Goal: Task Accomplishment & Management: Use online tool/utility

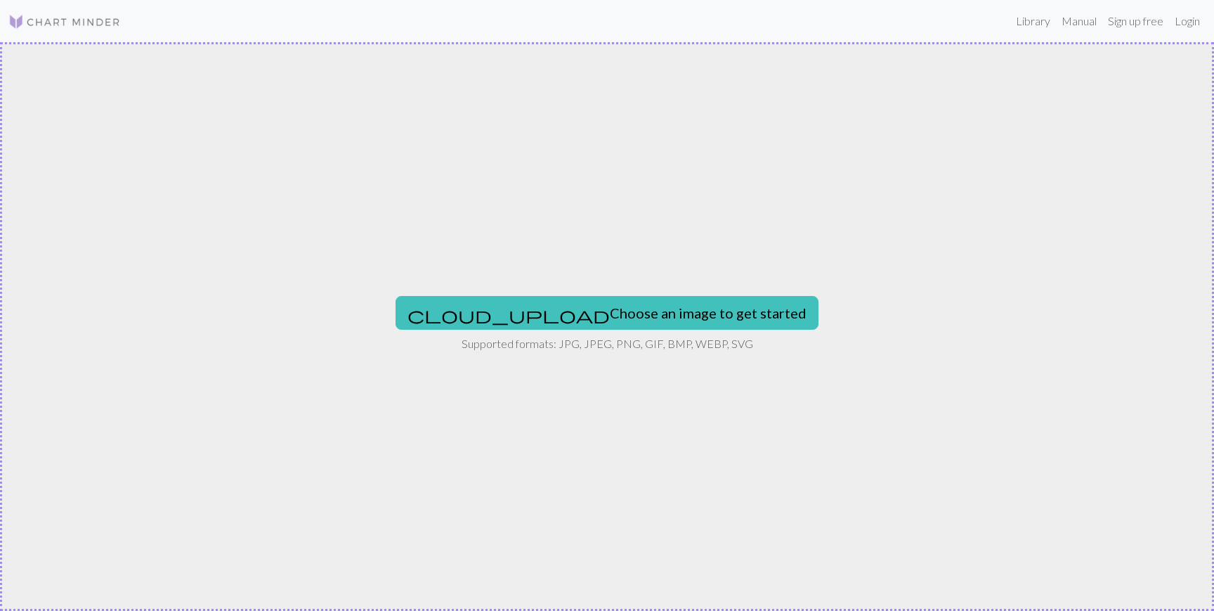
click at [54, 15] on img at bounding box center [64, 21] width 112 height 17
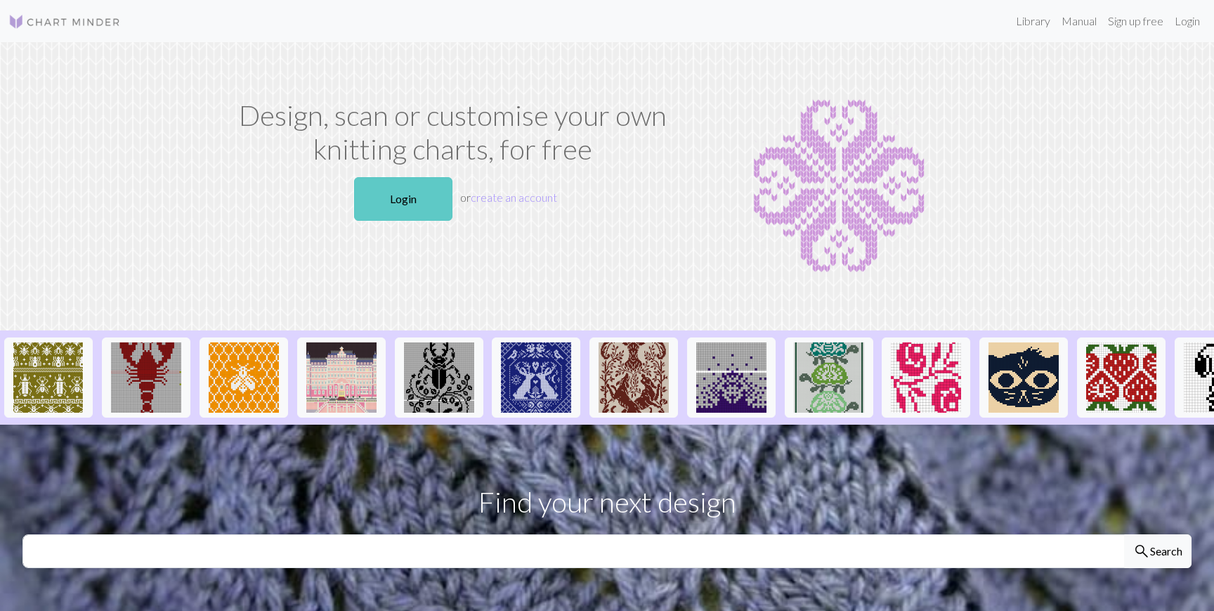
click at [404, 195] on link "Login" at bounding box center [403, 199] width 98 height 44
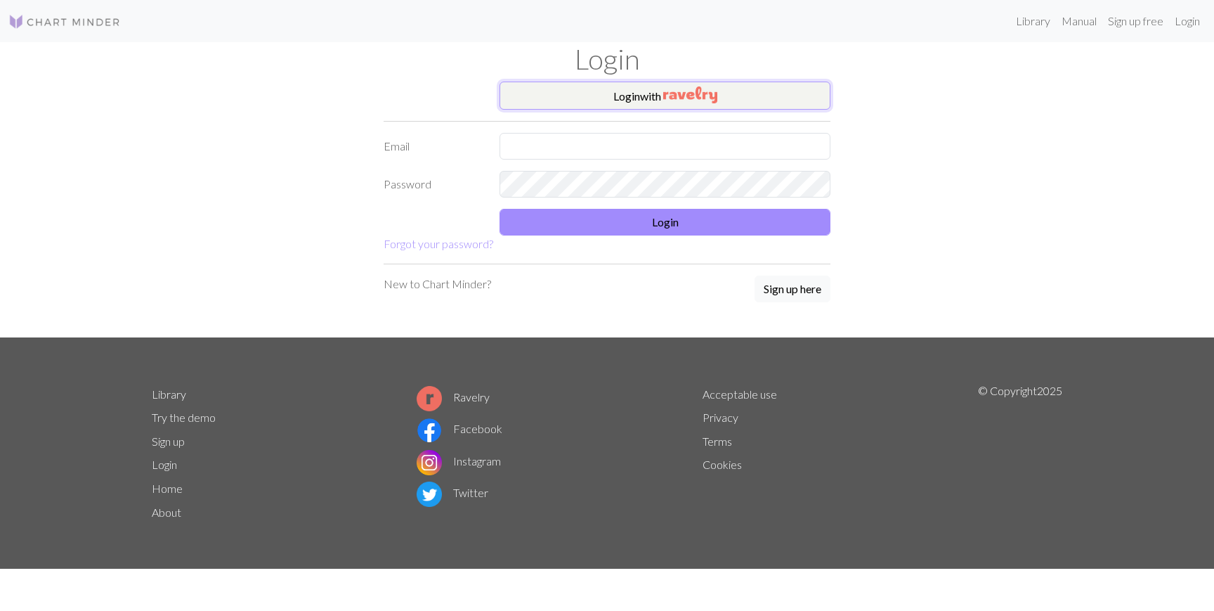
click at [726, 107] on button "Login with" at bounding box center [665, 95] width 331 height 28
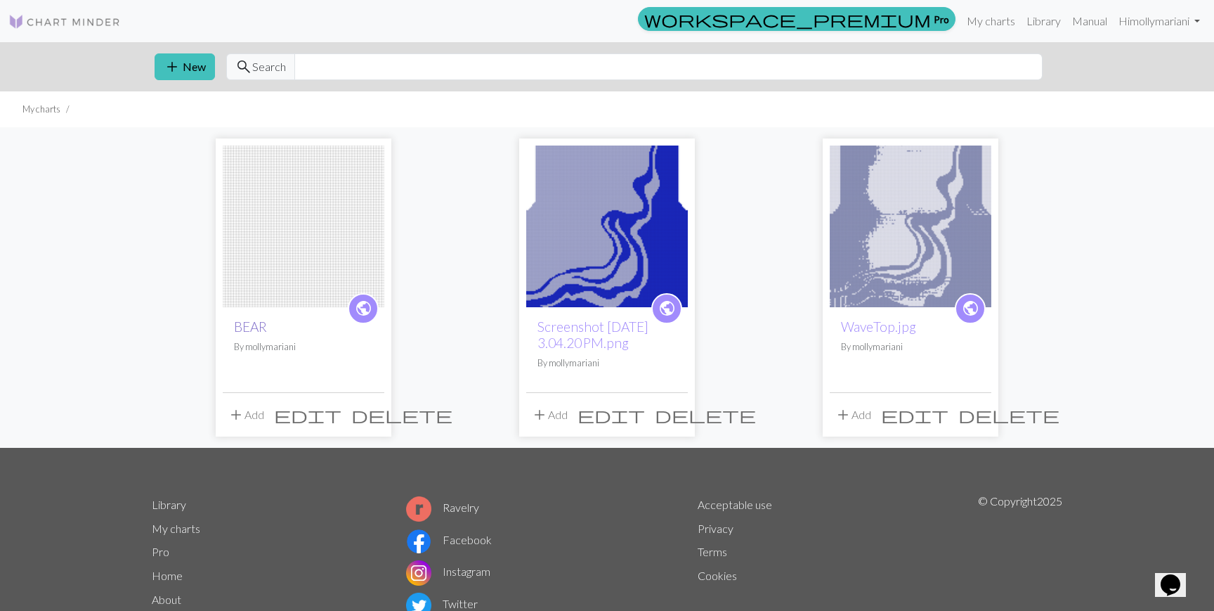
click at [243, 324] on link "BEAR" at bounding box center [250, 326] width 33 height 16
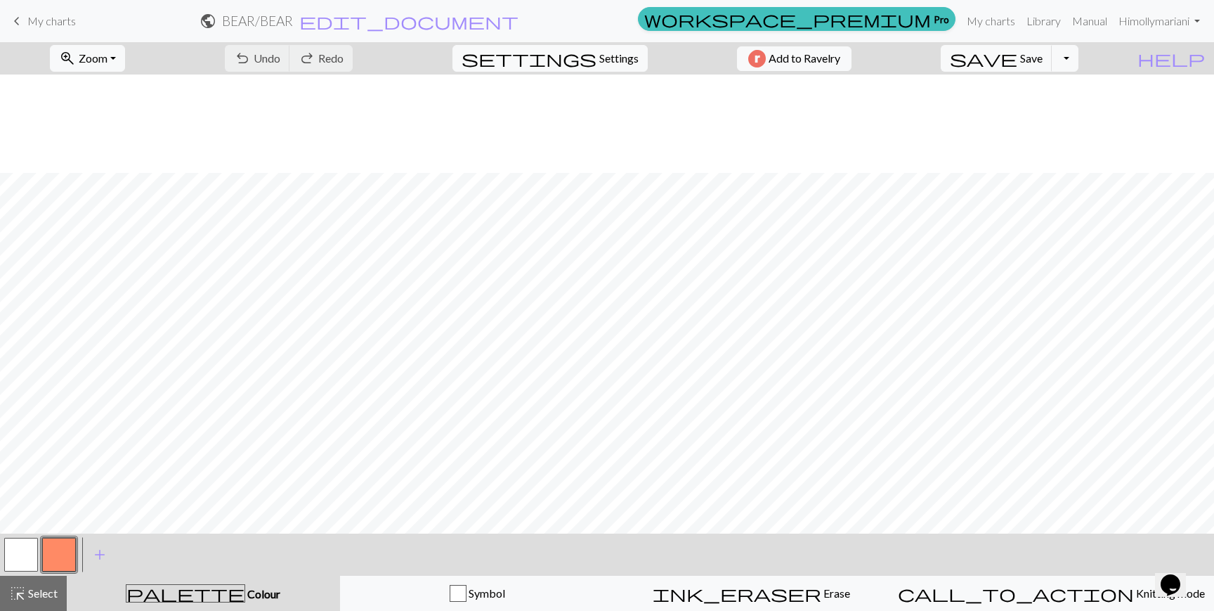
scroll to position [2555, 0]
click at [53, 22] on span "My charts" at bounding box center [51, 20] width 48 height 13
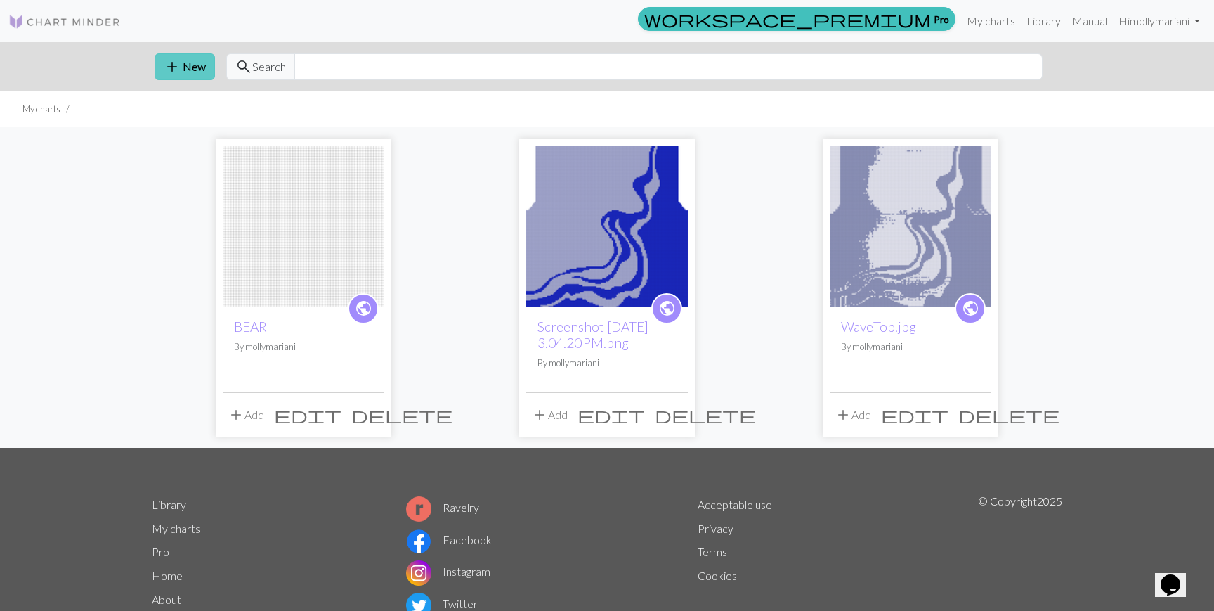
click at [178, 74] on span "add" at bounding box center [172, 67] width 17 height 20
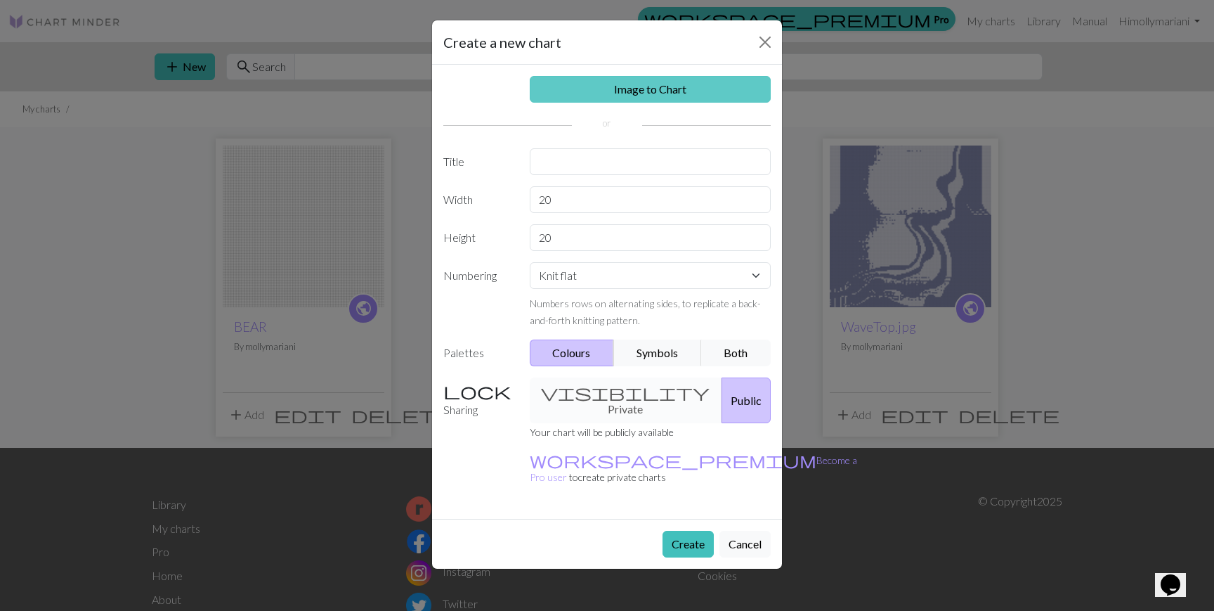
click at [645, 86] on link "Image to Chart" at bounding box center [651, 89] width 242 height 27
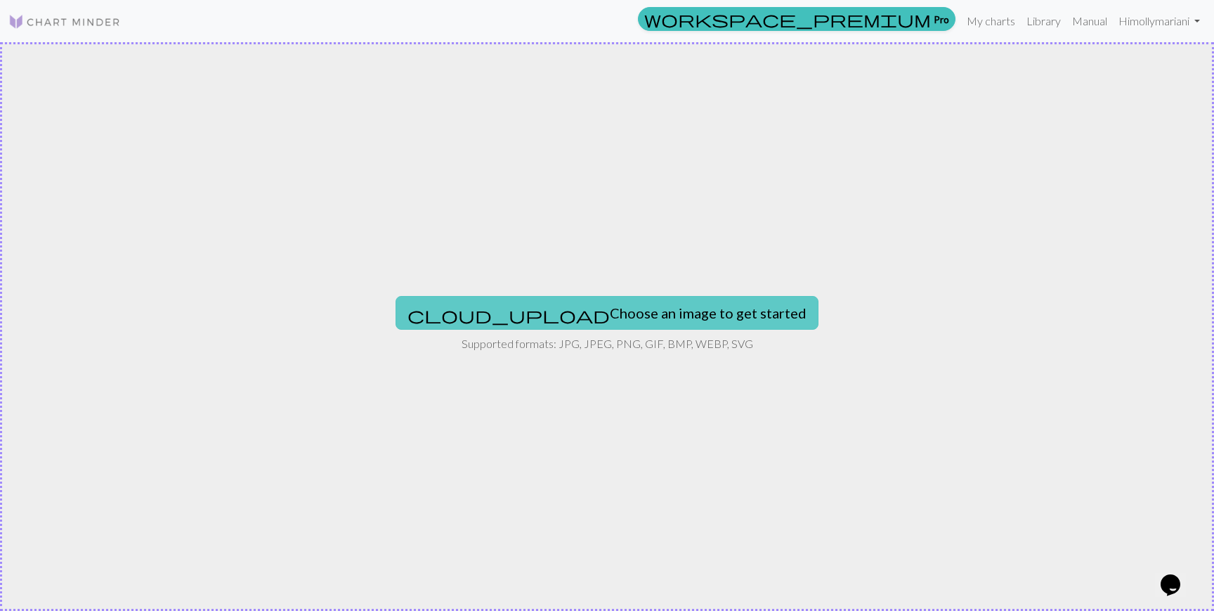
click at [639, 309] on button "cloud_upload Choose an image to get started" at bounding box center [607, 313] width 423 height 34
type input "C:\fakepath\Screenshot [DATE] 9.26.41 AM.png"
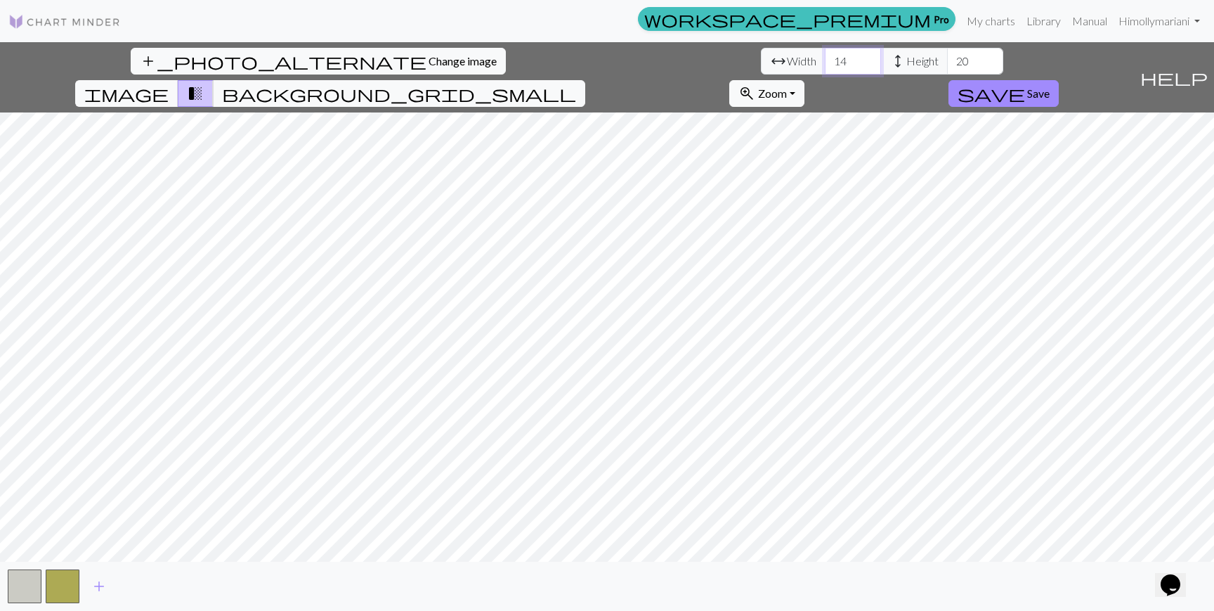
click at [825, 58] on input "14" at bounding box center [853, 61] width 56 height 27
click at [825, 58] on input "15" at bounding box center [853, 61] width 56 height 27
click at [825, 58] on input "16" at bounding box center [853, 61] width 56 height 27
click at [825, 58] on input "17" at bounding box center [853, 61] width 56 height 27
click at [825, 58] on input "18" at bounding box center [853, 61] width 56 height 27
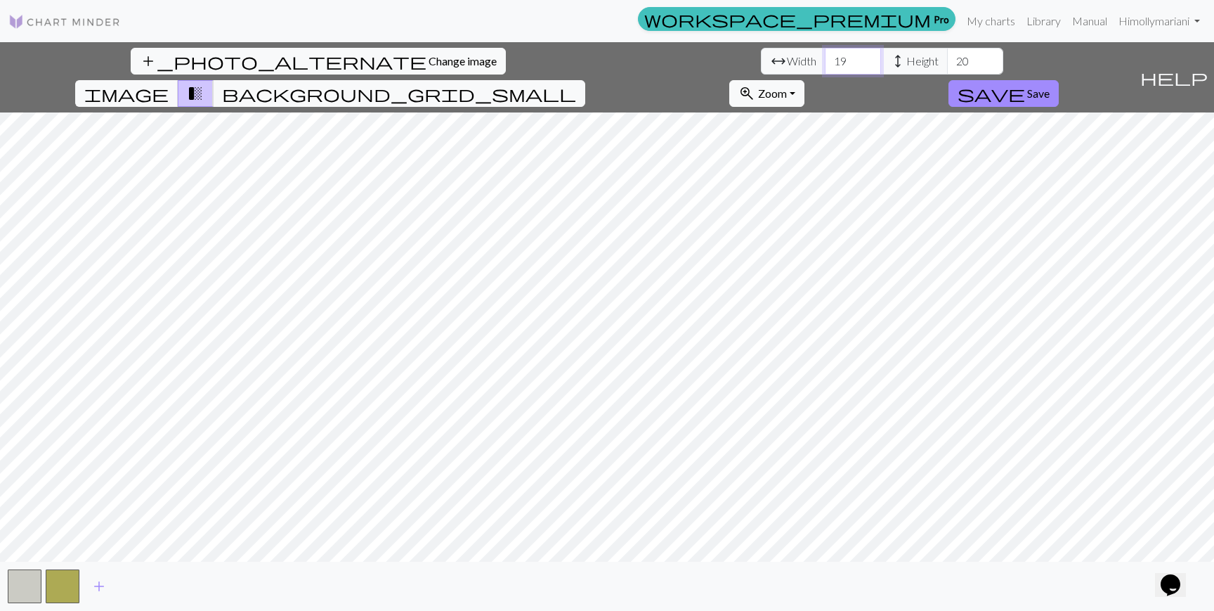
click at [825, 58] on input "19" at bounding box center [853, 61] width 56 height 27
click at [825, 58] on input "20" at bounding box center [853, 61] width 56 height 27
click at [825, 58] on input "21" at bounding box center [853, 61] width 56 height 27
click at [825, 58] on input "22" at bounding box center [853, 61] width 56 height 27
click at [825, 58] on input "23" at bounding box center [853, 61] width 56 height 27
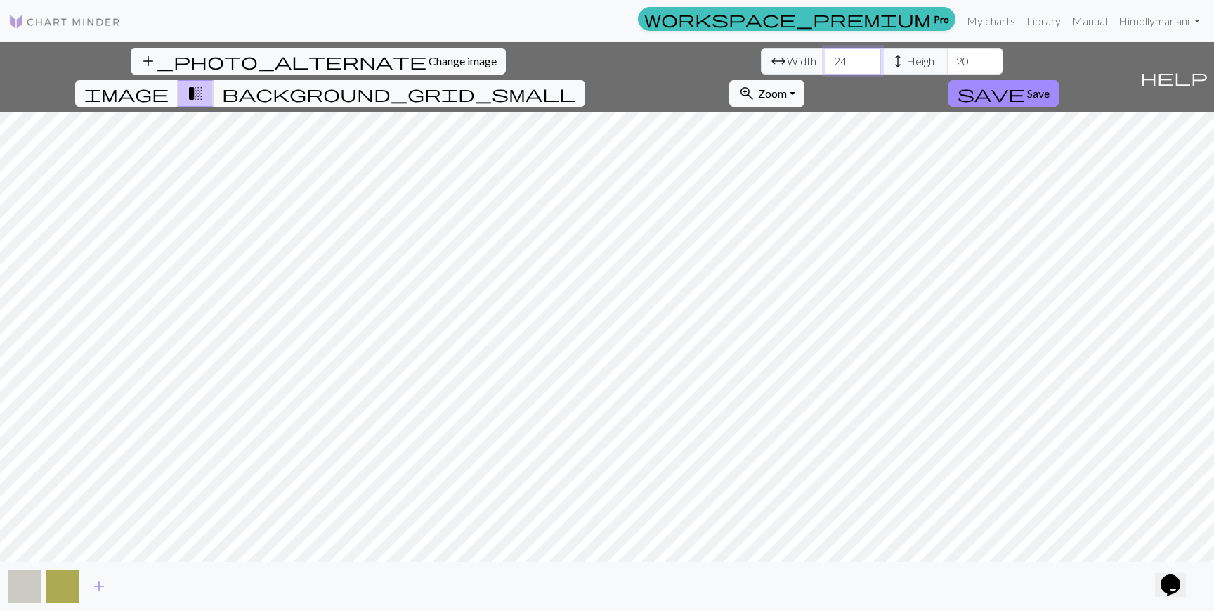
click at [825, 58] on input "24" at bounding box center [853, 61] width 56 height 27
type input "25"
click at [825, 58] on input "25" at bounding box center [853, 61] width 56 height 27
click at [947, 56] on input "21" at bounding box center [975, 61] width 56 height 27
click at [947, 56] on input "22" at bounding box center [975, 61] width 56 height 27
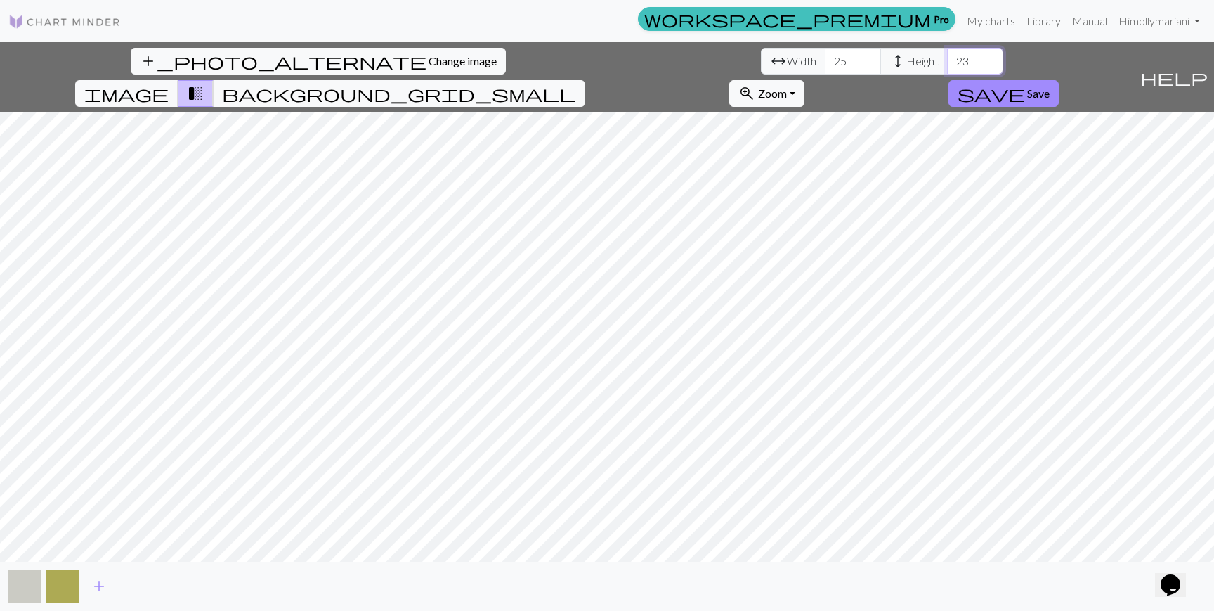
click at [947, 56] on input "23" at bounding box center [975, 61] width 56 height 27
click at [947, 56] on input "24" at bounding box center [975, 61] width 56 height 27
click at [947, 56] on input "25" at bounding box center [975, 61] width 56 height 27
click at [947, 56] on input "26" at bounding box center [975, 61] width 56 height 27
click at [947, 56] on input "27" at bounding box center [975, 61] width 56 height 27
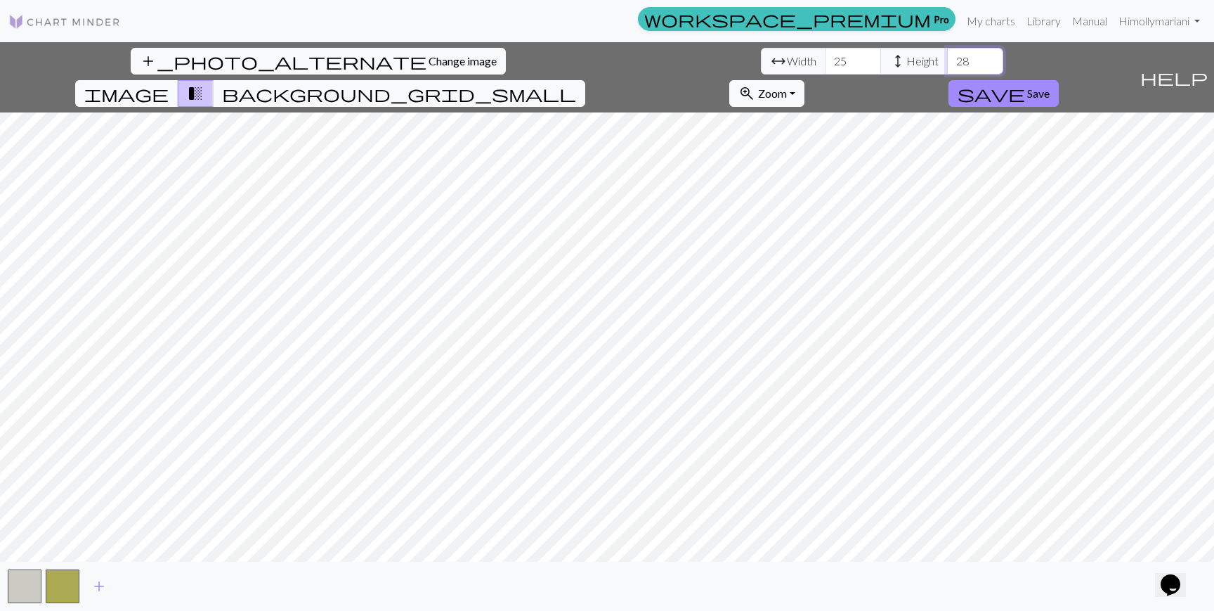
click at [947, 56] on input "28" at bounding box center [975, 61] width 56 height 27
click at [947, 56] on input "29" at bounding box center [975, 61] width 56 height 27
click at [947, 56] on input "30" at bounding box center [975, 61] width 56 height 27
click at [947, 56] on input "31" at bounding box center [975, 61] width 56 height 27
click at [947, 56] on input "32" at bounding box center [975, 61] width 56 height 27
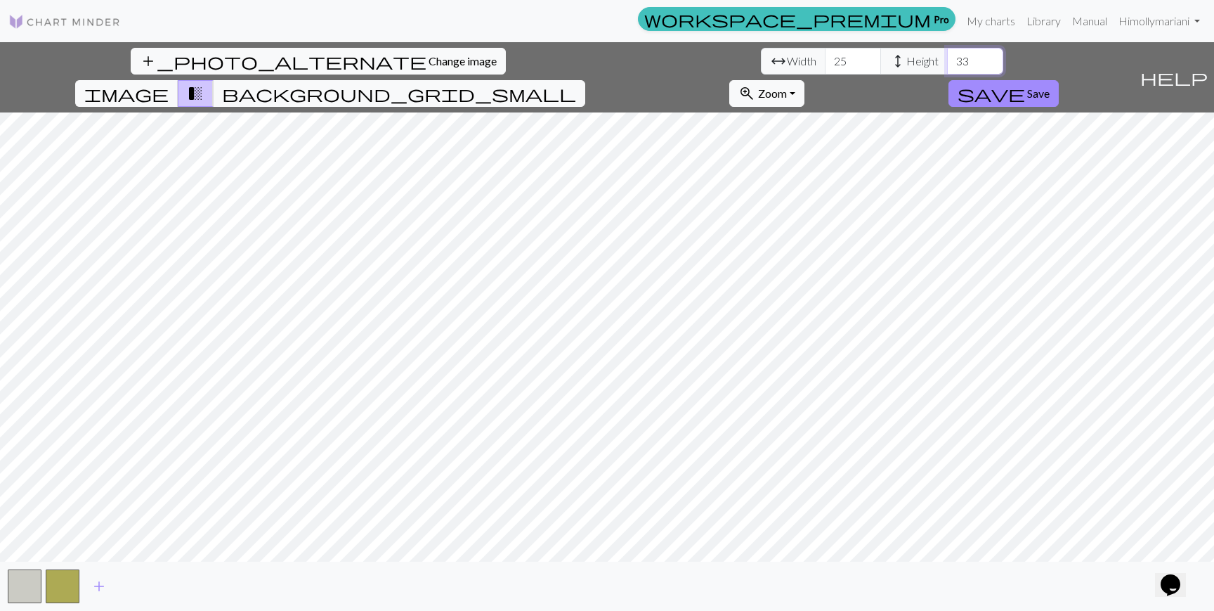
click at [947, 56] on input "33" at bounding box center [975, 61] width 56 height 27
click at [947, 56] on input "34" at bounding box center [975, 61] width 56 height 27
click at [947, 56] on input "35" at bounding box center [975, 61] width 56 height 27
click at [947, 56] on input "36" at bounding box center [975, 61] width 56 height 27
click at [947, 56] on input "37" at bounding box center [975, 61] width 56 height 27
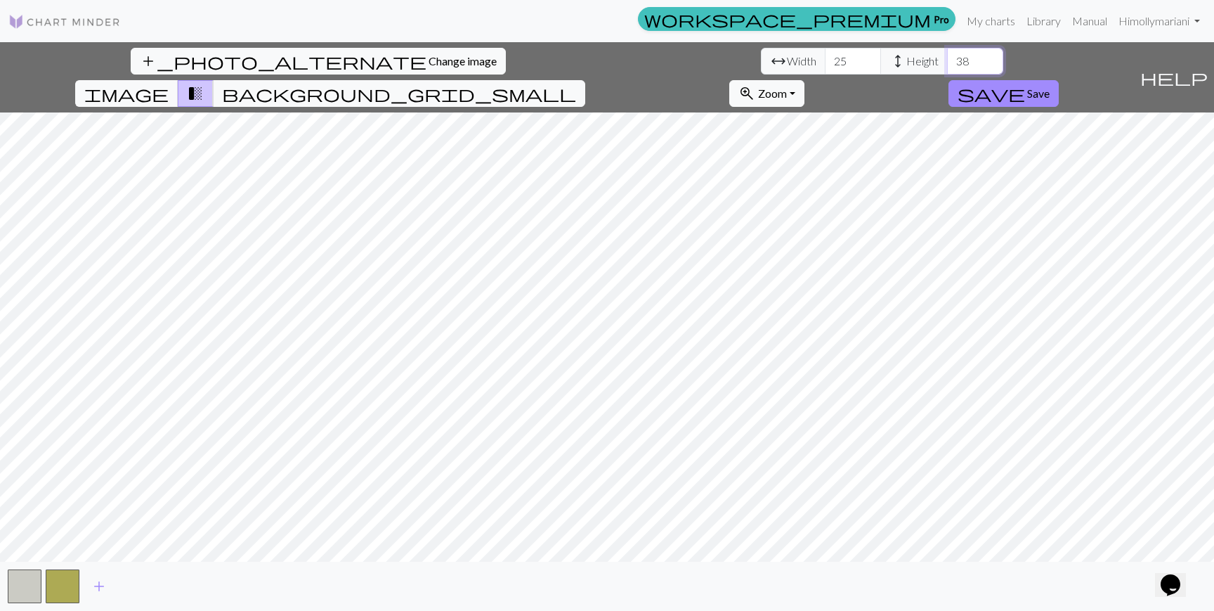
click at [947, 56] on input "38" at bounding box center [975, 61] width 56 height 27
type input "39"
click at [947, 56] on input "39" at bounding box center [975, 61] width 56 height 27
click at [169, 84] on span "image" at bounding box center [126, 94] width 84 height 20
click at [204, 84] on span "transition_fade" at bounding box center [195, 94] width 17 height 20
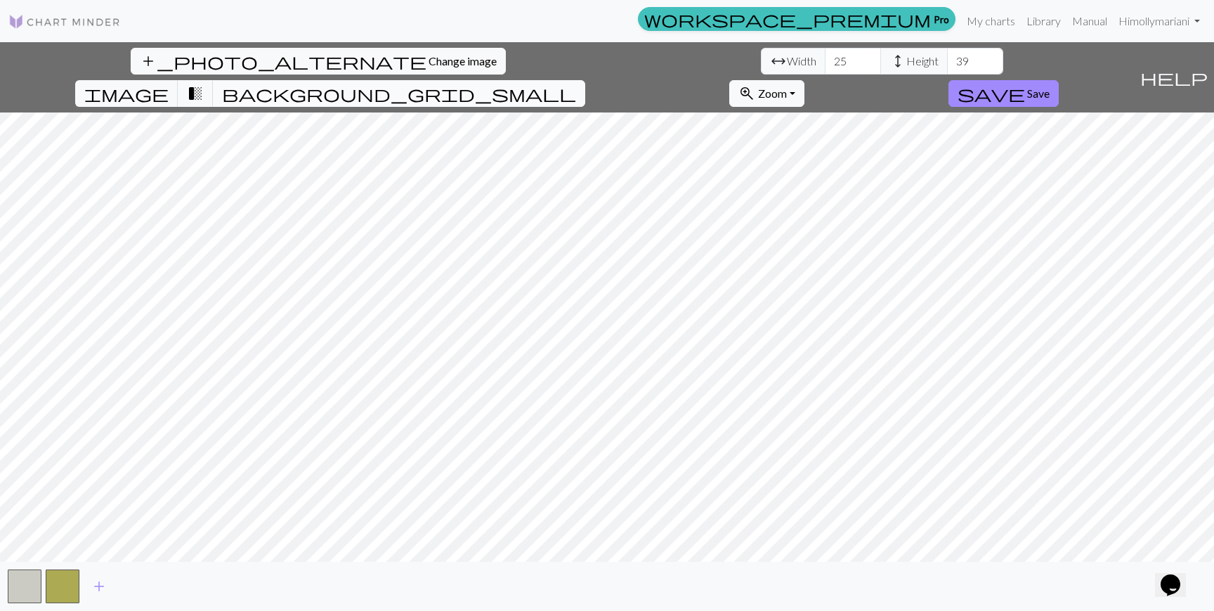
click at [576, 84] on span "background_grid_small" at bounding box center [399, 94] width 354 height 20
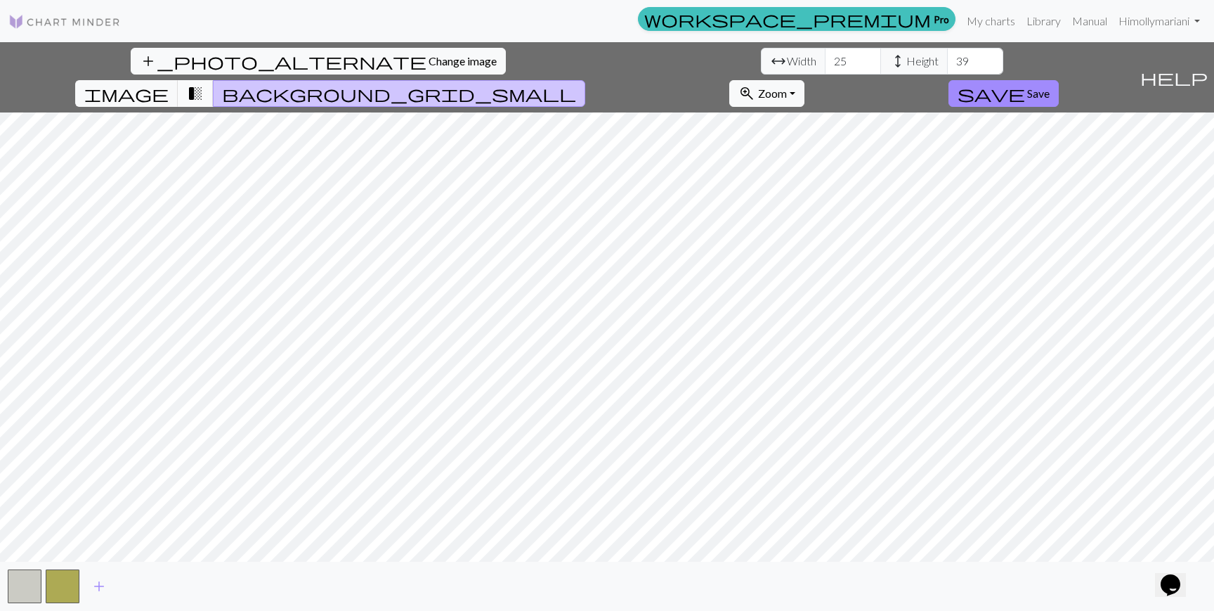
click at [204, 84] on span "transition_fade" at bounding box center [195, 94] width 17 height 20
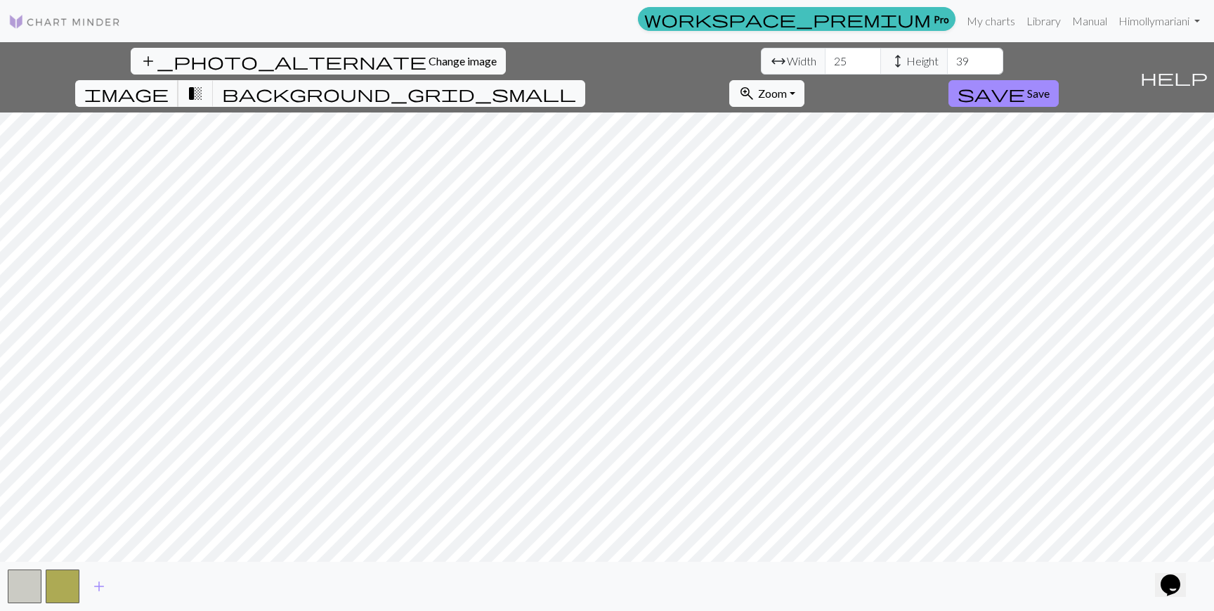
click at [169, 84] on span "image" at bounding box center [126, 94] width 84 height 20
click at [825, 56] on input "26" at bounding box center [853, 61] width 56 height 27
click at [825, 56] on input "27" at bounding box center [853, 61] width 56 height 27
click at [825, 56] on input "28" at bounding box center [853, 61] width 56 height 27
click at [825, 56] on input "29" at bounding box center [853, 61] width 56 height 27
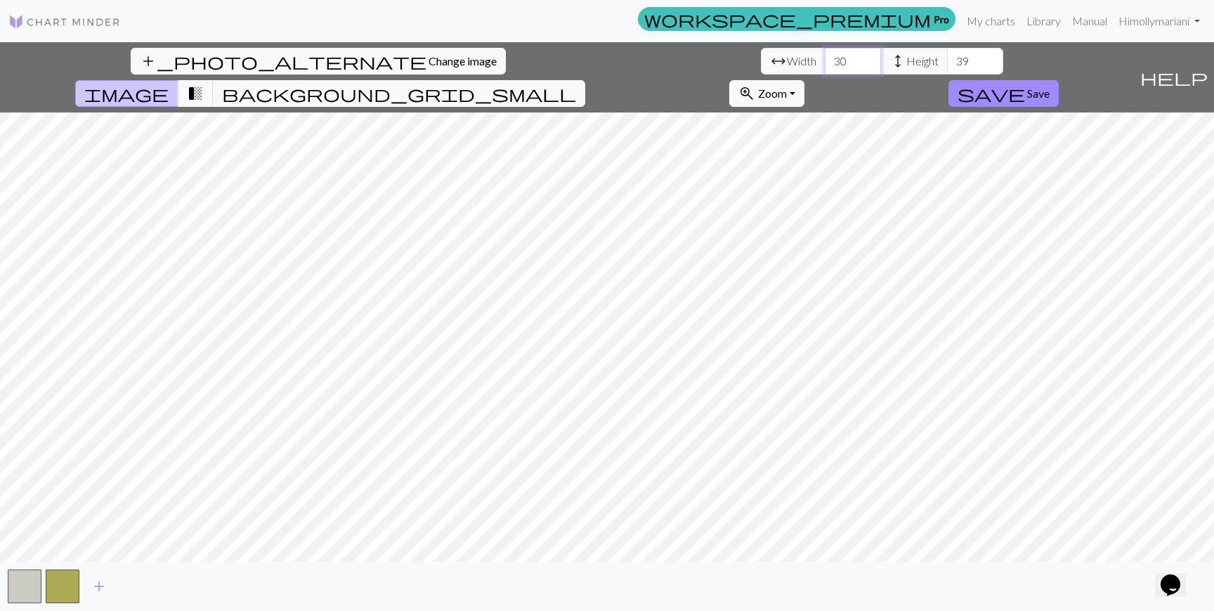
click at [825, 56] on input "30" at bounding box center [853, 61] width 56 height 27
click at [825, 56] on input "31" at bounding box center [853, 61] width 56 height 27
click at [825, 56] on input "32" at bounding box center [853, 61] width 56 height 27
click at [825, 56] on input "33" at bounding box center [853, 61] width 56 height 27
click at [825, 56] on input "34" at bounding box center [853, 61] width 56 height 27
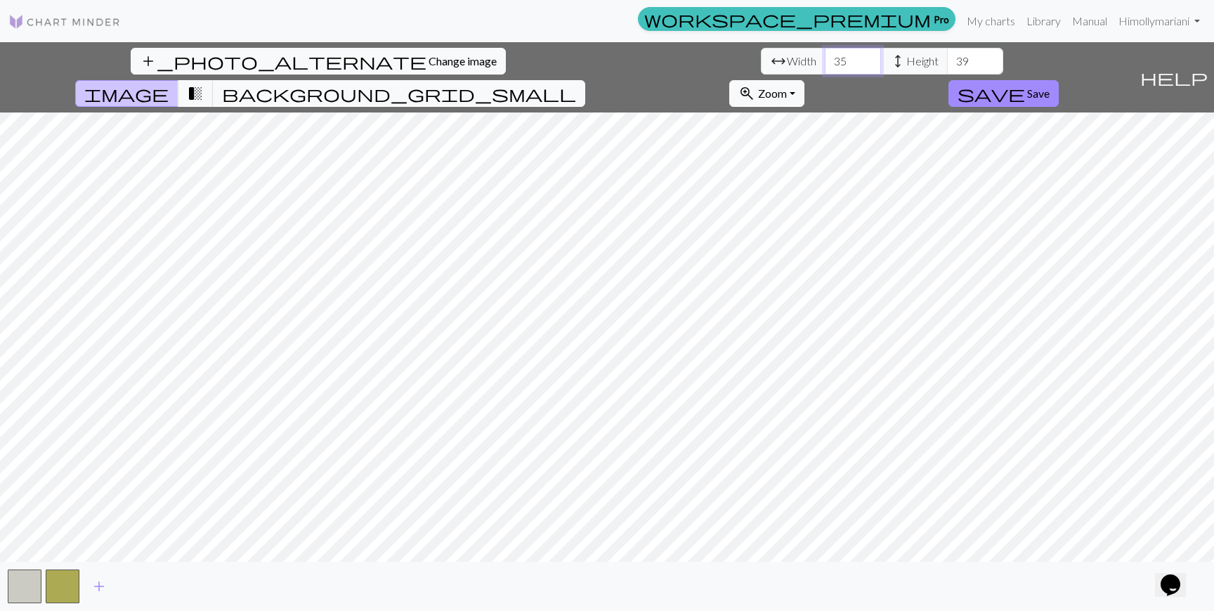
click at [825, 56] on input "35" at bounding box center [853, 61] width 56 height 27
click at [825, 56] on input "36" at bounding box center [853, 61] width 56 height 27
click at [825, 56] on input "37" at bounding box center [853, 61] width 56 height 27
click at [825, 56] on input "38" at bounding box center [853, 61] width 56 height 27
click at [825, 56] on input "39" at bounding box center [853, 61] width 56 height 27
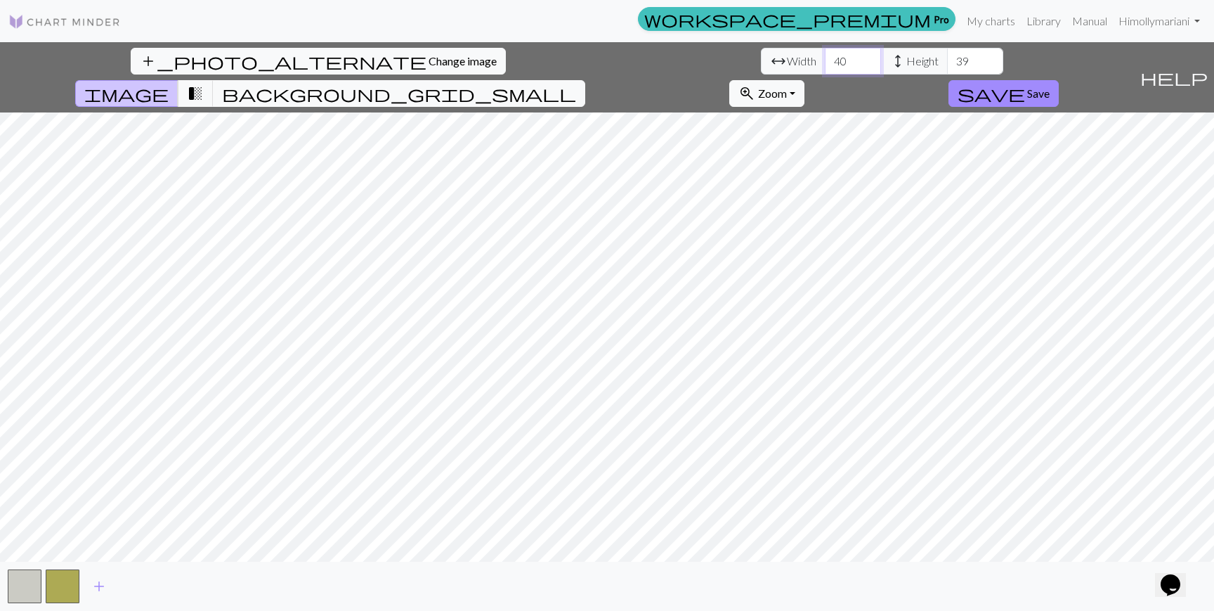
type input "40"
click at [825, 56] on input "40" at bounding box center [853, 61] width 56 height 27
click at [947, 56] on input "49" at bounding box center [975, 61] width 56 height 27
click at [947, 56] on input "50" at bounding box center [975, 61] width 56 height 27
click at [947, 56] on input "51" at bounding box center [975, 61] width 56 height 27
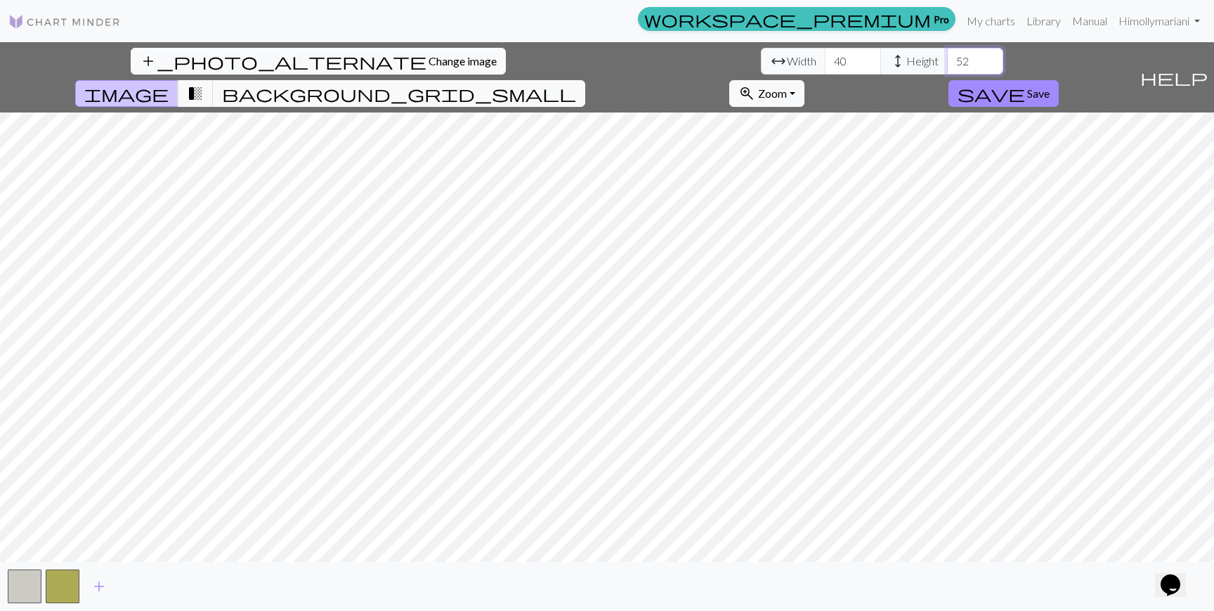
click at [947, 56] on input "52" at bounding box center [975, 61] width 56 height 27
click at [947, 56] on input "53" at bounding box center [975, 61] width 56 height 27
click at [947, 56] on input "54" at bounding box center [975, 61] width 56 height 27
click at [947, 56] on input "55" at bounding box center [975, 61] width 56 height 27
click at [947, 56] on input "56" at bounding box center [975, 61] width 56 height 27
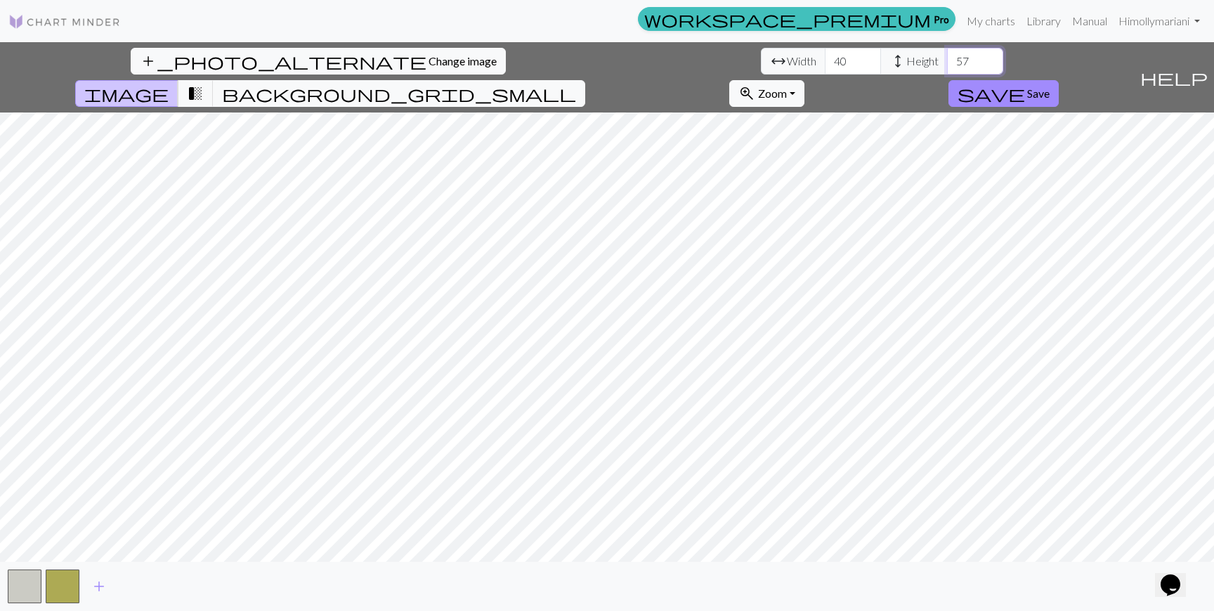
click at [947, 56] on input "57" at bounding box center [975, 61] width 56 height 27
click at [947, 56] on input "58" at bounding box center [975, 61] width 56 height 27
click at [947, 56] on input "59" at bounding box center [975, 61] width 56 height 27
click at [947, 67] on input "59" at bounding box center [975, 61] width 56 height 27
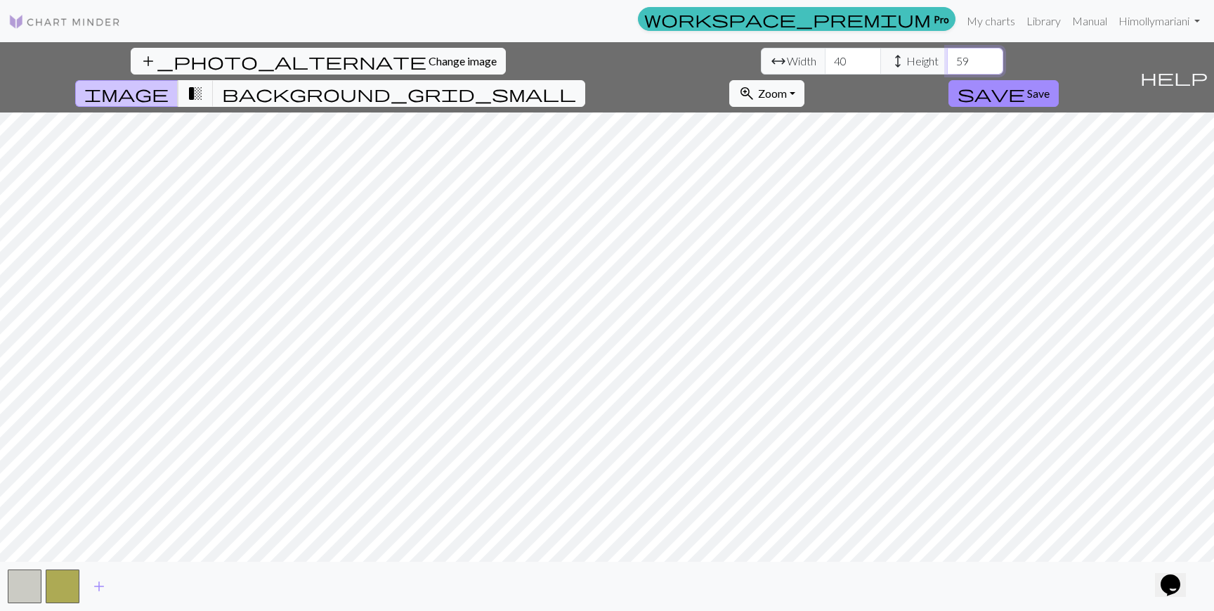
click at [947, 67] on input "59" at bounding box center [975, 61] width 56 height 27
click at [947, 64] on input "58" at bounding box center [975, 61] width 56 height 27
click at [947, 64] on input "57" at bounding box center [975, 61] width 56 height 27
click at [947, 51] on input "57" at bounding box center [975, 61] width 56 height 27
click at [947, 55] on input "58" at bounding box center [975, 61] width 56 height 27
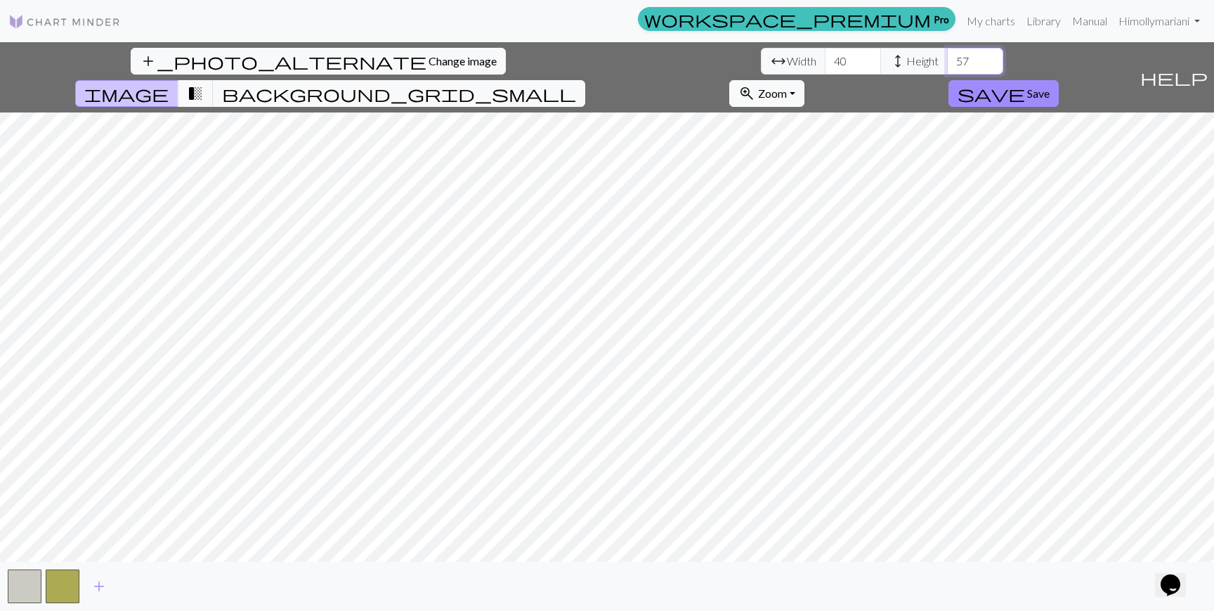
click at [947, 67] on input "57" at bounding box center [975, 61] width 56 height 27
click at [947, 58] on input "58" at bounding box center [975, 61] width 56 height 27
click at [947, 58] on input "59" at bounding box center [975, 61] width 56 height 27
click at [947, 56] on input "60" at bounding box center [975, 61] width 56 height 27
click at [947, 58] on input "61" at bounding box center [975, 61] width 56 height 27
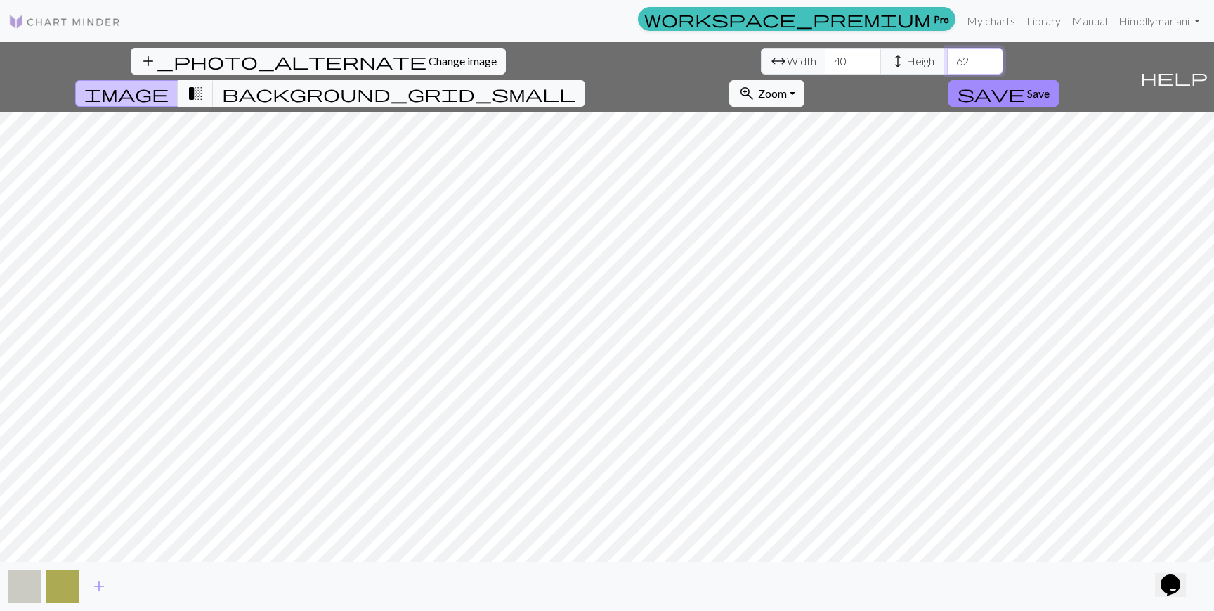
click at [947, 58] on input "62" at bounding box center [975, 61] width 56 height 27
click at [947, 67] on input "61" at bounding box center [975, 61] width 56 height 27
click at [947, 68] on input "60" at bounding box center [975, 61] width 56 height 27
click at [947, 57] on input "61" at bounding box center [975, 61] width 56 height 27
click at [947, 57] on input "62" at bounding box center [975, 61] width 56 height 27
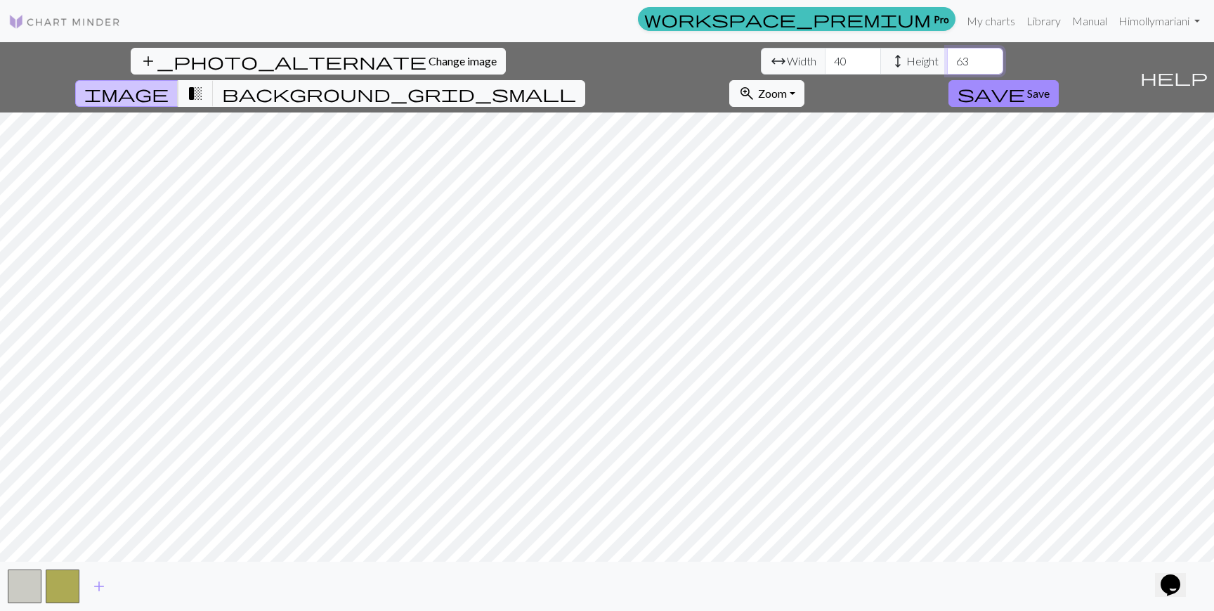
click at [947, 57] on input "63" at bounding box center [975, 61] width 56 height 27
click at [947, 57] on input "64" at bounding box center [975, 61] width 56 height 27
type input "65"
click at [947, 57] on input "65" at bounding box center [975, 61] width 56 height 27
click at [825, 55] on input "41" at bounding box center [853, 61] width 56 height 27
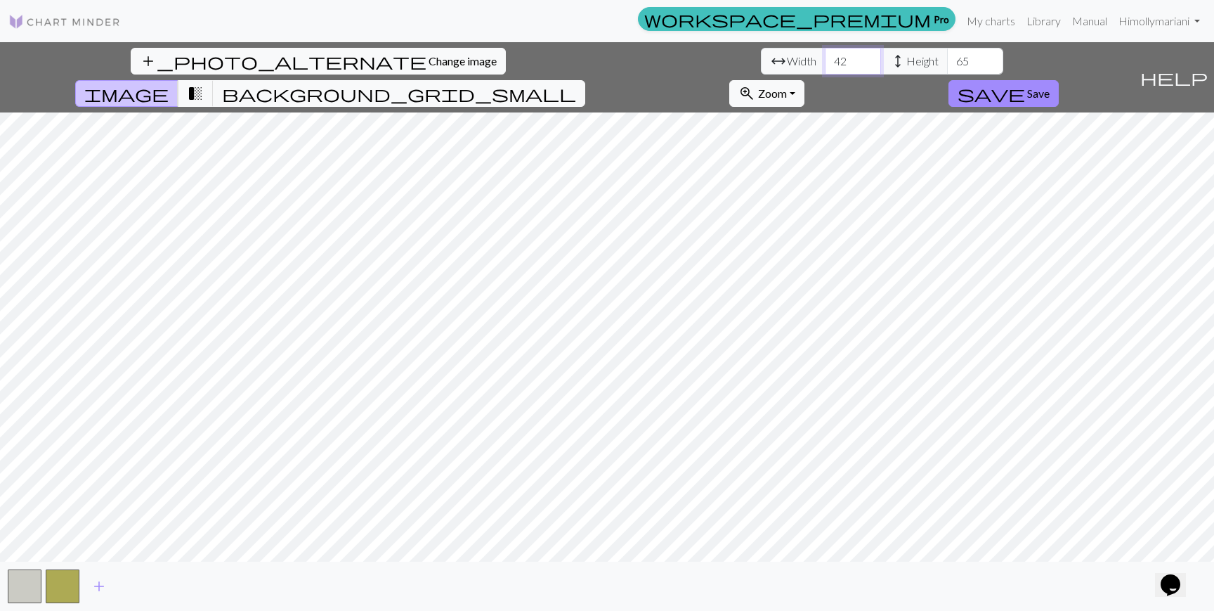
click at [825, 56] on input "42" at bounding box center [853, 61] width 56 height 27
click at [825, 56] on input "43" at bounding box center [853, 61] width 56 height 27
click at [825, 56] on input "44" at bounding box center [853, 61] width 56 height 27
click at [825, 56] on input "45" at bounding box center [853, 61] width 56 height 27
click at [825, 54] on input "46" at bounding box center [853, 61] width 56 height 27
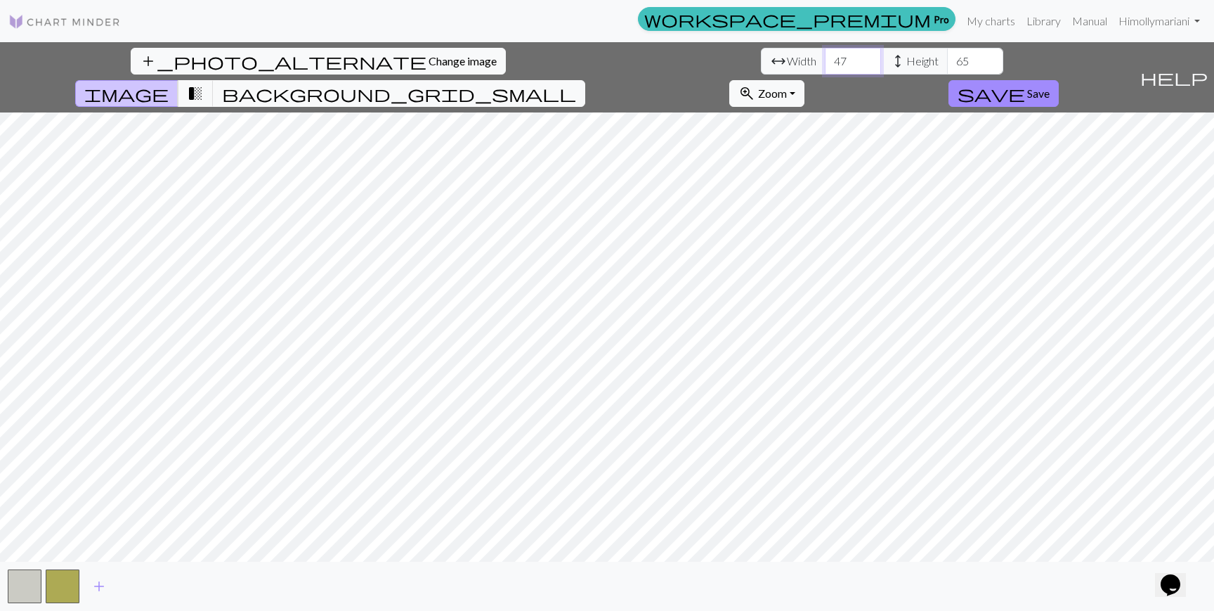
type input "47"
click at [825, 54] on input "47" at bounding box center [853, 61] width 56 height 27
click at [947, 67] on input "64" at bounding box center [975, 61] width 56 height 27
click at [947, 67] on input "63" at bounding box center [975, 61] width 56 height 27
click at [947, 58] on input "64" at bounding box center [975, 61] width 56 height 27
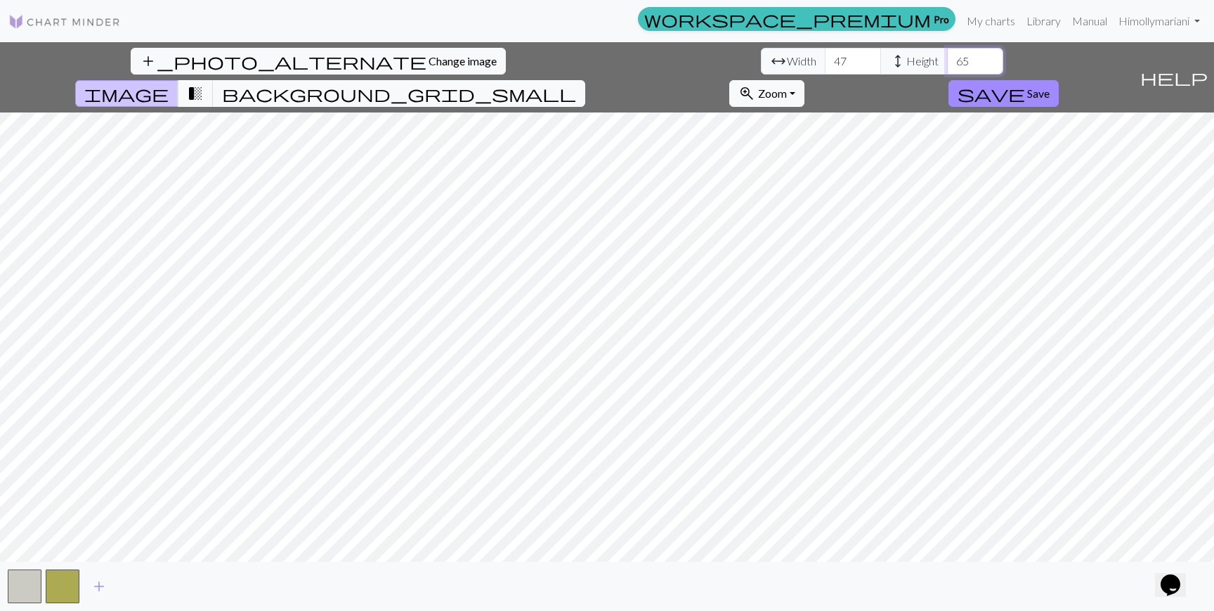
click at [947, 58] on input "65" at bounding box center [975, 61] width 56 height 27
click at [947, 58] on input "66" at bounding box center [975, 61] width 56 height 27
click at [947, 58] on input "67" at bounding box center [975, 61] width 56 height 27
click at [947, 58] on input "68" at bounding box center [975, 61] width 56 height 27
click at [947, 58] on input "69" at bounding box center [975, 61] width 56 height 27
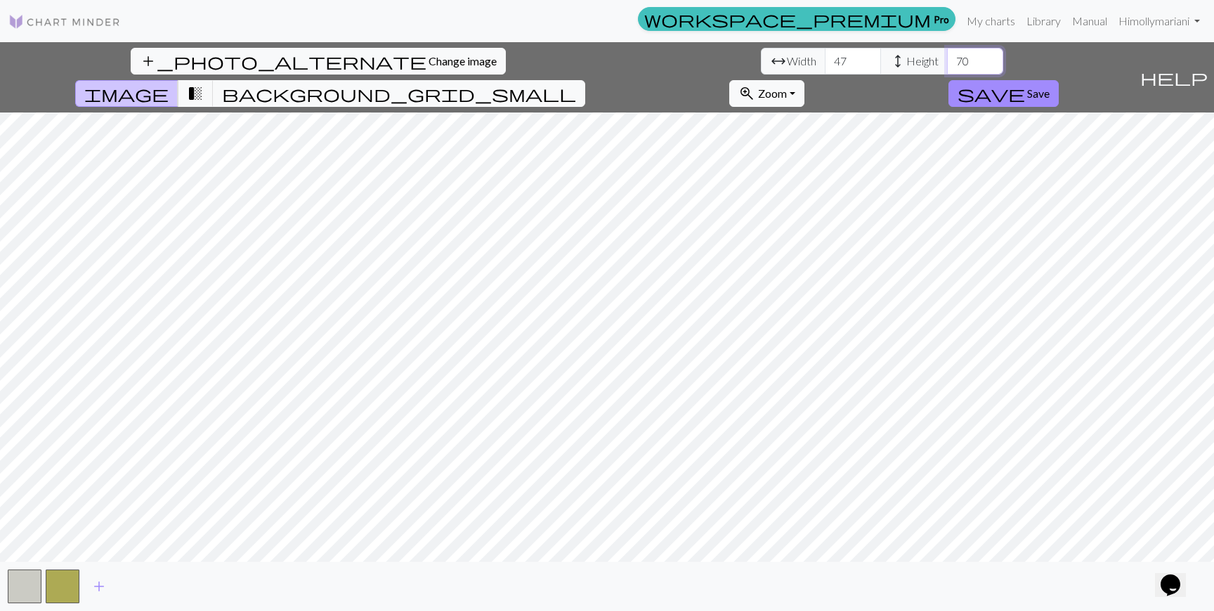
type input "70"
click at [947, 58] on input "70" at bounding box center [975, 61] width 56 height 27
click at [825, 55] on input "48" at bounding box center [853, 61] width 56 height 27
click at [825, 55] on input "49" at bounding box center [853, 61] width 56 height 27
type input "50"
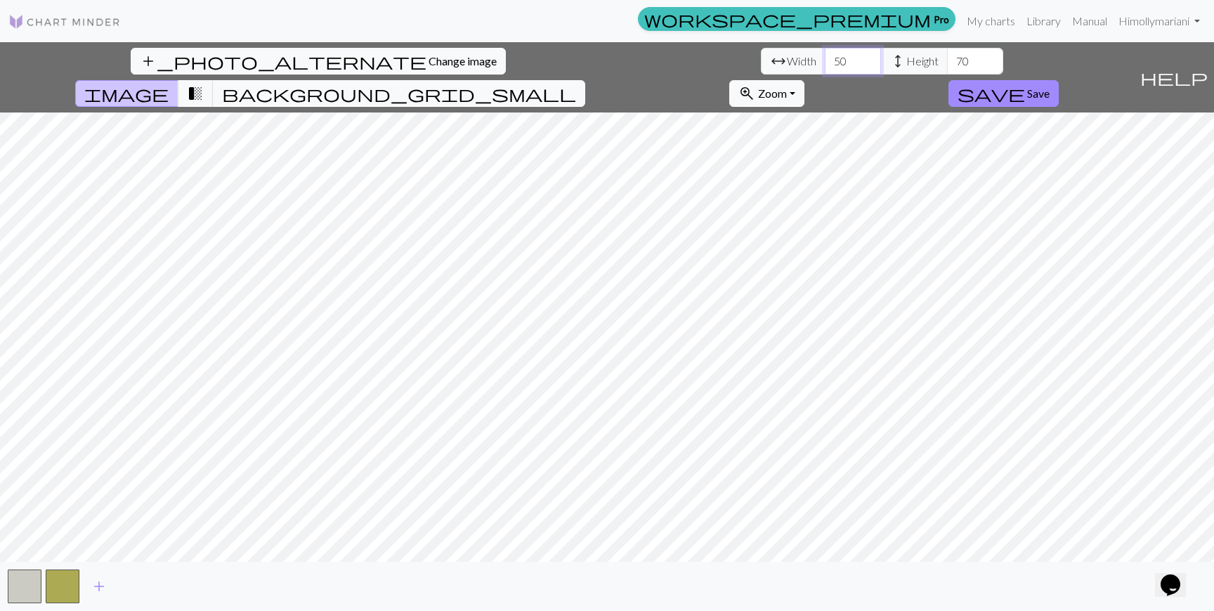
click at [825, 58] on input "50" at bounding box center [853, 61] width 56 height 27
click at [947, 55] on input "71" at bounding box center [975, 61] width 56 height 27
click at [947, 55] on input "72" at bounding box center [975, 61] width 56 height 27
click at [947, 55] on input "73" at bounding box center [975, 61] width 56 height 27
click at [947, 55] on input "74" at bounding box center [975, 61] width 56 height 27
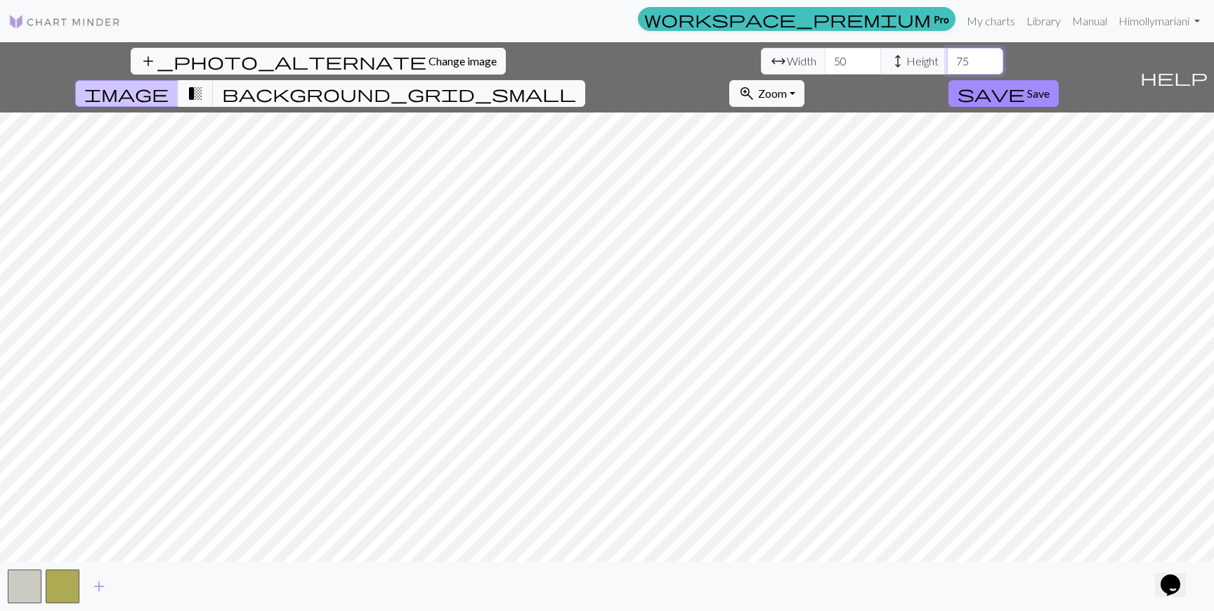
type input "75"
click at [947, 55] on input "75" at bounding box center [975, 61] width 56 height 27
click at [204, 84] on span "transition_fade" at bounding box center [195, 94] width 17 height 20
click at [169, 84] on span "image" at bounding box center [126, 94] width 84 height 20
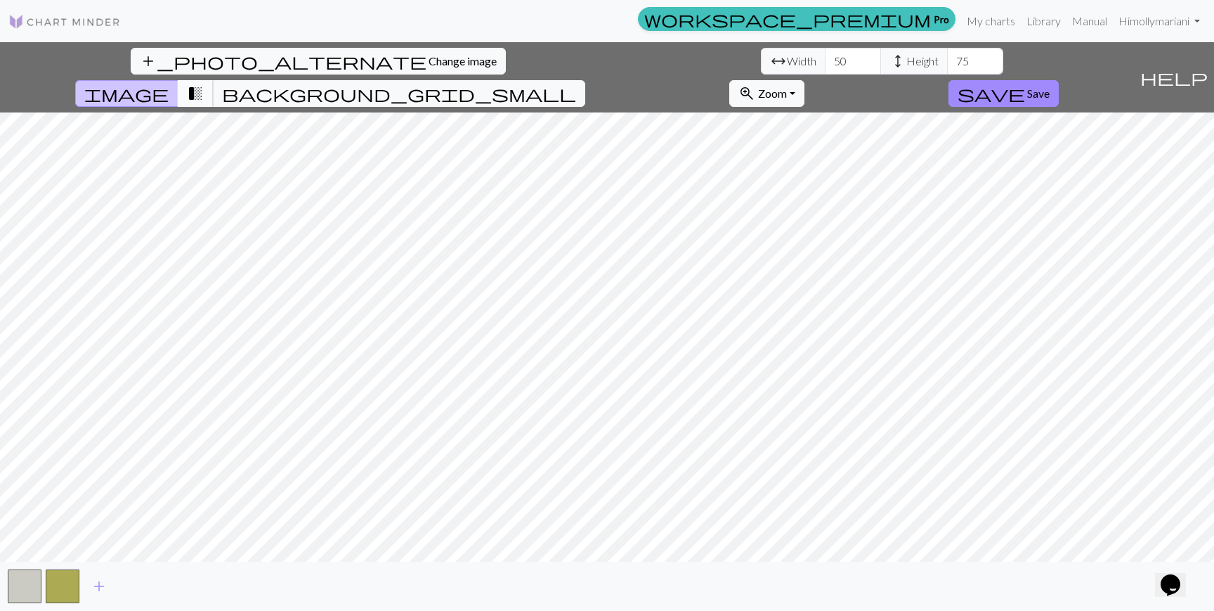
click at [204, 84] on span "transition_fade" at bounding box center [195, 94] width 17 height 20
click at [169, 84] on span "image" at bounding box center [126, 94] width 84 height 20
click at [204, 84] on span "transition_fade" at bounding box center [195, 94] width 17 height 20
click at [178, 80] on button "image" at bounding box center [126, 93] width 103 height 27
click at [214, 80] on button "transition_fade" at bounding box center [196, 93] width 36 height 27
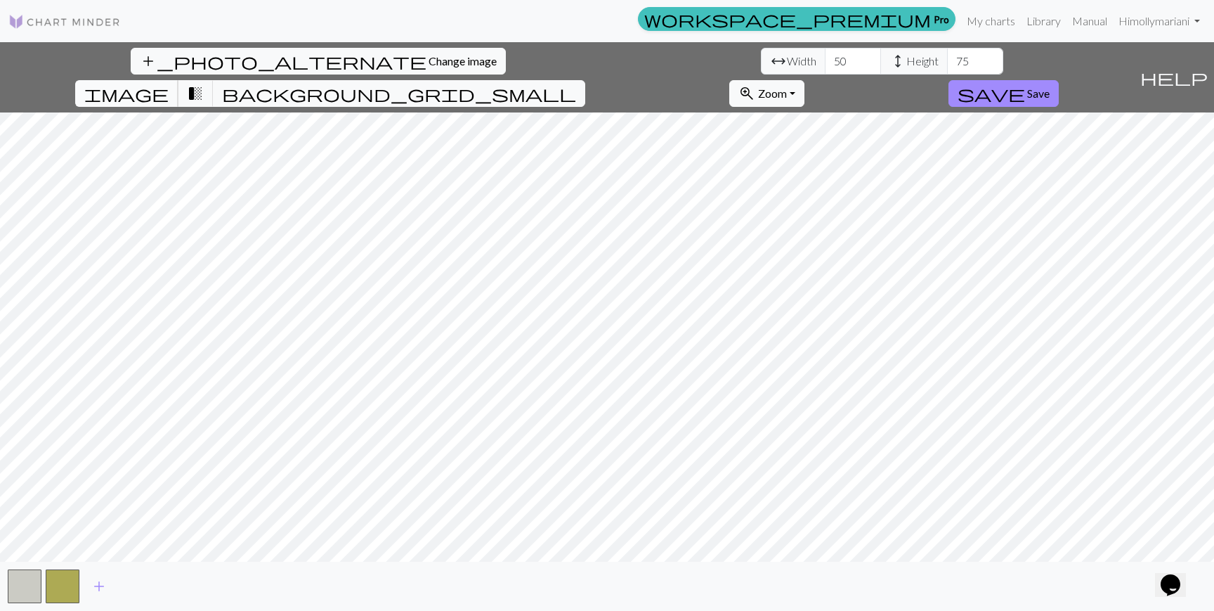
click at [169, 84] on span "image" at bounding box center [126, 94] width 84 height 20
click at [204, 84] on span "transition_fade" at bounding box center [195, 94] width 17 height 20
click at [169, 84] on span "image" at bounding box center [126, 94] width 84 height 20
click at [752, 58] on div "add_photo_alternate Change image arrow_range Width 50 height Height 75 image tr…" at bounding box center [567, 77] width 1134 height 70
click at [204, 84] on span "transition_fade" at bounding box center [195, 94] width 17 height 20
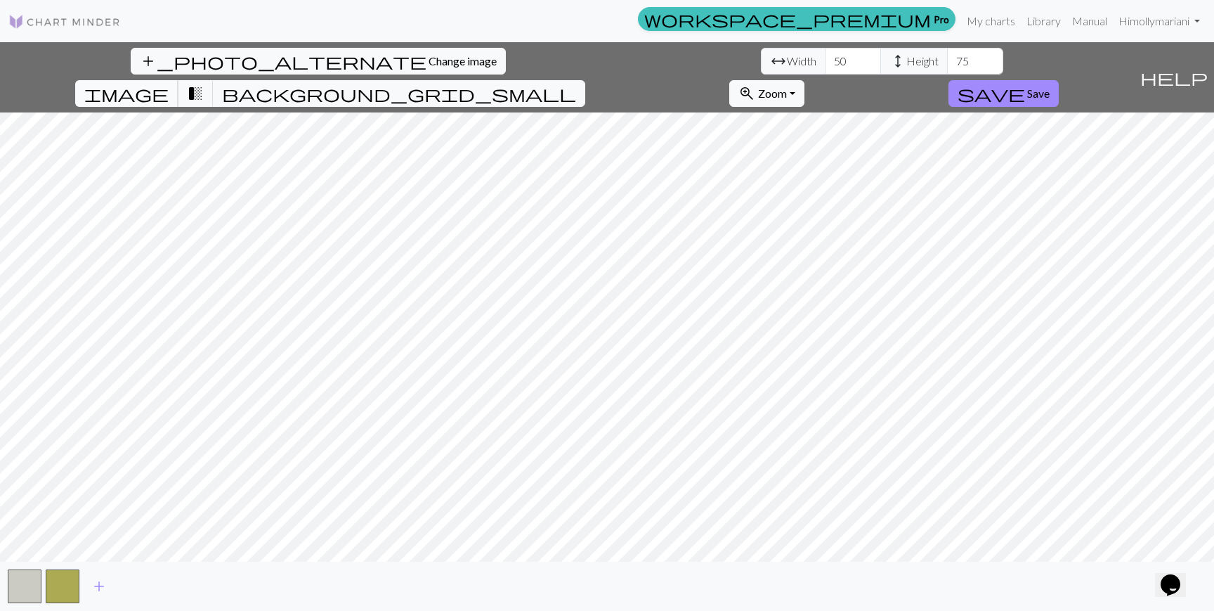
click at [169, 84] on span "image" at bounding box center [126, 94] width 84 height 20
click at [825, 67] on input "49" at bounding box center [853, 61] width 56 height 27
click at [825, 59] on input "50" at bounding box center [853, 61] width 56 height 27
click at [825, 59] on input "51" at bounding box center [853, 61] width 56 height 27
click at [825, 59] on input "52" at bounding box center [853, 61] width 56 height 27
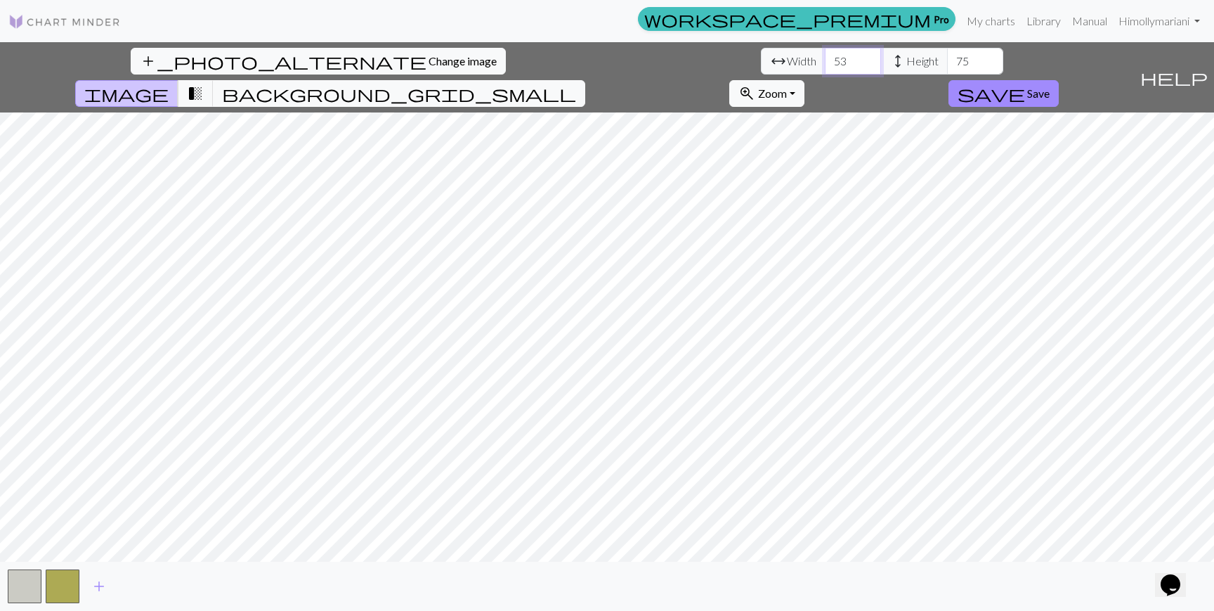
click at [825, 58] on input "53" at bounding box center [853, 61] width 56 height 27
drag, startPoint x: 393, startPoint y: 58, endPoint x: 574, endPoint y: 145, distance: 200.8
click at [825, 74] on input "53" at bounding box center [853, 61] width 56 height 27
click at [214, 80] on button "transition_fade" at bounding box center [196, 93] width 36 height 27
click at [576, 84] on span "background_grid_small" at bounding box center [399, 94] width 354 height 20
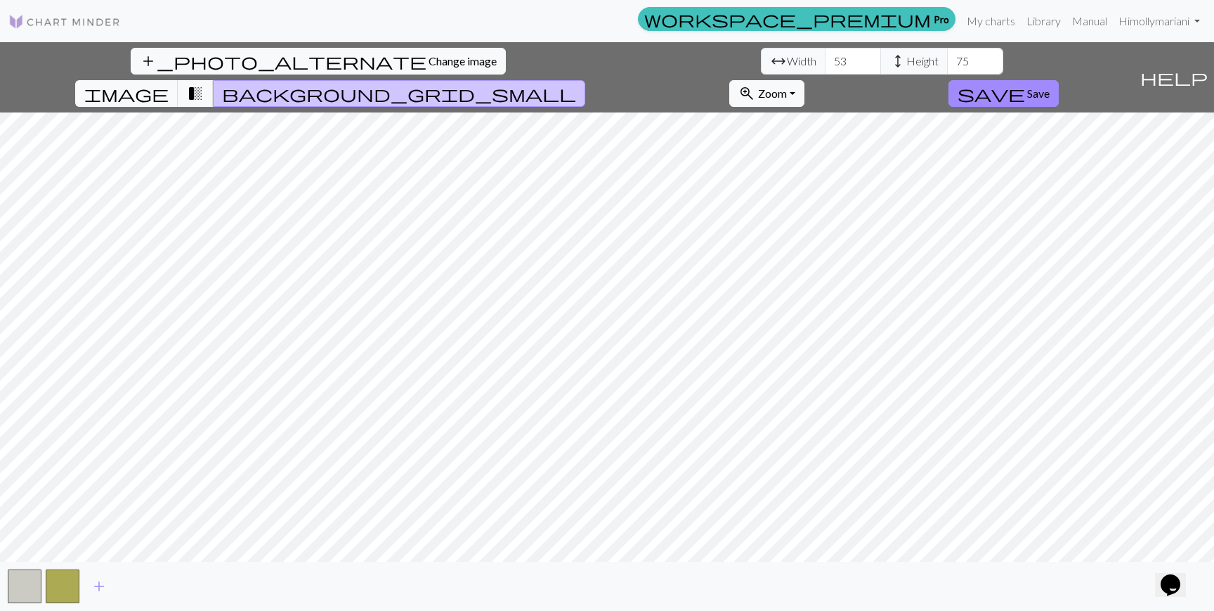
click at [576, 84] on span "background_grid_small" at bounding box center [399, 94] width 354 height 20
click at [178, 80] on button "image" at bounding box center [126, 93] width 103 height 27
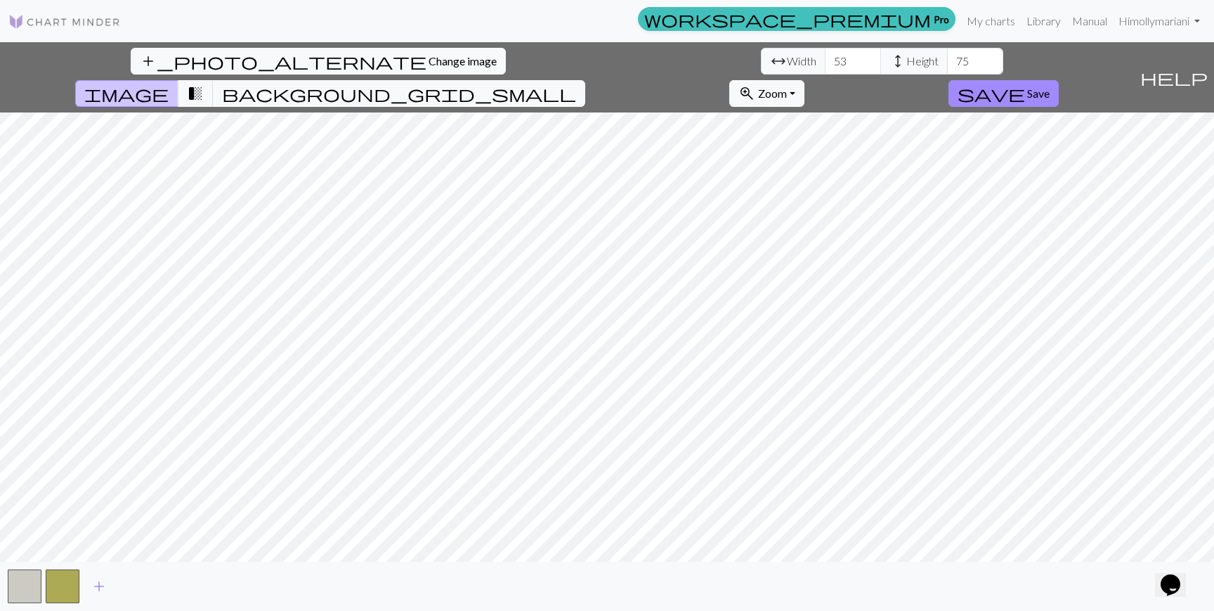
click at [169, 84] on span "image" at bounding box center [126, 94] width 84 height 20
click at [825, 57] on input "54" at bounding box center [853, 61] width 56 height 27
click at [825, 57] on input "55" at bounding box center [853, 61] width 56 height 27
click at [825, 57] on input "56" at bounding box center [853, 61] width 56 height 27
click at [825, 56] on input "57" at bounding box center [853, 61] width 56 height 27
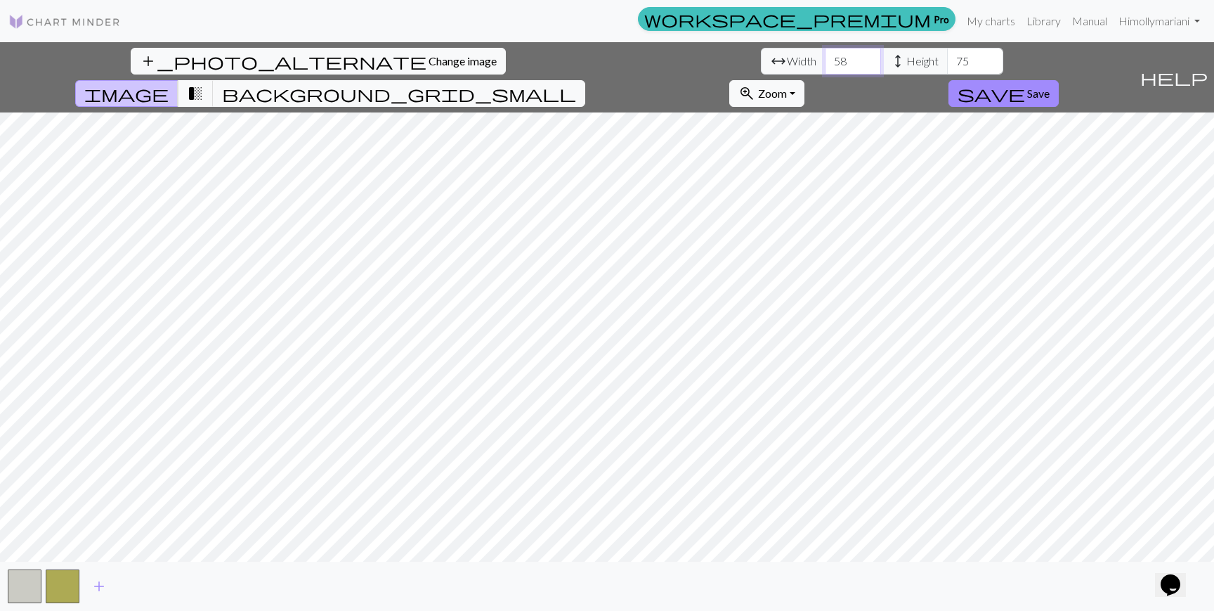
click at [825, 56] on input "58" at bounding box center [853, 61] width 56 height 27
click at [825, 56] on input "59" at bounding box center [853, 61] width 56 height 27
click at [825, 65] on input "58" at bounding box center [853, 61] width 56 height 27
click at [825, 65] on input "57" at bounding box center [853, 61] width 56 height 27
click at [825, 65] on input "56" at bounding box center [853, 61] width 56 height 27
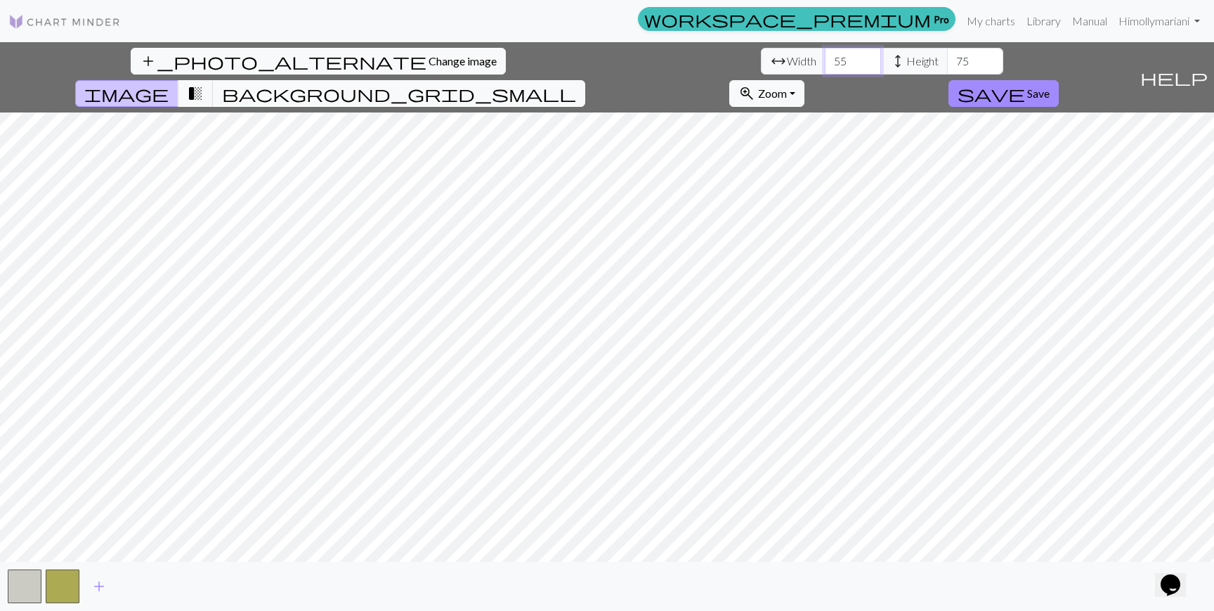
click at [825, 65] on input "55" at bounding box center [853, 61] width 56 height 27
click at [825, 65] on input "54" at bounding box center [853, 61] width 56 height 27
click at [825, 65] on input "53" at bounding box center [853, 61] width 56 height 27
click at [825, 65] on input "52" at bounding box center [853, 61] width 56 height 27
click at [825, 65] on input "51" at bounding box center [853, 61] width 56 height 27
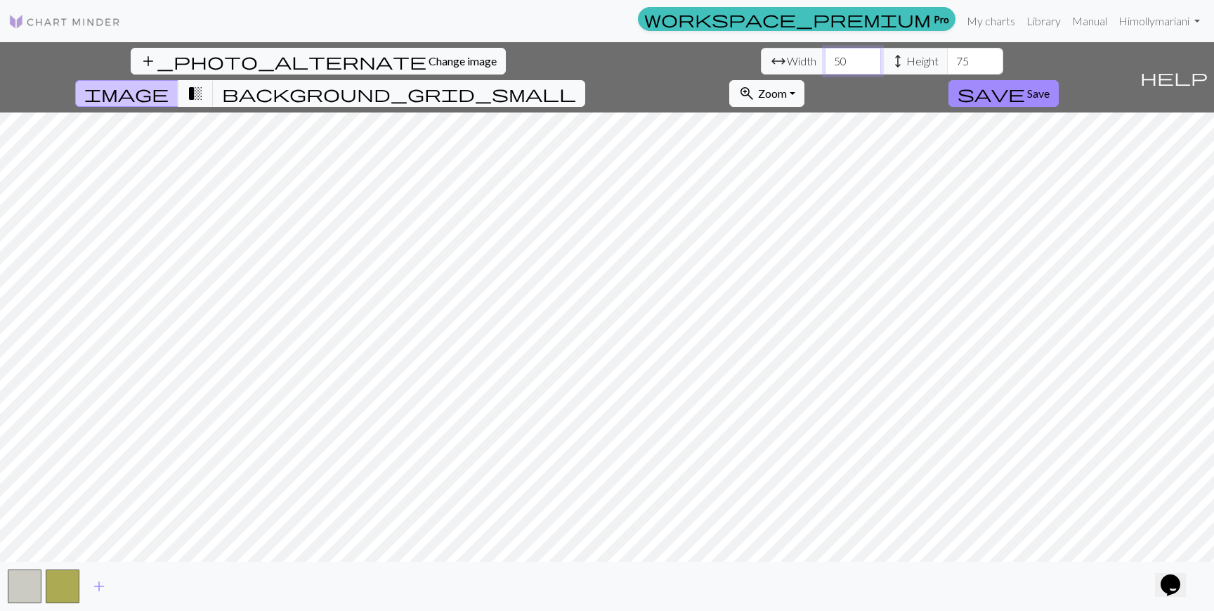
click at [825, 65] on input "50" at bounding box center [853, 61] width 56 height 27
click at [825, 65] on input "49" at bounding box center [853, 61] width 56 height 27
click at [825, 65] on input "48" at bounding box center [853, 61] width 56 height 27
click at [825, 56] on input "49" at bounding box center [853, 61] width 56 height 27
click at [825, 56] on input "50" at bounding box center [853, 61] width 56 height 27
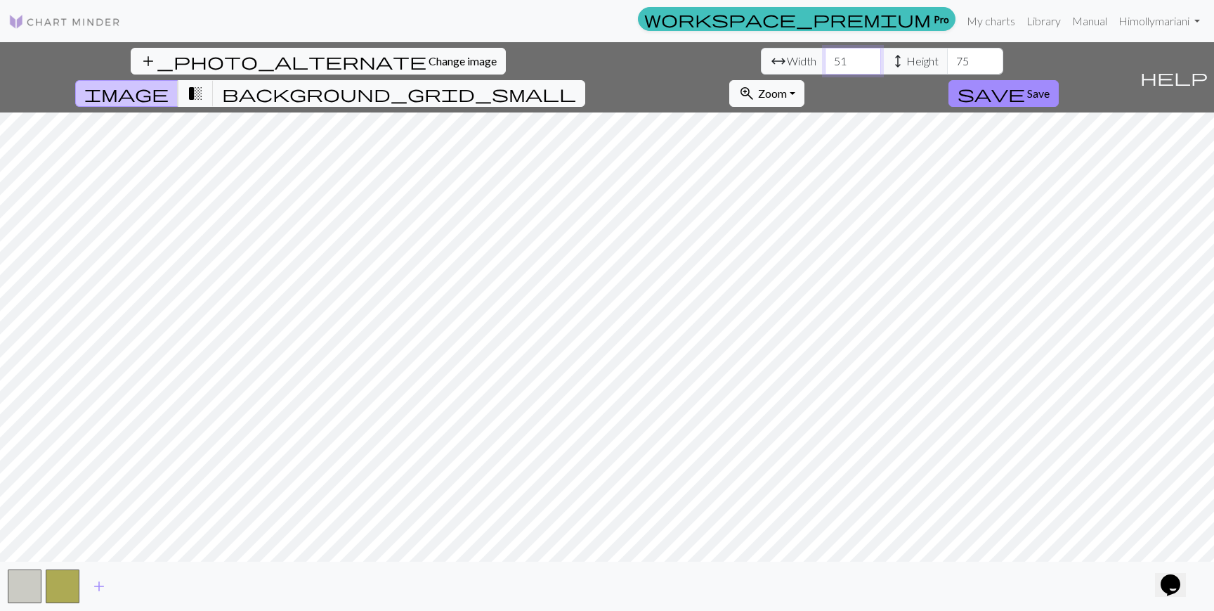
click at [825, 56] on input "51" at bounding box center [853, 61] width 56 height 27
click at [825, 56] on input "52" at bounding box center [853, 61] width 56 height 27
click at [825, 56] on input "53" at bounding box center [853, 61] width 56 height 27
click at [825, 56] on input "54" at bounding box center [853, 61] width 56 height 27
type input "55"
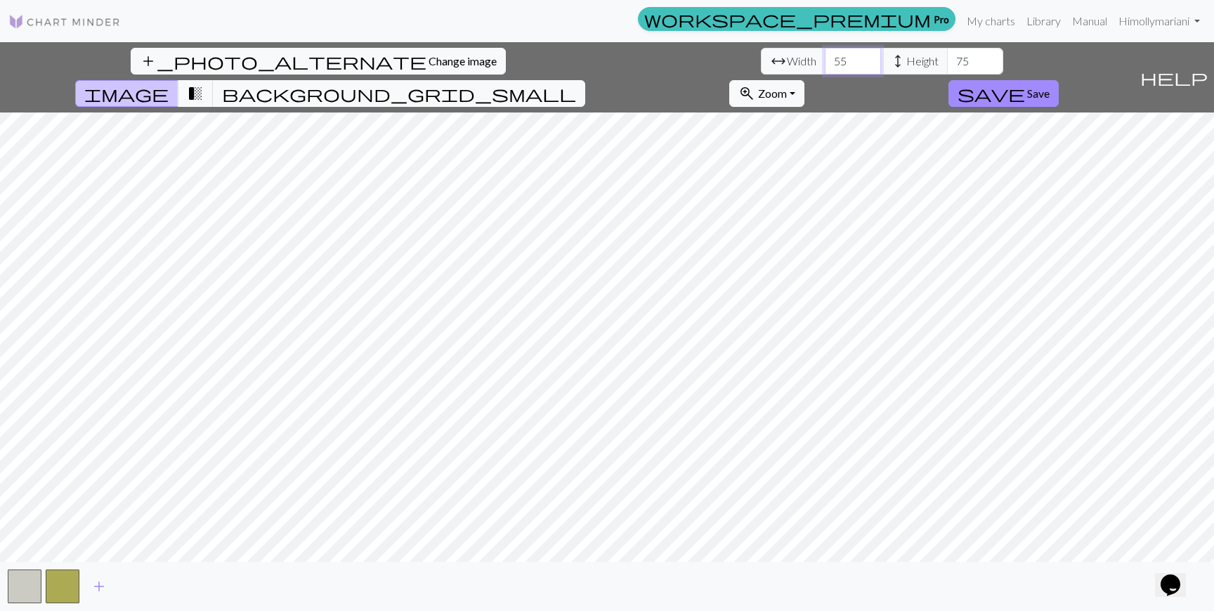
click at [825, 56] on input "55" at bounding box center [853, 61] width 56 height 27
click at [947, 67] on input "73" at bounding box center [975, 61] width 56 height 27
click at [947, 67] on input "72" at bounding box center [975, 61] width 56 height 27
click at [947, 67] on input "71" at bounding box center [975, 61] width 56 height 27
click at [947, 67] on input "70" at bounding box center [975, 61] width 56 height 27
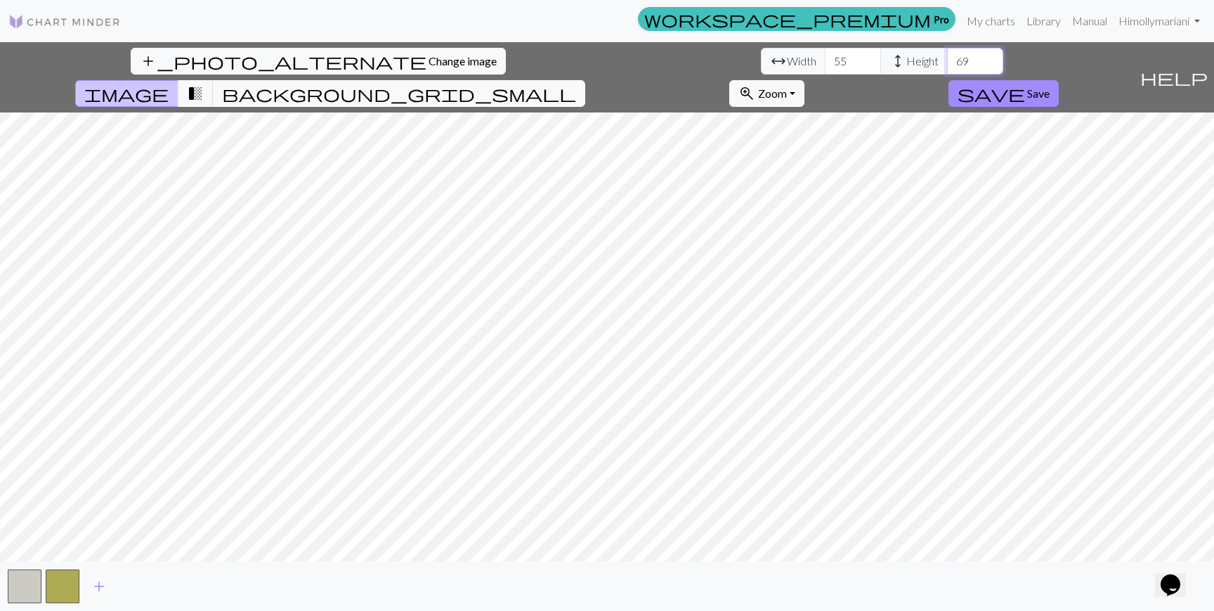
click at [947, 67] on input "69" at bounding box center [975, 61] width 56 height 27
click at [947, 67] on input "68" at bounding box center [975, 61] width 56 height 27
type input "80"
click at [947, 54] on input "80" at bounding box center [975, 61] width 56 height 27
click at [825, 64] on input "38" at bounding box center [853, 61] width 56 height 27
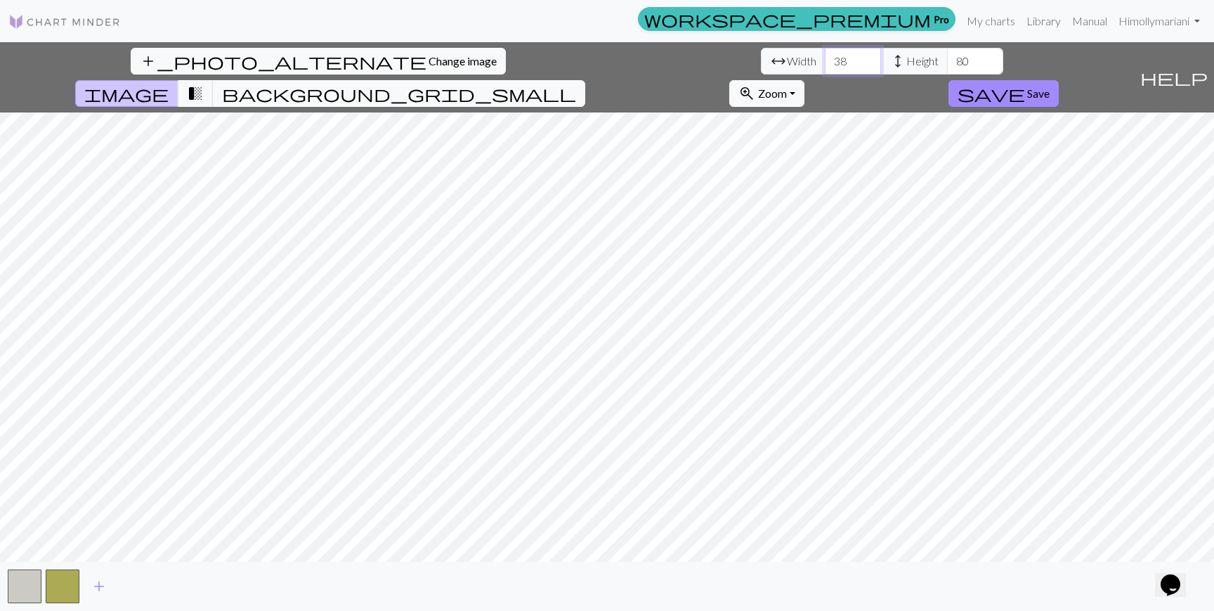
click at [825, 51] on input "38" at bounding box center [853, 61] width 56 height 27
click at [825, 56] on input "39" at bounding box center [853, 61] width 56 height 27
type input "40"
click at [825, 56] on input "40" at bounding box center [853, 61] width 56 height 27
click at [947, 67] on input "78" at bounding box center [975, 61] width 56 height 27
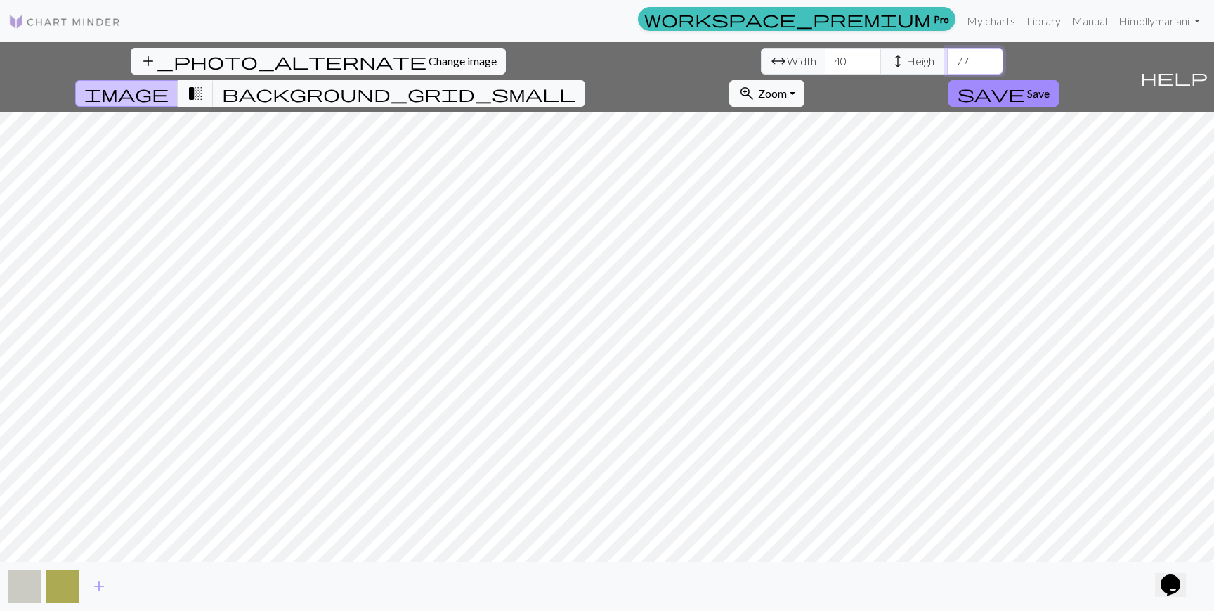
click at [947, 67] on input "77" at bounding box center [975, 61] width 56 height 27
click at [947, 67] on input "76" at bounding box center [975, 61] width 56 height 27
click at [947, 67] on input "75" at bounding box center [975, 61] width 56 height 27
click at [947, 67] on input "74" at bounding box center [975, 61] width 56 height 27
click at [947, 67] on input "73" at bounding box center [975, 61] width 56 height 27
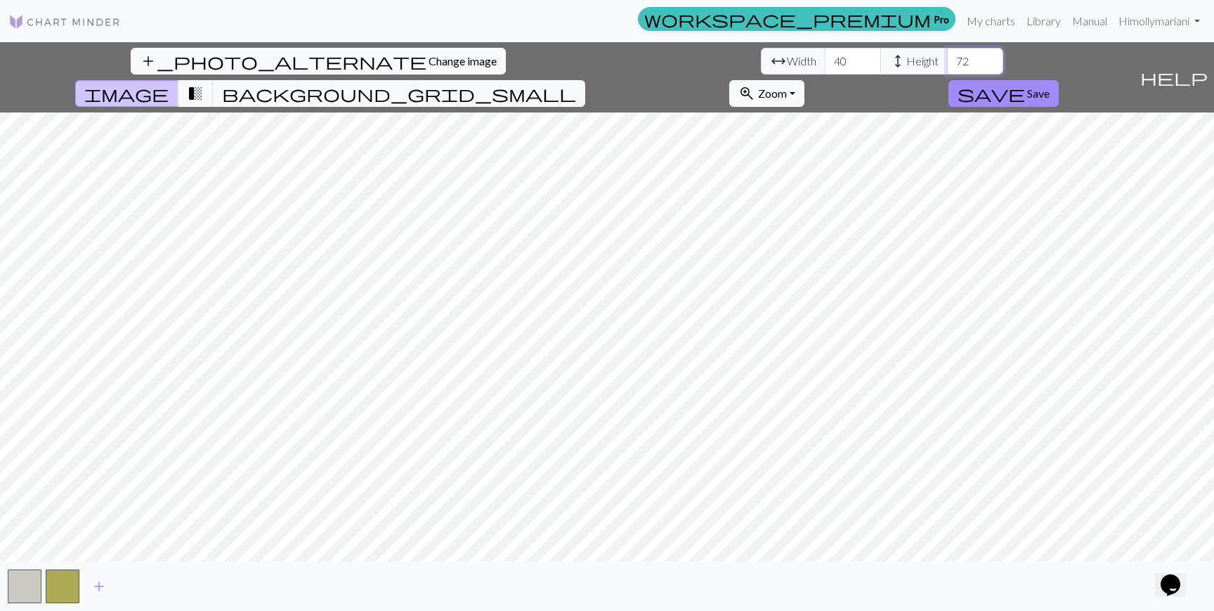
click at [947, 67] on input "72" at bounding box center [975, 61] width 56 height 27
click at [947, 67] on input "71" at bounding box center [975, 61] width 56 height 27
click at [947, 67] on input "70" at bounding box center [975, 61] width 56 height 27
click at [947, 67] on input "69" at bounding box center [975, 61] width 56 height 27
click at [947, 67] on input "68" at bounding box center [975, 61] width 56 height 27
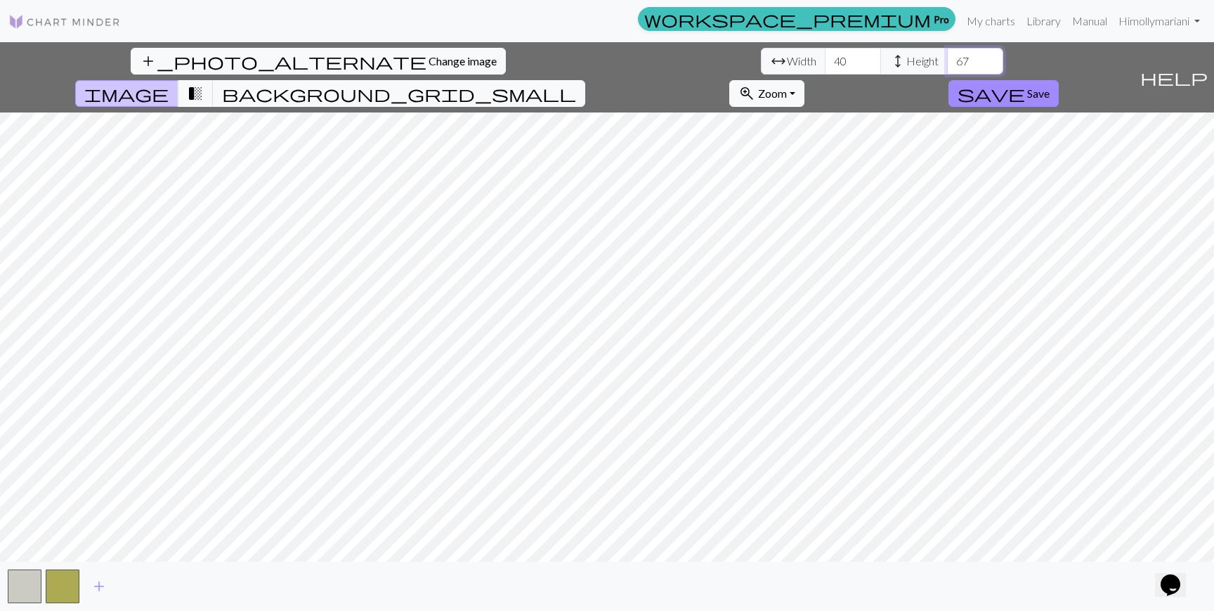
click at [947, 67] on input "67" at bounding box center [975, 61] width 56 height 27
click at [947, 67] on input "66" at bounding box center [975, 61] width 56 height 27
click at [947, 67] on input "65" at bounding box center [975, 61] width 56 height 27
click at [947, 67] on input "64" at bounding box center [975, 61] width 56 height 27
click at [947, 67] on input "63" at bounding box center [975, 61] width 56 height 27
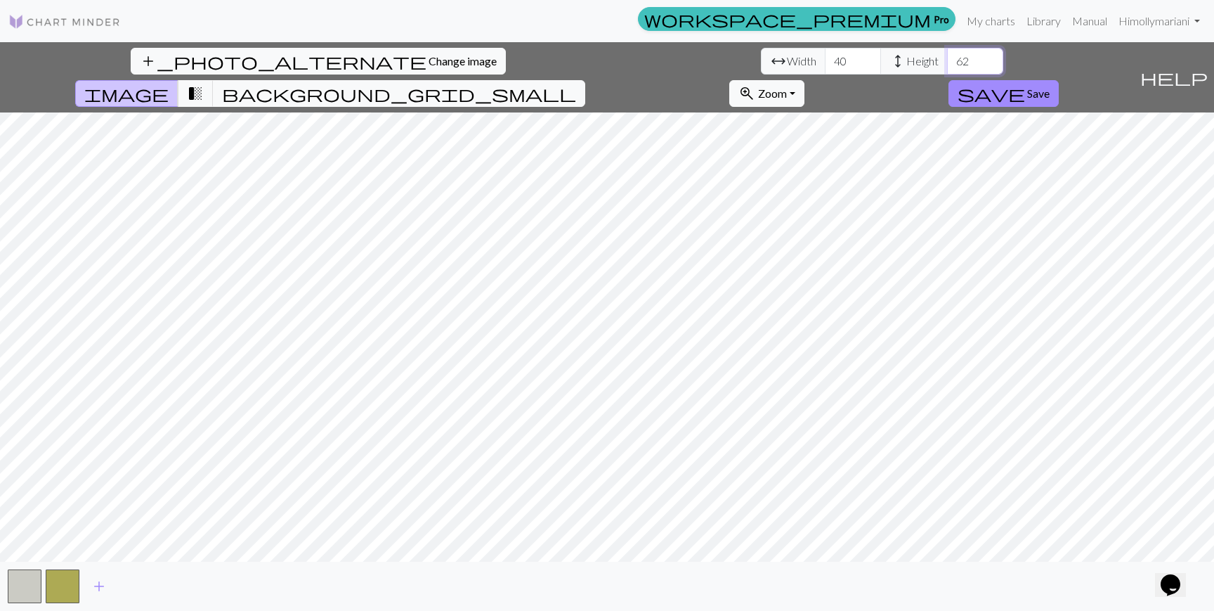
click at [947, 67] on input "62" at bounding box center [975, 61] width 56 height 27
click at [947, 67] on input "61" at bounding box center [975, 61] width 56 height 27
click at [947, 67] on input "60" at bounding box center [975, 61] width 56 height 27
click at [947, 62] on input "59" at bounding box center [975, 61] width 56 height 27
click at [947, 55] on input "60" at bounding box center [975, 61] width 56 height 27
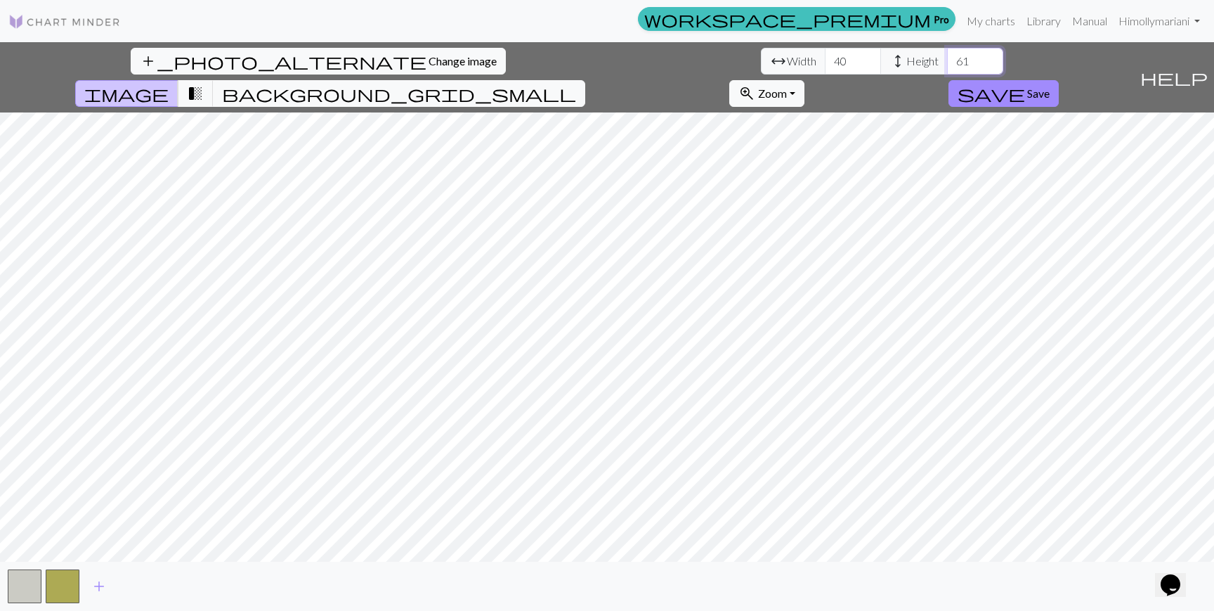
click at [947, 55] on input "61" at bounding box center [975, 61] width 56 height 27
click at [947, 55] on input "62" at bounding box center [975, 61] width 56 height 27
click at [947, 56] on input "63" at bounding box center [975, 61] width 56 height 27
click at [204, 84] on span "transition_fade" at bounding box center [195, 94] width 17 height 20
click at [169, 84] on span "image" at bounding box center [126, 94] width 84 height 20
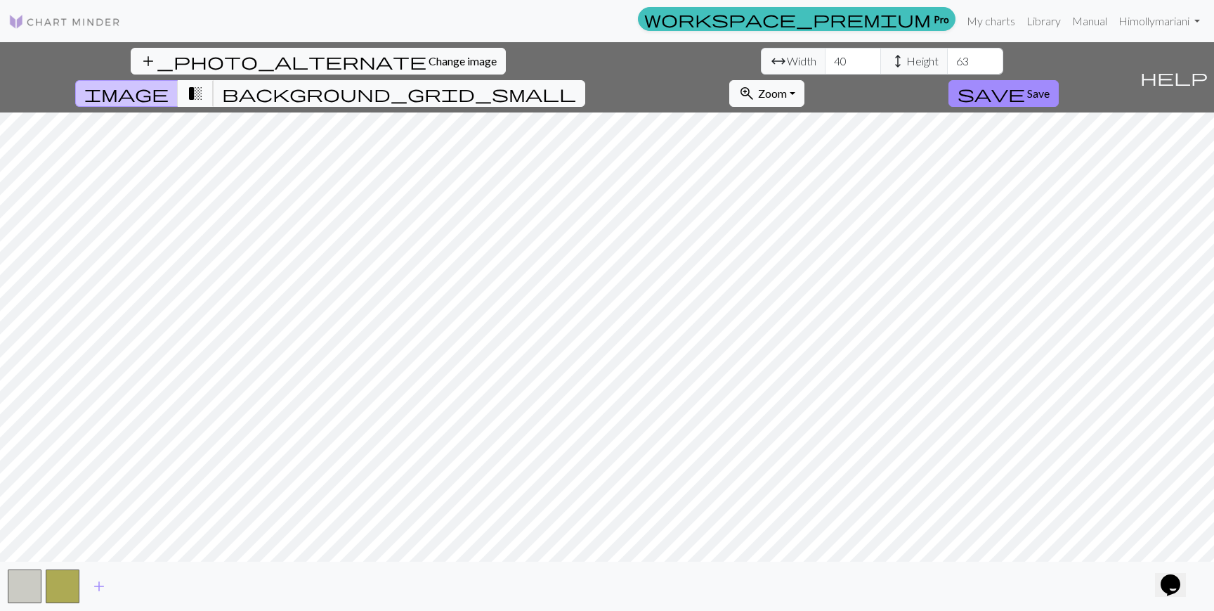
click at [214, 80] on button "transition_fade" at bounding box center [196, 93] width 36 height 27
click at [178, 80] on button "image" at bounding box center [126, 93] width 103 height 27
click at [204, 84] on span "transition_fade" at bounding box center [195, 94] width 17 height 20
click at [169, 84] on span "image" at bounding box center [126, 94] width 84 height 20
click at [204, 84] on span "transition_fade" at bounding box center [195, 94] width 17 height 20
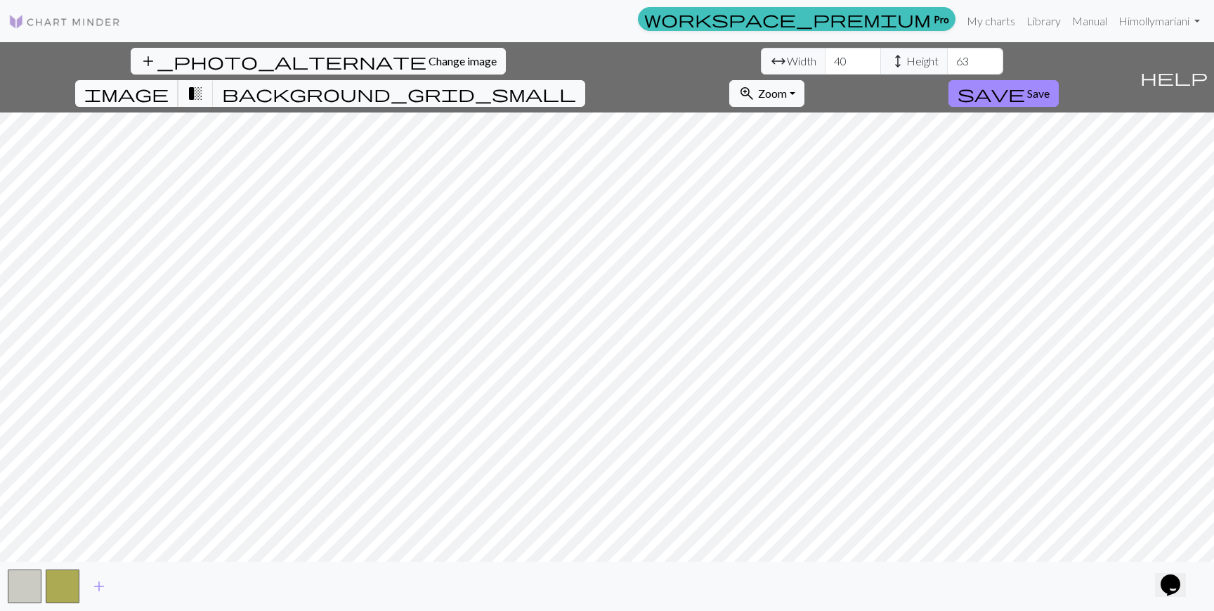
click at [178, 80] on button "image" at bounding box center [126, 93] width 103 height 27
click at [204, 84] on span "transition_fade" at bounding box center [195, 94] width 17 height 20
click at [20, 587] on button "button" at bounding box center [25, 586] width 34 height 34
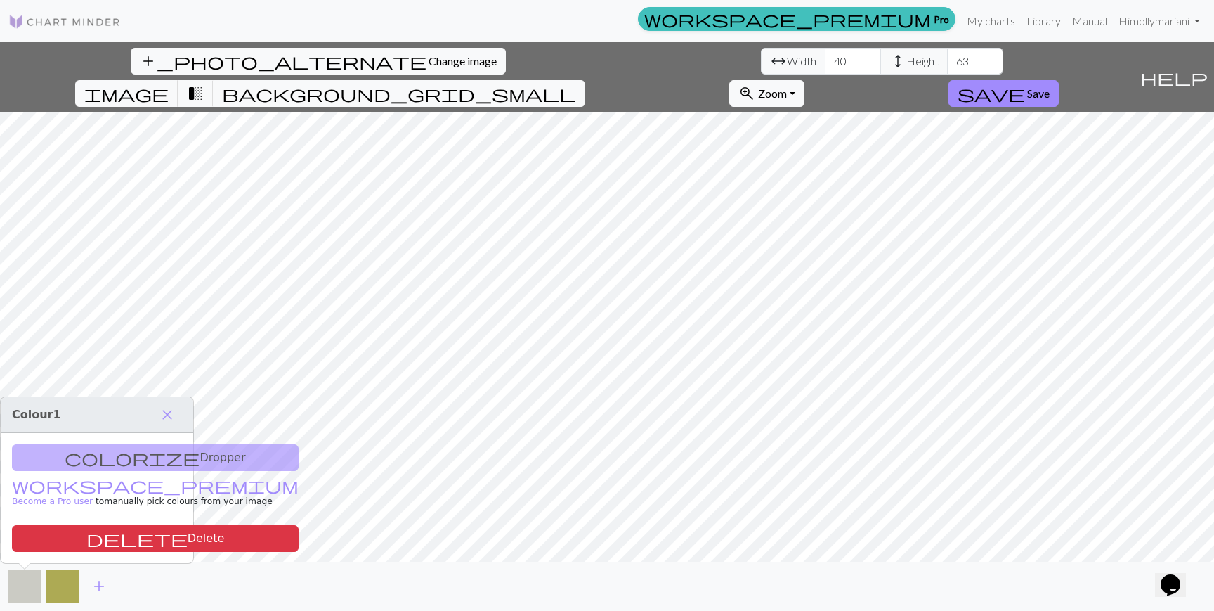
click at [10, 591] on button "button" at bounding box center [25, 586] width 34 height 34
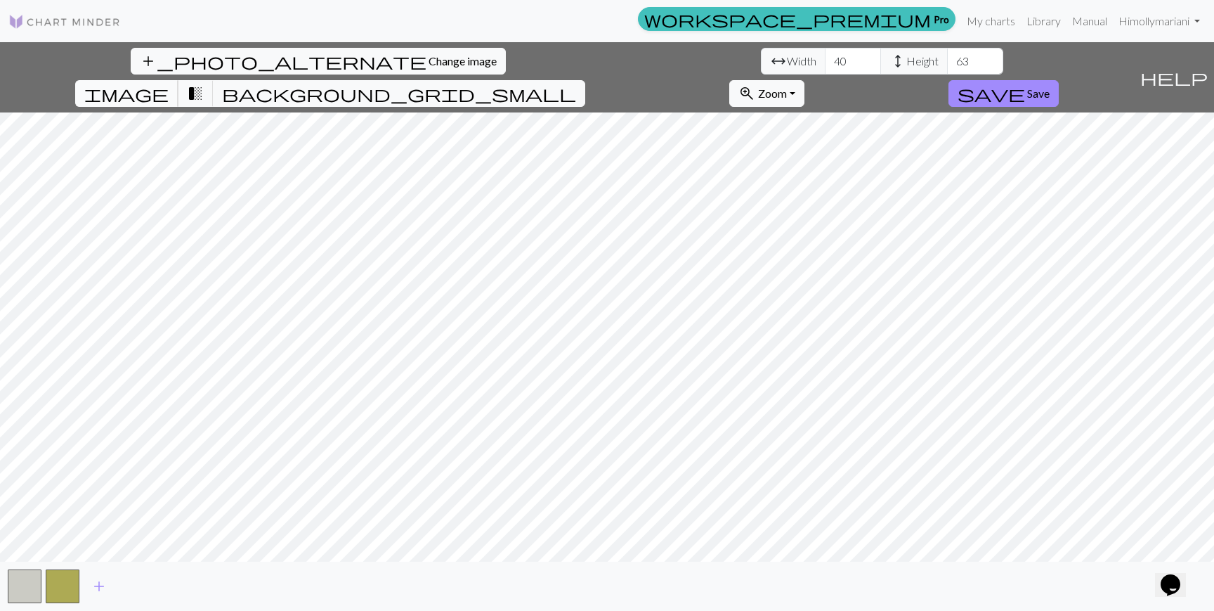
click at [169, 84] on span "image" at bounding box center [126, 94] width 84 height 20
click at [576, 84] on span "background_grid_small" at bounding box center [399, 94] width 354 height 20
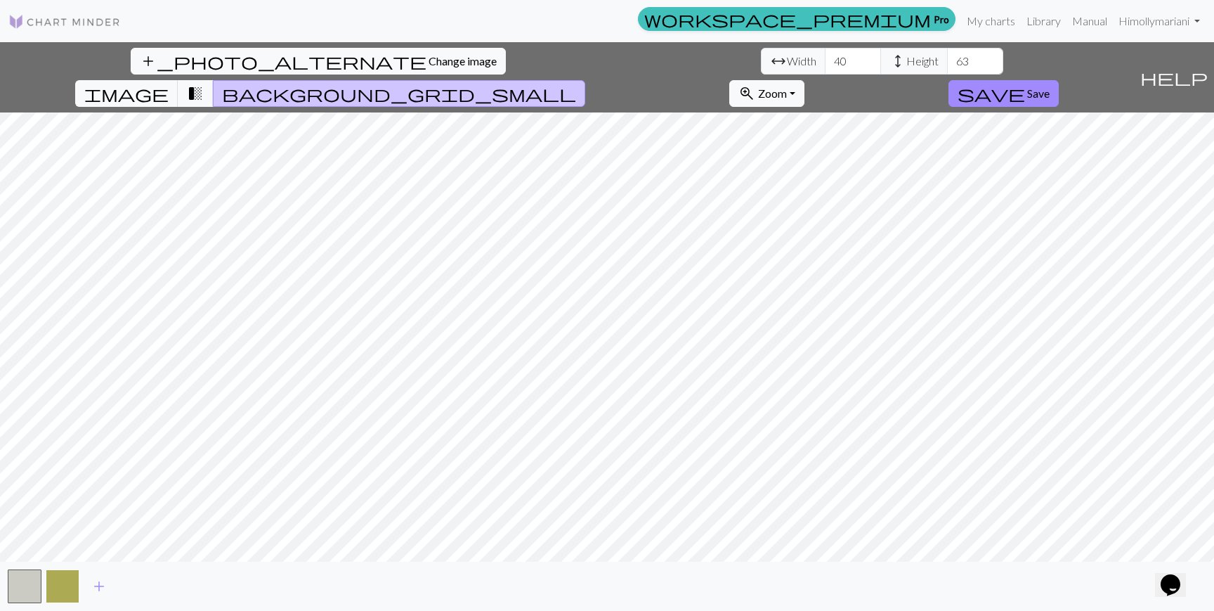
click at [72, 582] on button "button" at bounding box center [63, 586] width 34 height 34
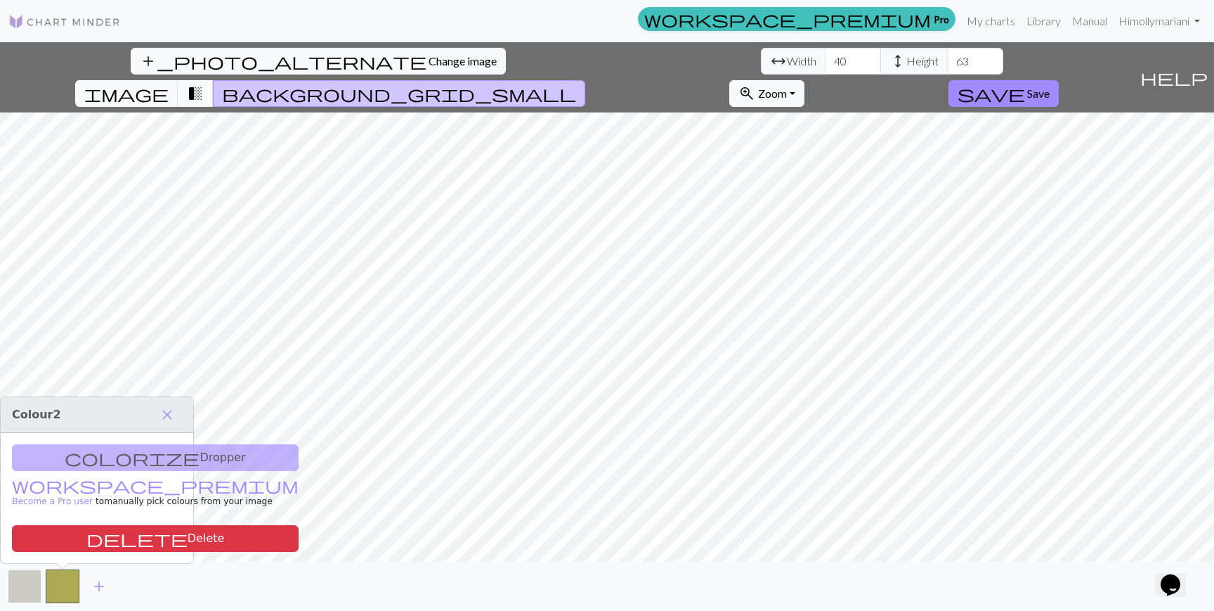
click at [20, 596] on button "button" at bounding box center [25, 586] width 34 height 34
click at [661, 41] on nav "workspace_premium Pro My charts Library Manual Hi mollymariani Account settings…" at bounding box center [607, 21] width 1214 height 42
click at [204, 84] on span "transition_fade" at bounding box center [195, 94] width 17 height 20
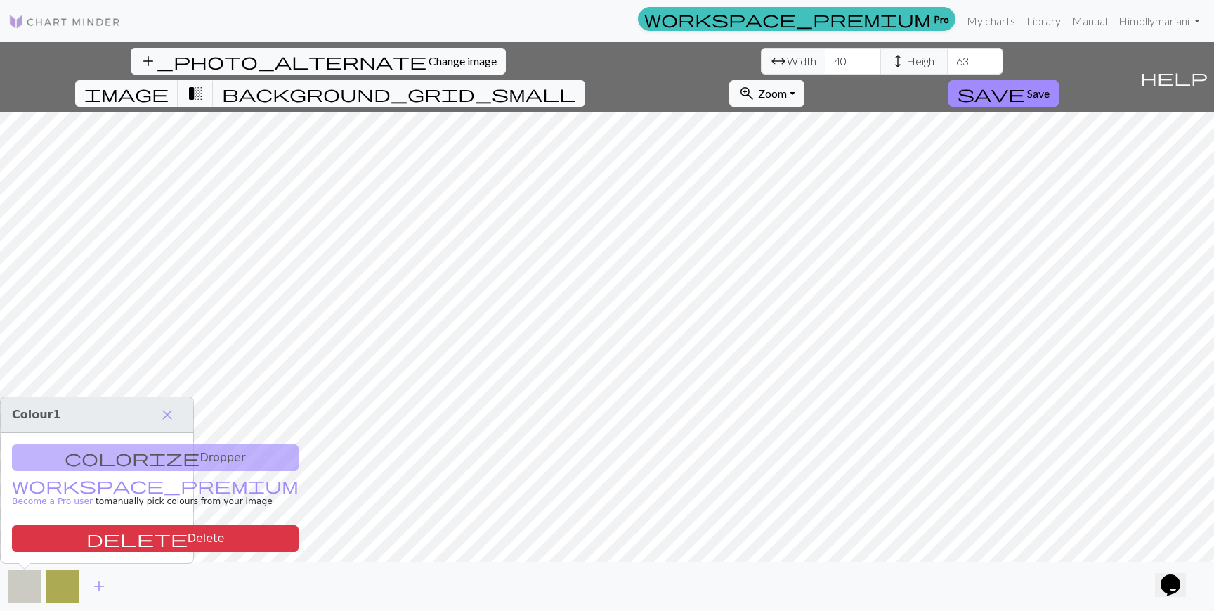
click at [169, 84] on span "image" at bounding box center [126, 94] width 84 height 20
click at [204, 84] on span "transition_fade" at bounding box center [195, 94] width 17 height 20
click at [585, 80] on button "background_grid_small" at bounding box center [399, 93] width 372 height 27
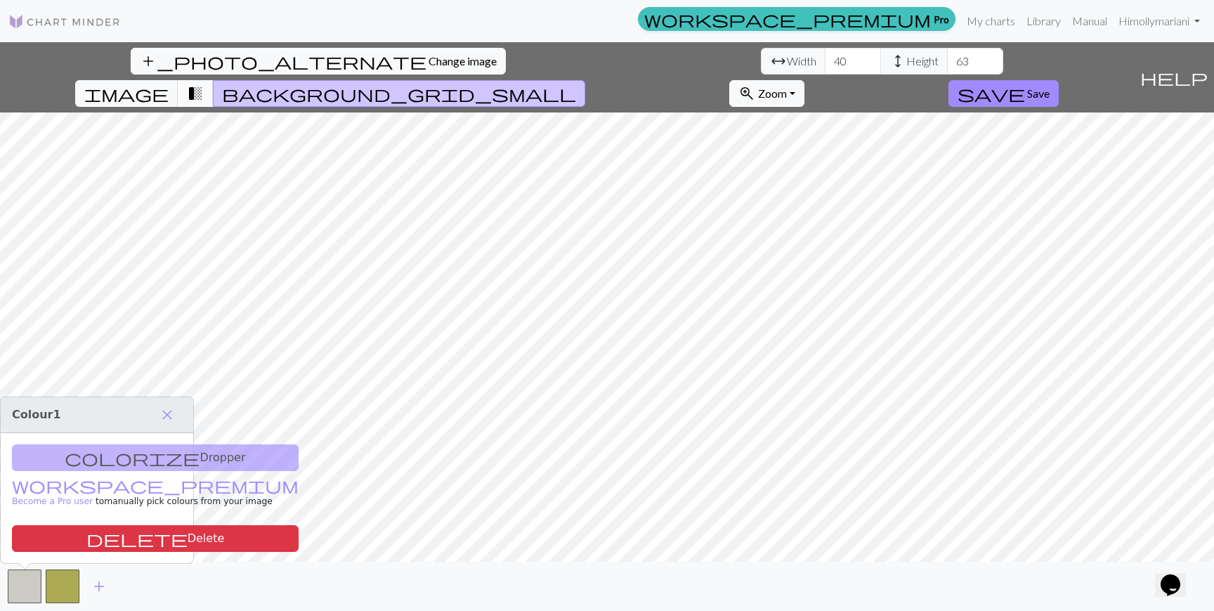
click at [204, 84] on span "transition_fade" at bounding box center [195, 94] width 17 height 20
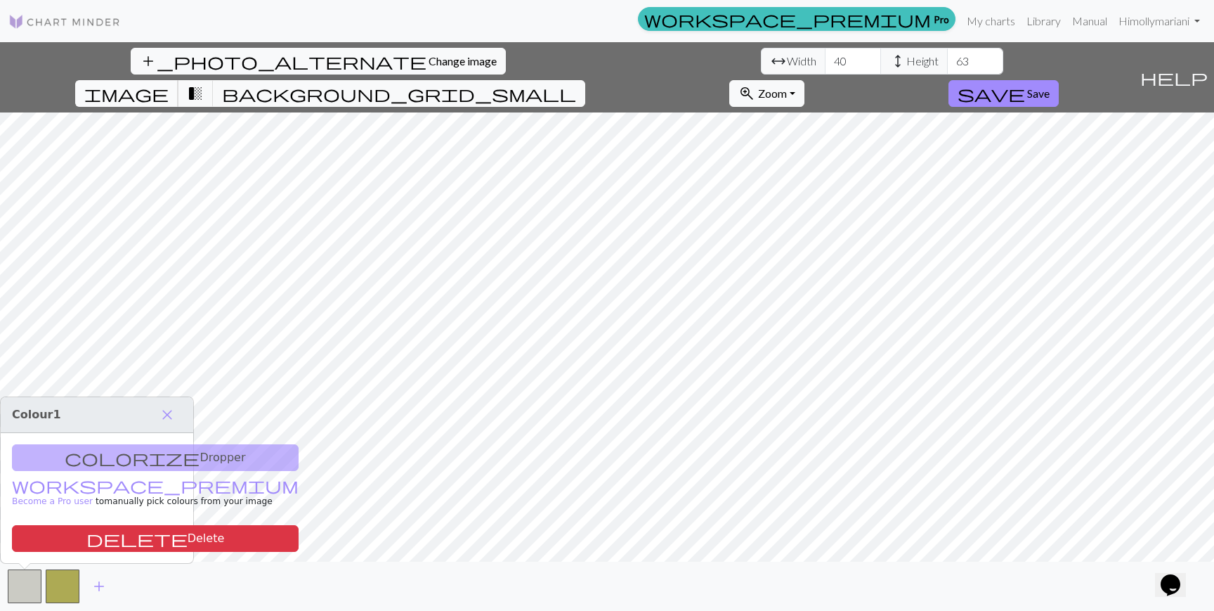
click at [178, 80] on button "image" at bounding box center [126, 93] width 103 height 27
click at [947, 58] on input "64" at bounding box center [975, 61] width 56 height 27
click at [947, 58] on input "65" at bounding box center [975, 61] width 56 height 27
click at [947, 64] on input "64" at bounding box center [975, 61] width 56 height 27
click at [947, 56] on input "65" at bounding box center [975, 61] width 56 height 27
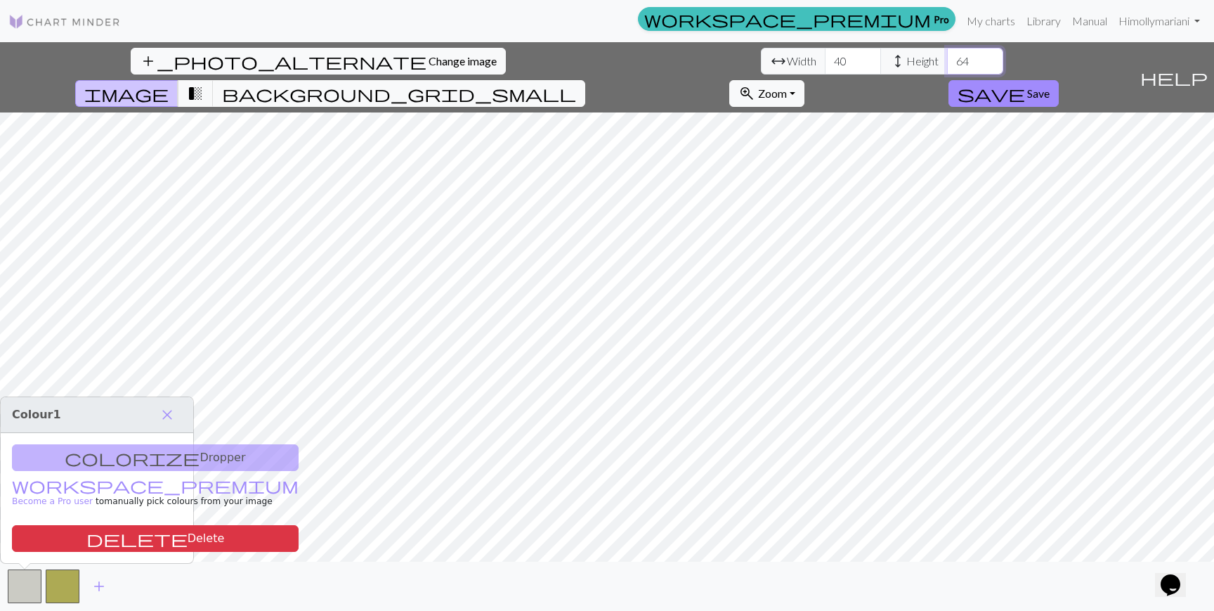
click at [947, 67] on input "64" at bounding box center [975, 61] width 56 height 27
click at [947, 53] on input "65" at bounding box center [975, 61] width 56 height 27
click at [947, 65] on input "64" at bounding box center [975, 61] width 56 height 27
click at [947, 65] on input "63" at bounding box center [975, 61] width 56 height 27
click at [947, 65] on input "62" at bounding box center [975, 61] width 56 height 27
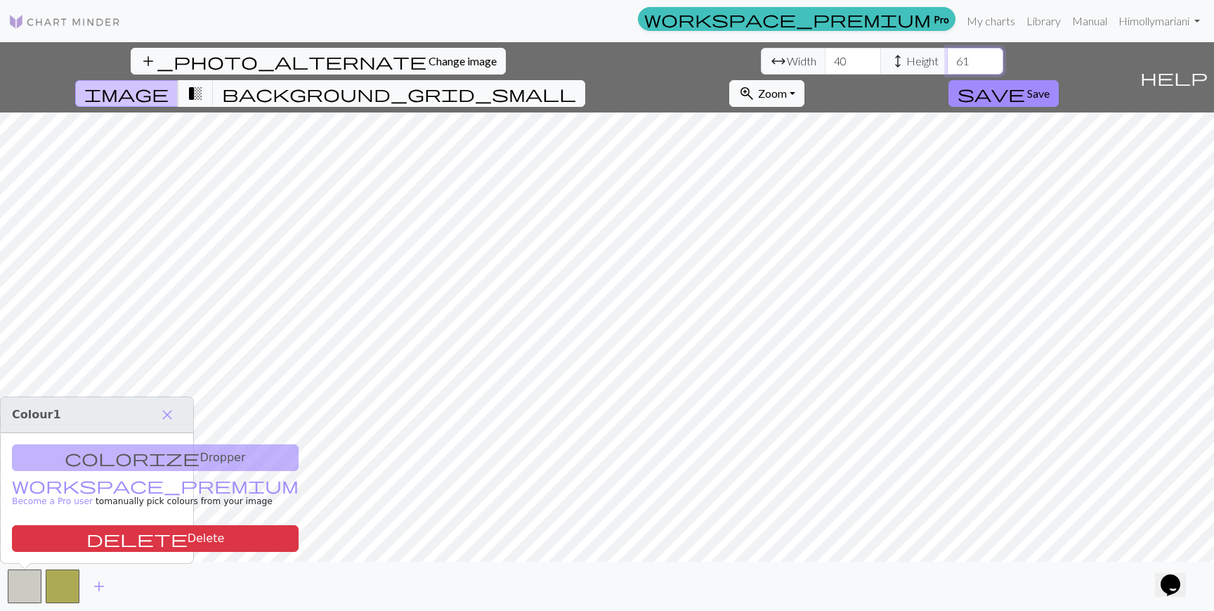
click at [947, 65] on input "61" at bounding box center [975, 61] width 56 height 27
click at [947, 55] on input "62" at bounding box center [975, 61] width 56 height 27
click at [947, 55] on input "63" at bounding box center [975, 61] width 56 height 27
click at [947, 55] on input "64" at bounding box center [975, 61] width 56 height 27
click at [947, 55] on input "65" at bounding box center [975, 61] width 56 height 27
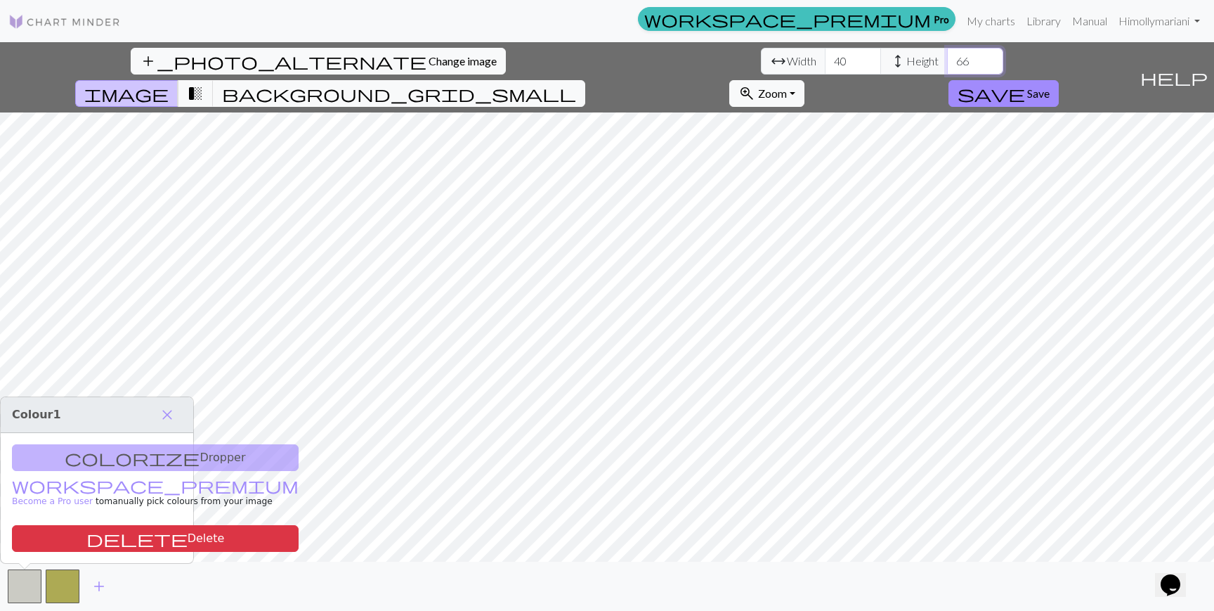
click at [947, 55] on input "66" at bounding box center [975, 61] width 56 height 27
click at [947, 57] on input "67" at bounding box center [975, 61] width 56 height 27
click at [947, 57] on input "68" at bounding box center [975, 61] width 56 height 27
click at [947, 57] on input "69" at bounding box center [975, 61] width 56 height 27
click at [947, 57] on input "70" at bounding box center [975, 61] width 56 height 27
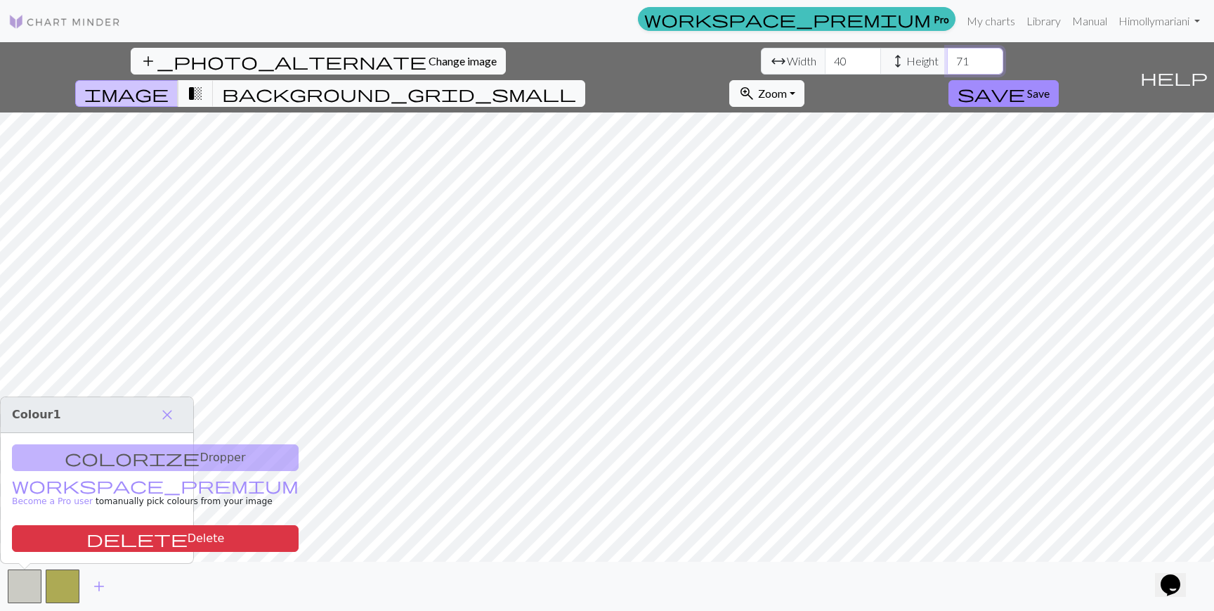
type input "71"
click at [947, 56] on input "71" at bounding box center [975, 61] width 56 height 27
click at [576, 84] on span "background_grid_small" at bounding box center [399, 94] width 354 height 20
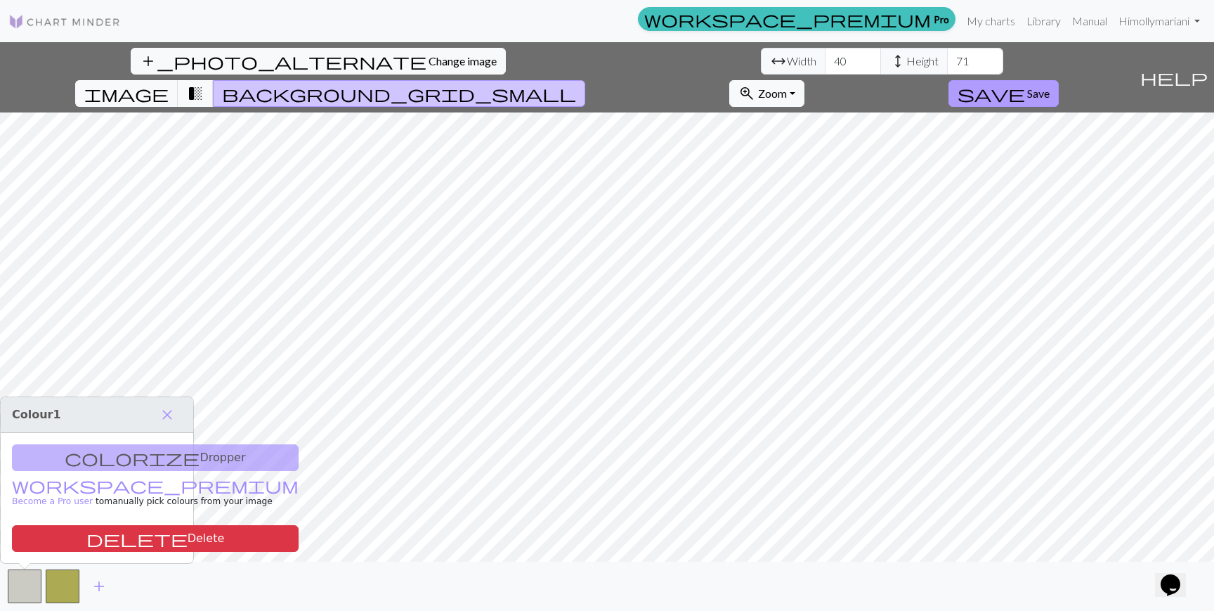
click at [1050, 86] on span "Save" at bounding box center [1038, 92] width 22 height 13
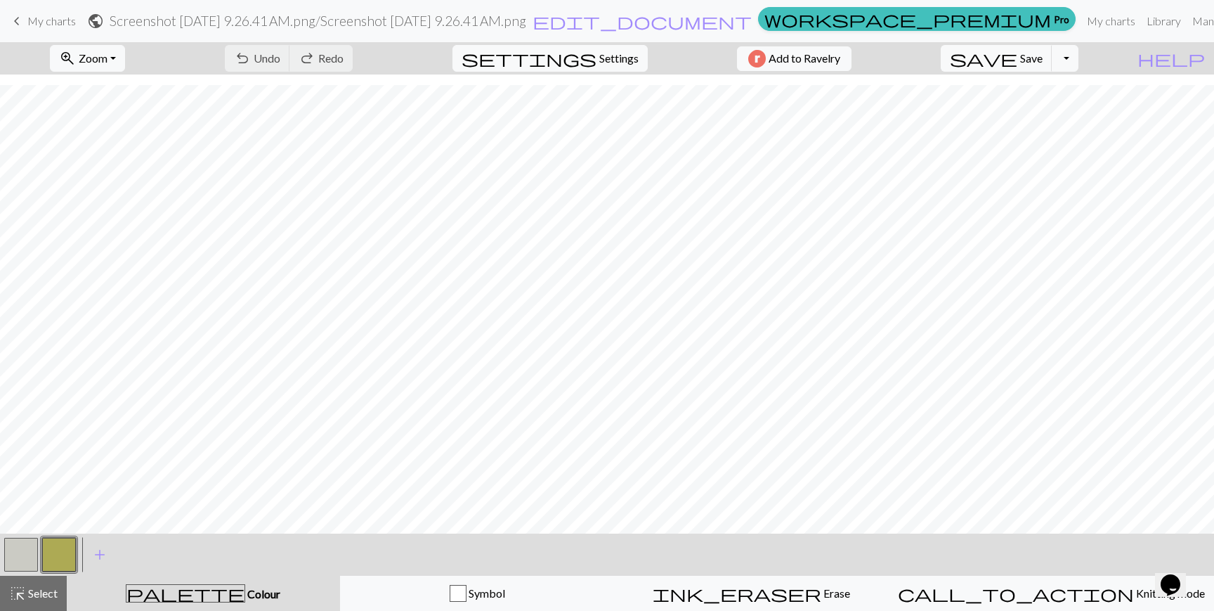
scroll to position [188, 0]
click at [18, 562] on button "button" at bounding box center [21, 554] width 34 height 34
click at [68, 549] on button "button" at bounding box center [59, 554] width 34 height 34
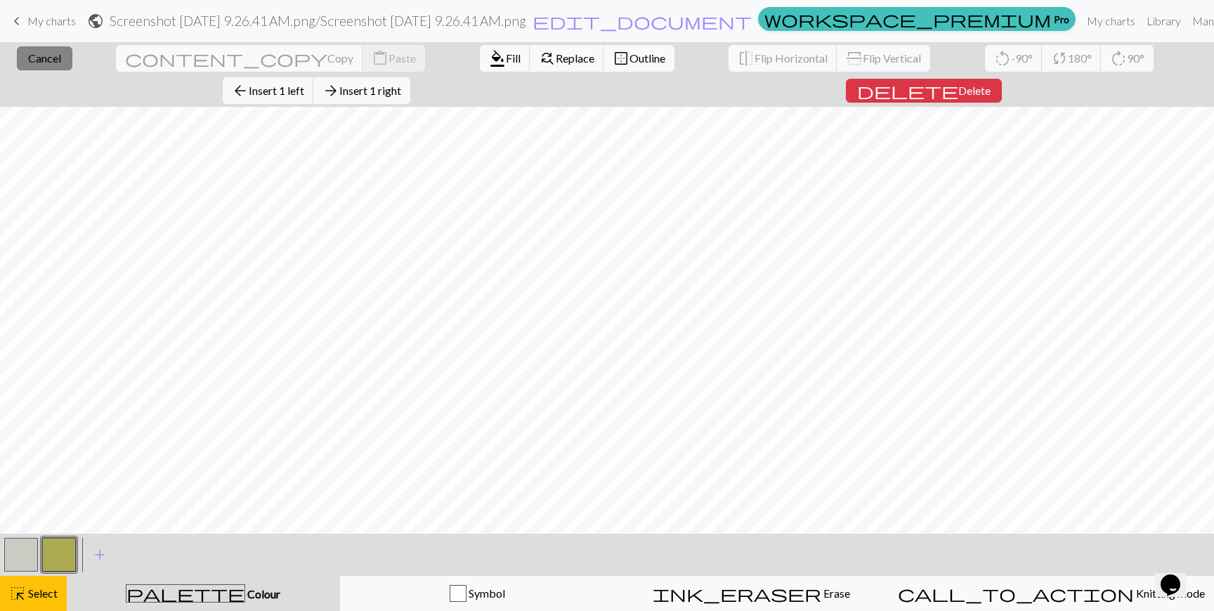
click at [41, 69] on button "close Cancel" at bounding box center [45, 58] width 56 height 24
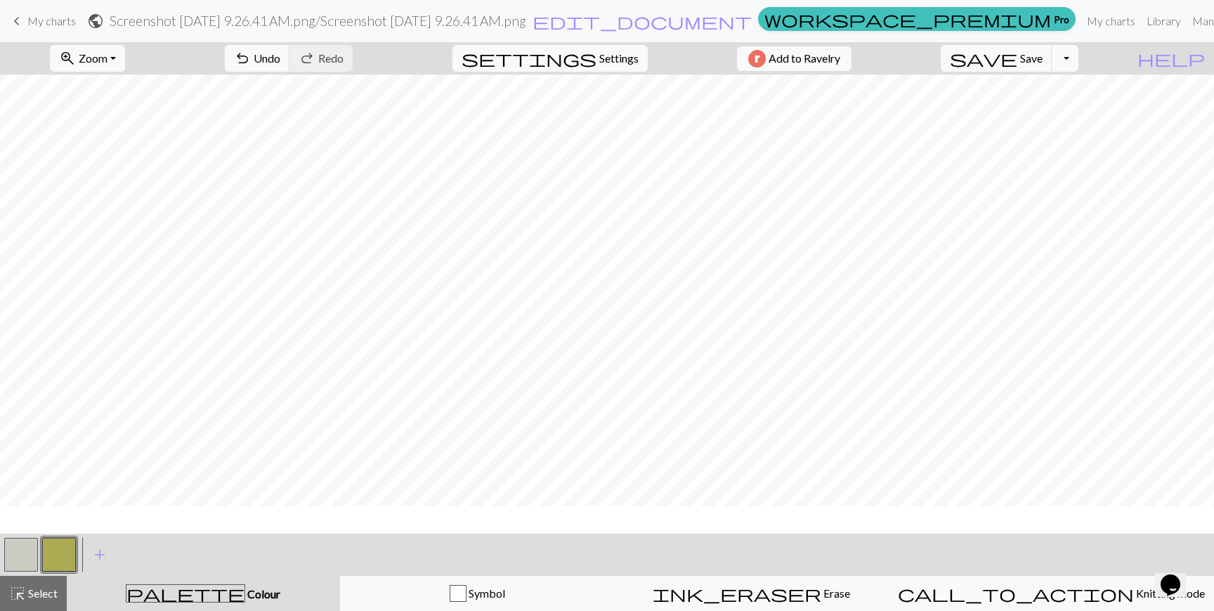
scroll to position [0, 0]
click at [1078, 65] on button "Toggle Dropdown" at bounding box center [1065, 58] width 27 height 27
click at [65, 547] on button "button" at bounding box center [59, 554] width 34 height 34
click at [65, 547] on div "Edit colour Name CC1 Use advanced picker workspace_premium Become a Pro user to…" at bounding box center [607, 305] width 1214 height 611
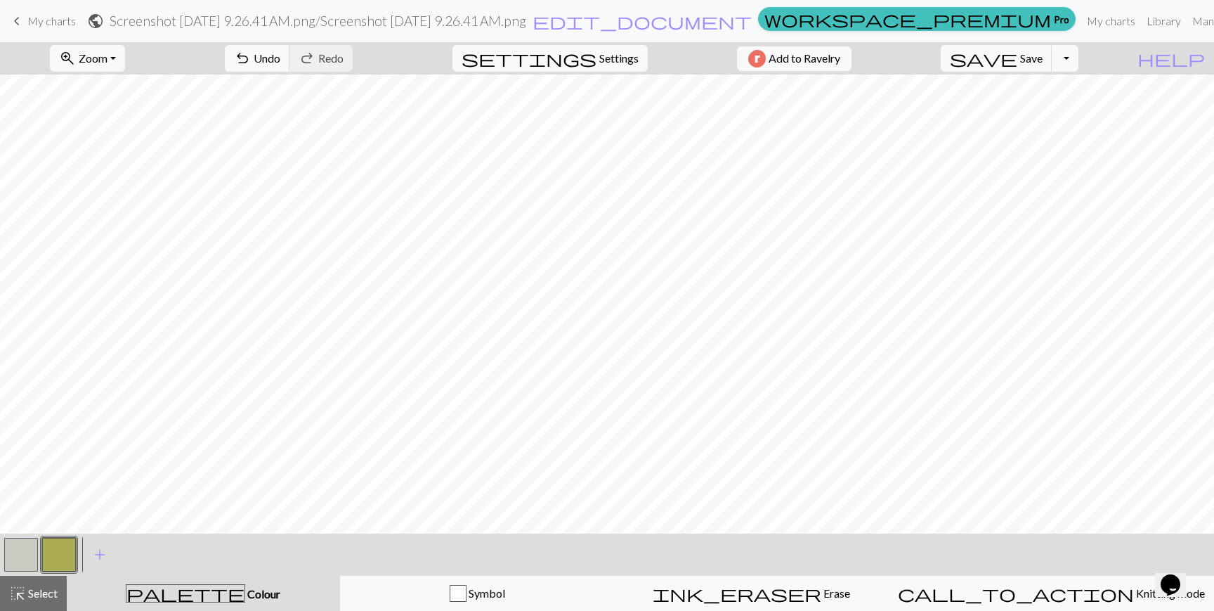
click at [65, 550] on button "button" at bounding box center [59, 554] width 34 height 34
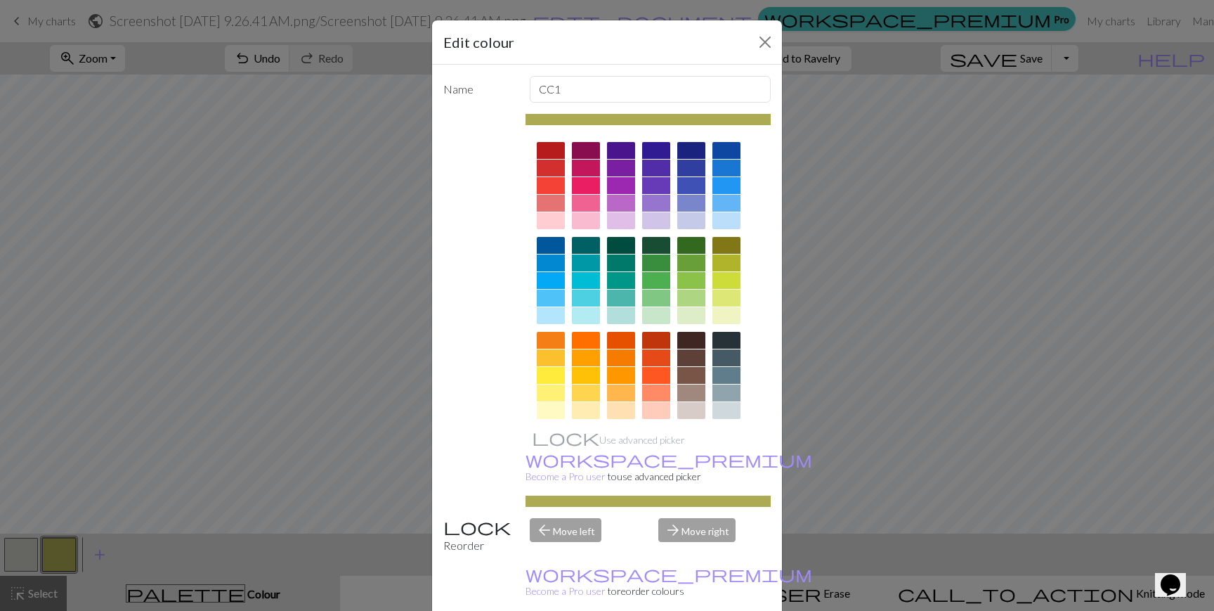
click at [180, 580] on div "Edit colour Name CC1 Use advanced picker workspace_premium Become a Pro user to…" at bounding box center [607, 305] width 1214 height 611
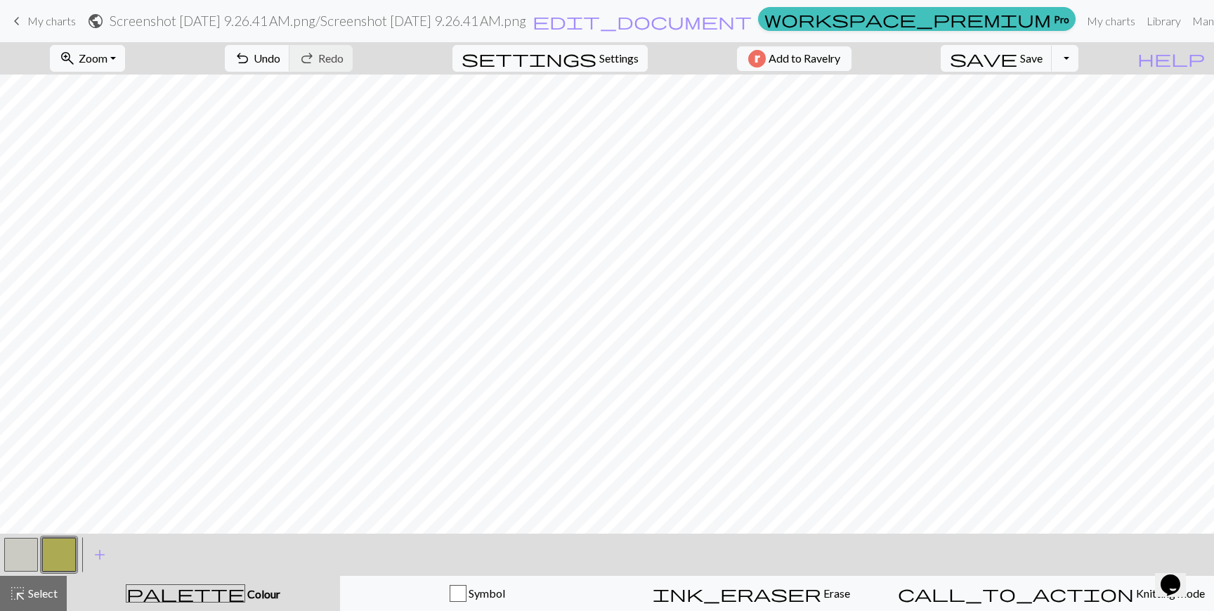
click at [54, 543] on button "button" at bounding box center [59, 554] width 34 height 34
click at [59, 554] on button "button" at bounding box center [59, 554] width 34 height 34
click at [59, 554] on div "Edit colour Name CC1 Use advanced picker workspace_premium Become a Pro user to…" at bounding box center [607, 305] width 1214 height 611
click at [188, 592] on span "palette" at bounding box center [185, 593] width 118 height 20
click at [62, 554] on button "button" at bounding box center [59, 554] width 34 height 34
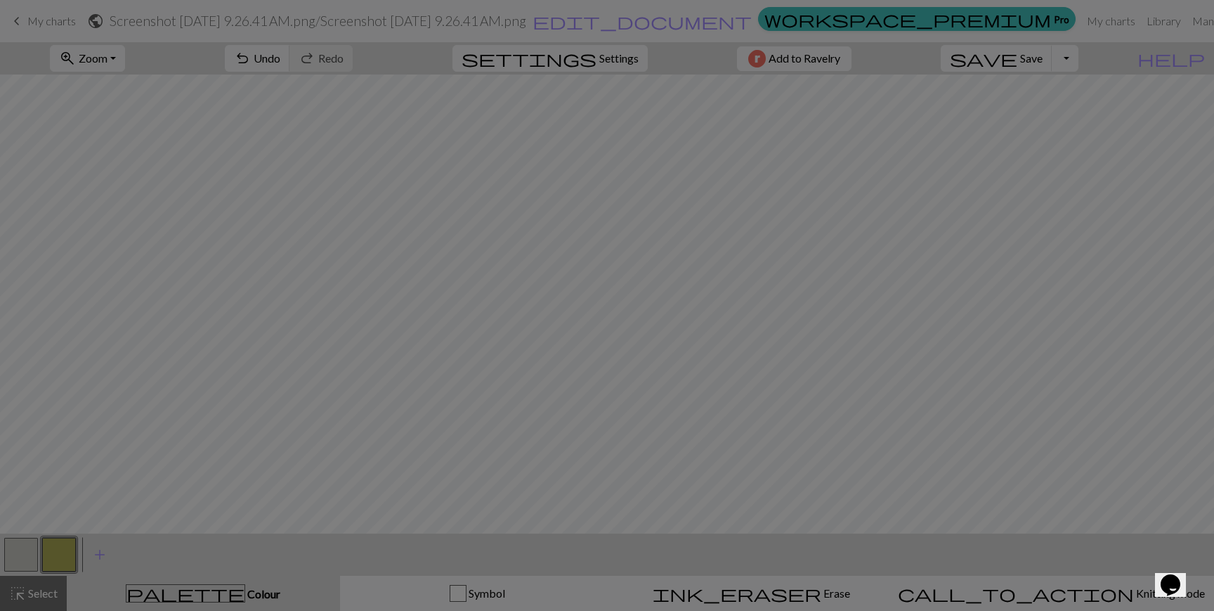
click at [62, 554] on div "Edit colour Name CC1 Use advanced picker workspace_premium Become a Pro user to…" at bounding box center [607, 305] width 1214 height 611
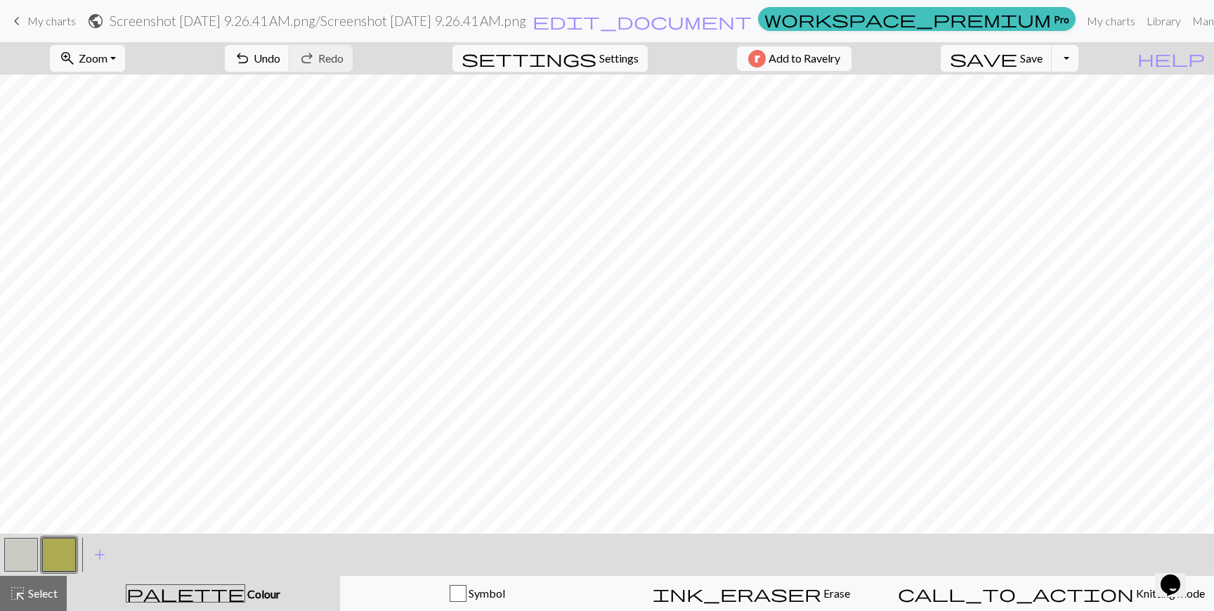
click at [62, 554] on button "button" at bounding box center [59, 554] width 34 height 34
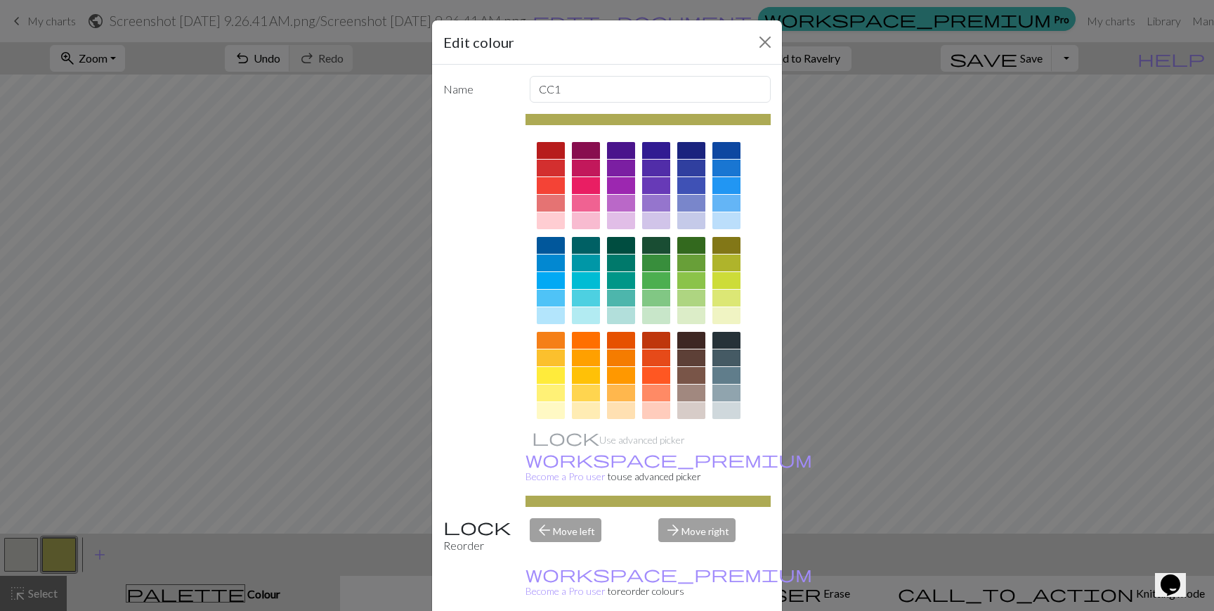
click at [693, 340] on div at bounding box center [691, 340] width 28 height 17
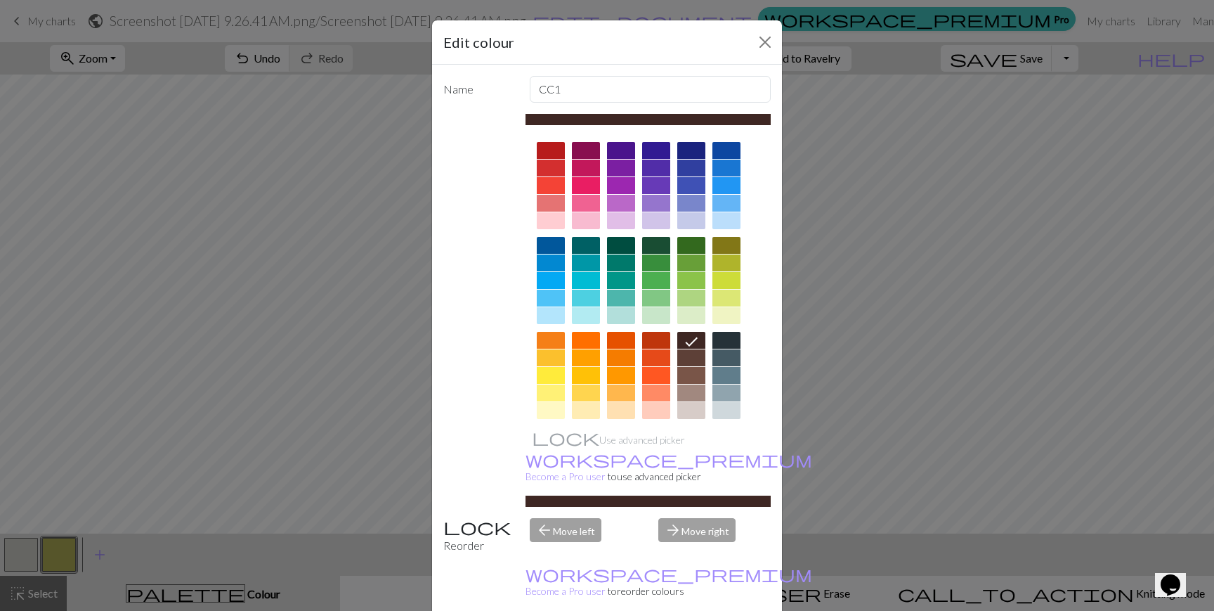
click at [682, 518] on div "arrow_forward Move right" at bounding box center [714, 536] width 129 height 36
click at [554, 518] on div "arrow_back Move left" at bounding box center [585, 536] width 129 height 36
click at [692, 518] on div "arrow_forward Move right" at bounding box center [714, 536] width 129 height 36
click at [548, 518] on div "arrow_back Move left" at bounding box center [585, 536] width 129 height 36
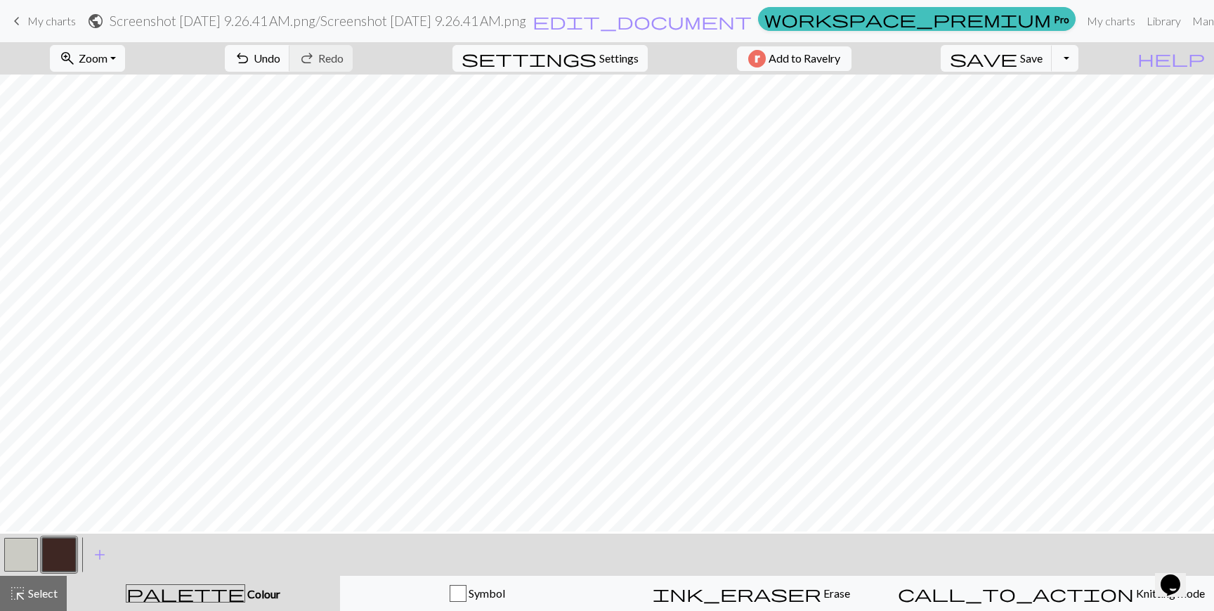
scroll to position [92, 0]
click at [11, 559] on button "button" at bounding box center [21, 554] width 34 height 34
click at [13, 556] on button "button" at bounding box center [21, 554] width 34 height 34
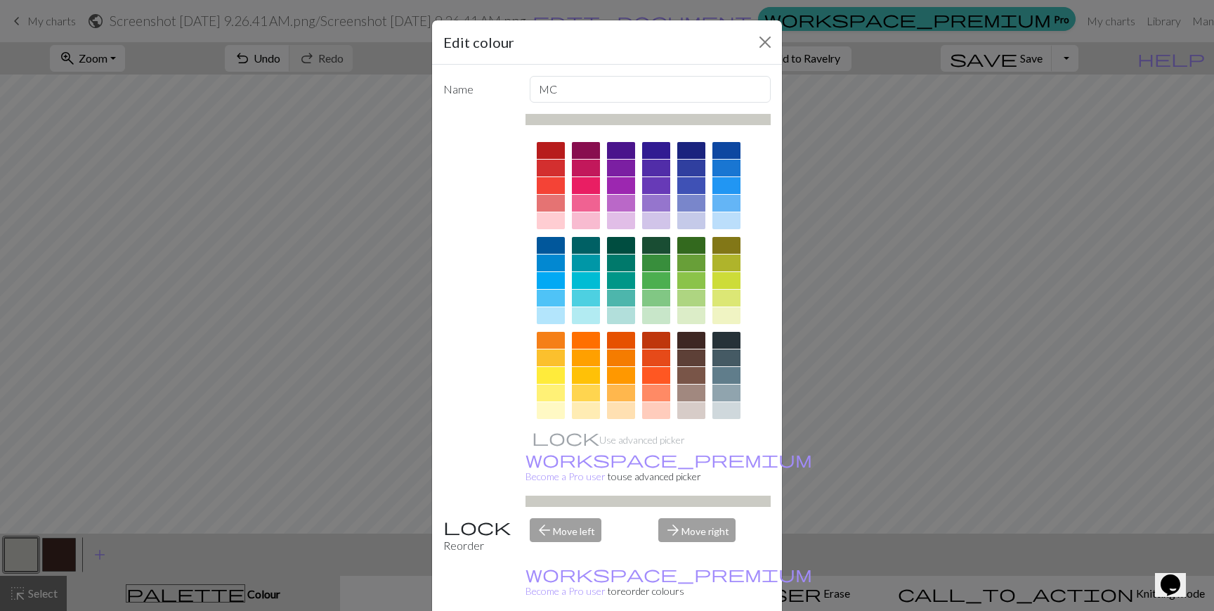
click at [688, 405] on div at bounding box center [691, 410] width 28 height 17
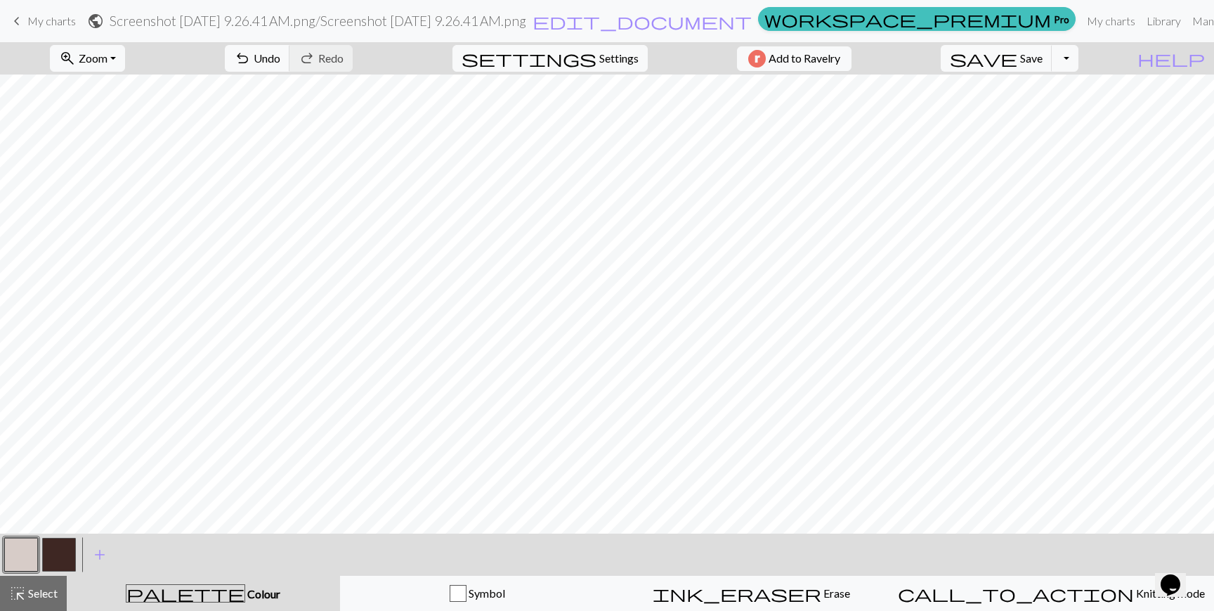
click at [23, 550] on button "button" at bounding box center [21, 554] width 34 height 34
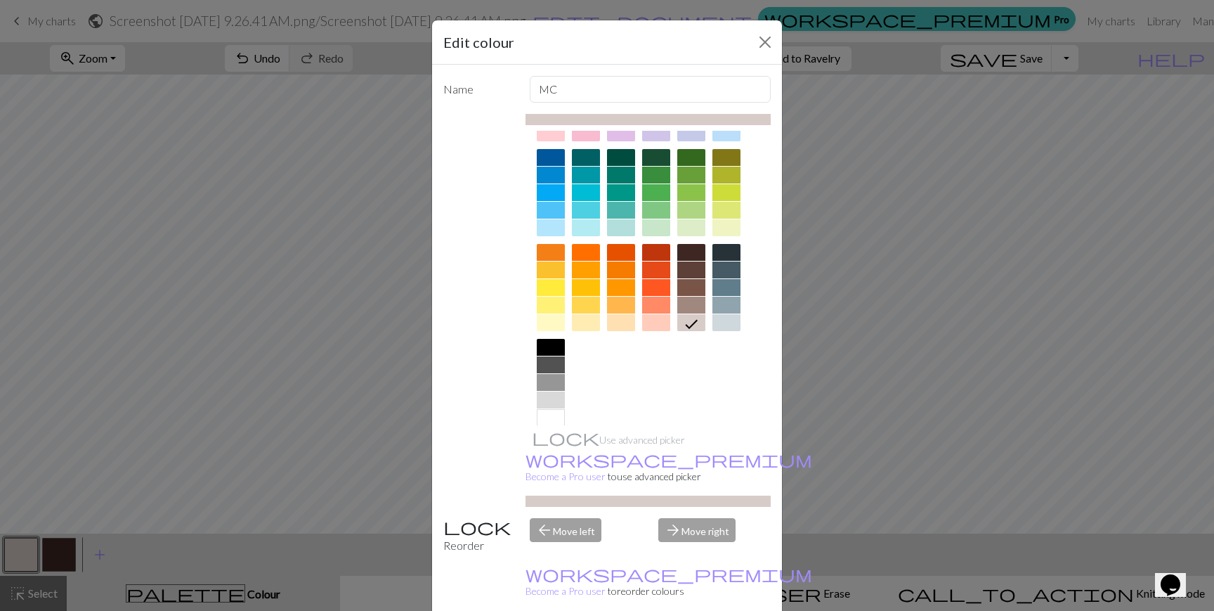
scroll to position [105, 0]
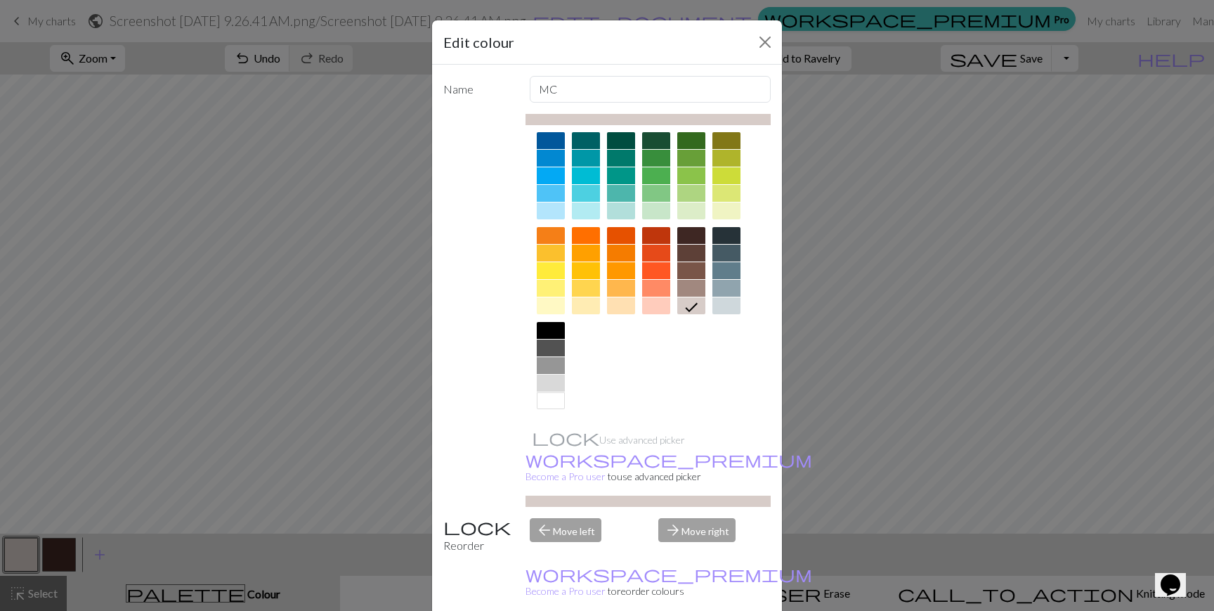
click at [550, 400] on div at bounding box center [551, 400] width 28 height 17
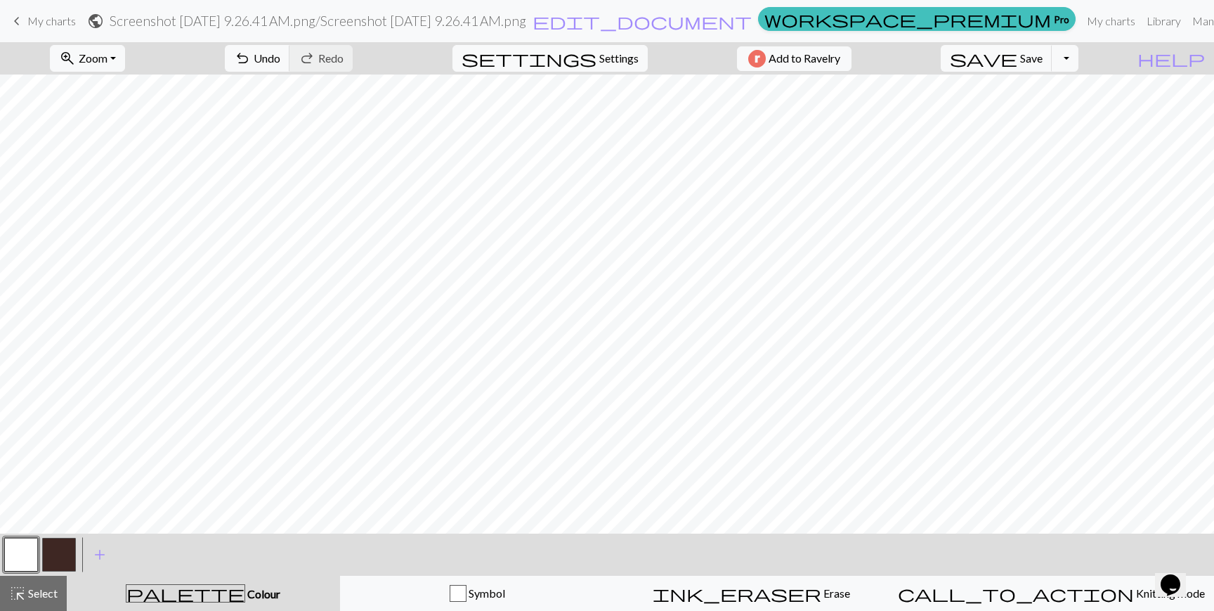
scroll to position [0, 0]
click at [60, 552] on button "button" at bounding box center [59, 554] width 34 height 34
click at [20, 562] on button "button" at bounding box center [21, 554] width 34 height 34
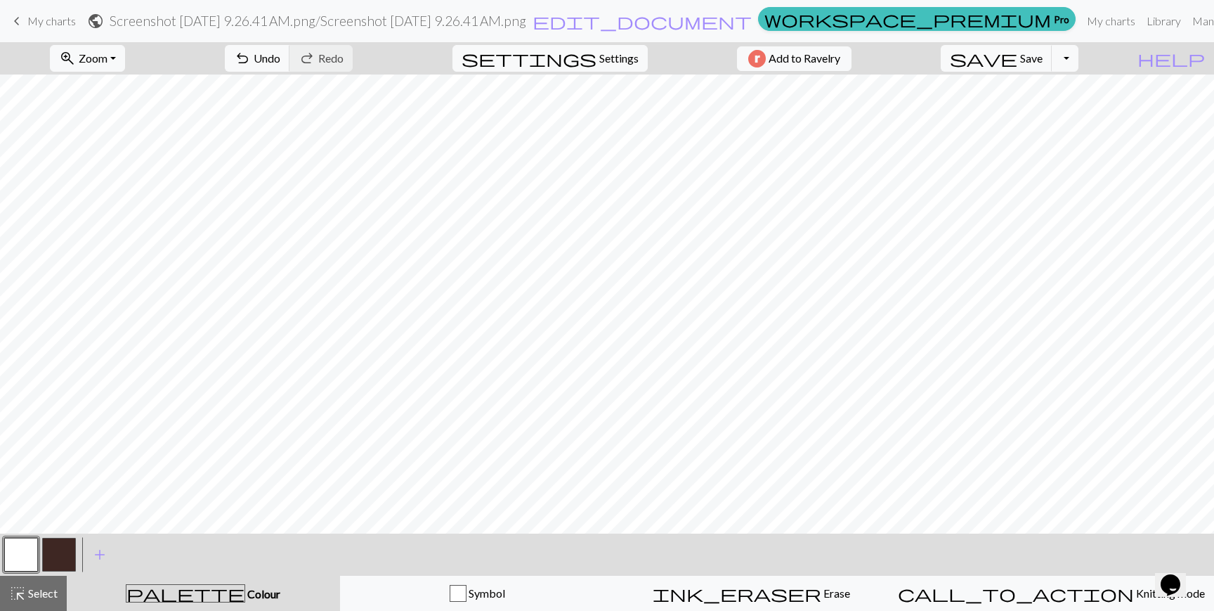
click at [64, 559] on button "button" at bounding box center [59, 554] width 34 height 34
click at [33, 554] on button "button" at bounding box center [21, 554] width 34 height 34
click at [48, 556] on button "button" at bounding box center [59, 554] width 34 height 34
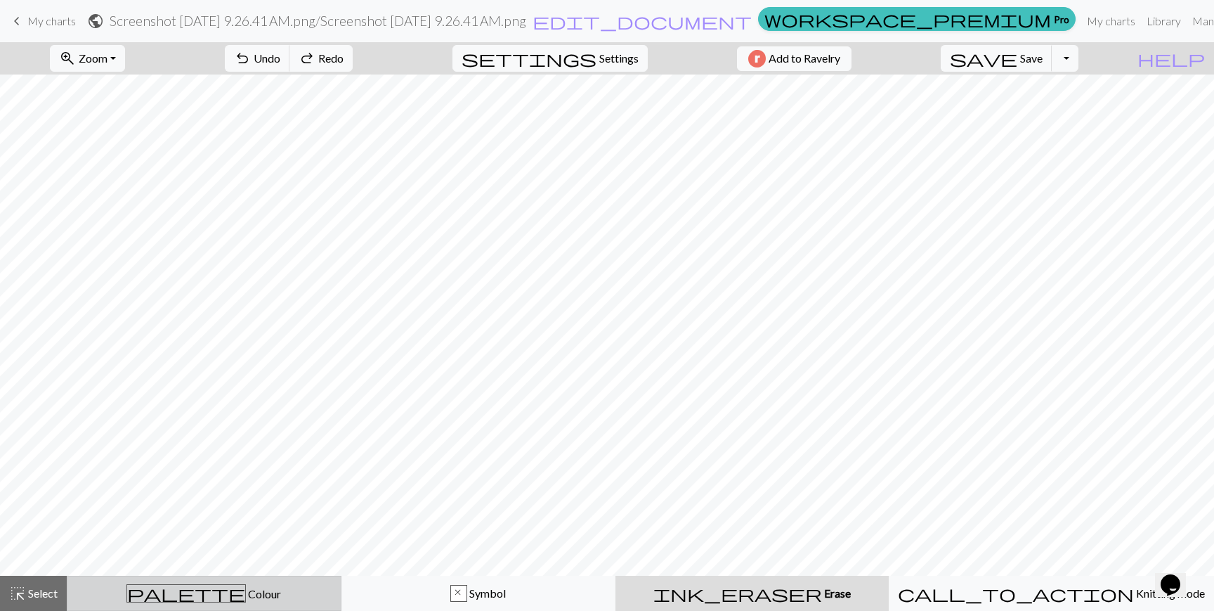
click at [269, 587] on div "palette Colour Colour" at bounding box center [204, 593] width 256 height 18
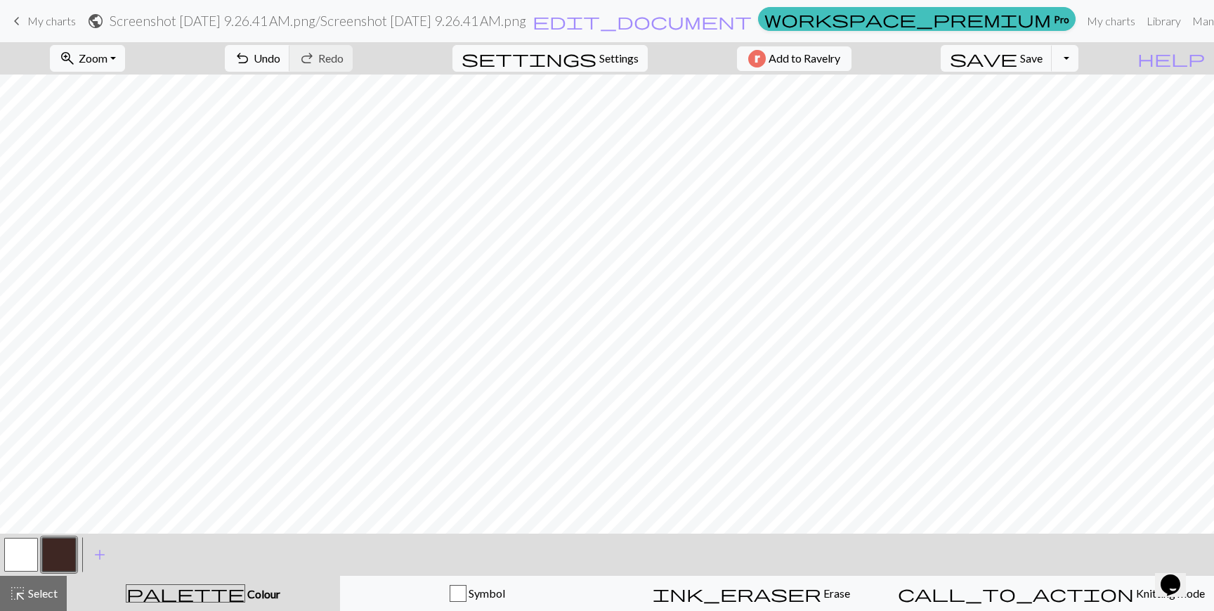
click at [27, 558] on button "button" at bounding box center [21, 554] width 34 height 34
click at [51, 573] on div "< >" at bounding box center [40, 554] width 76 height 42
click at [53, 561] on button "button" at bounding box center [59, 554] width 34 height 34
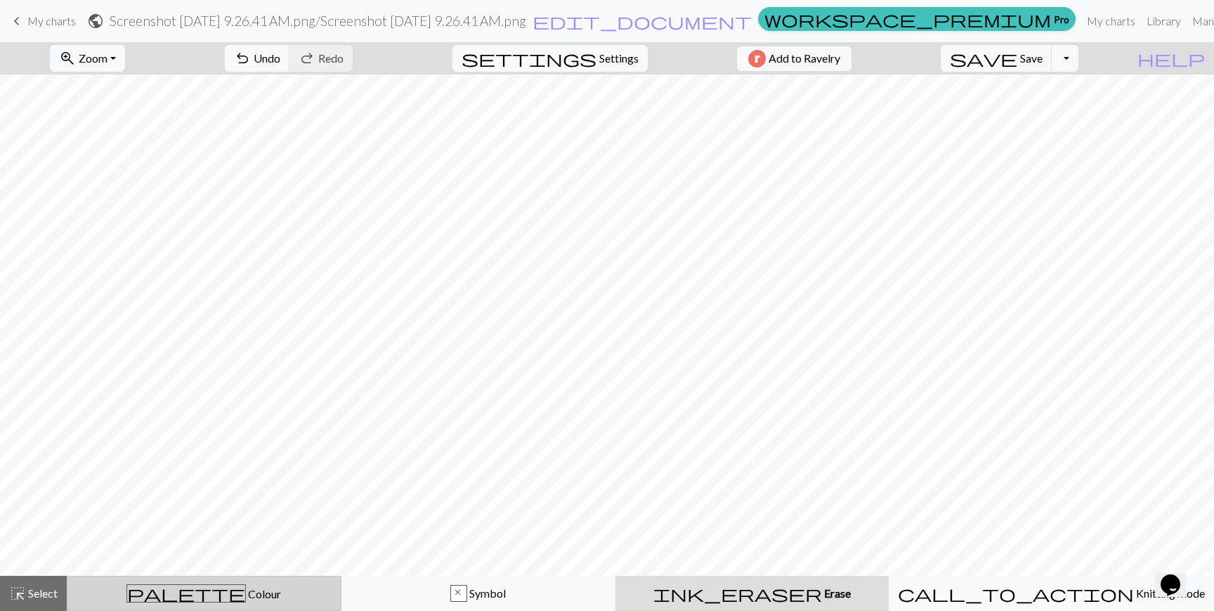
click at [203, 584] on div "palette Colour Colour" at bounding box center [204, 593] width 256 height 18
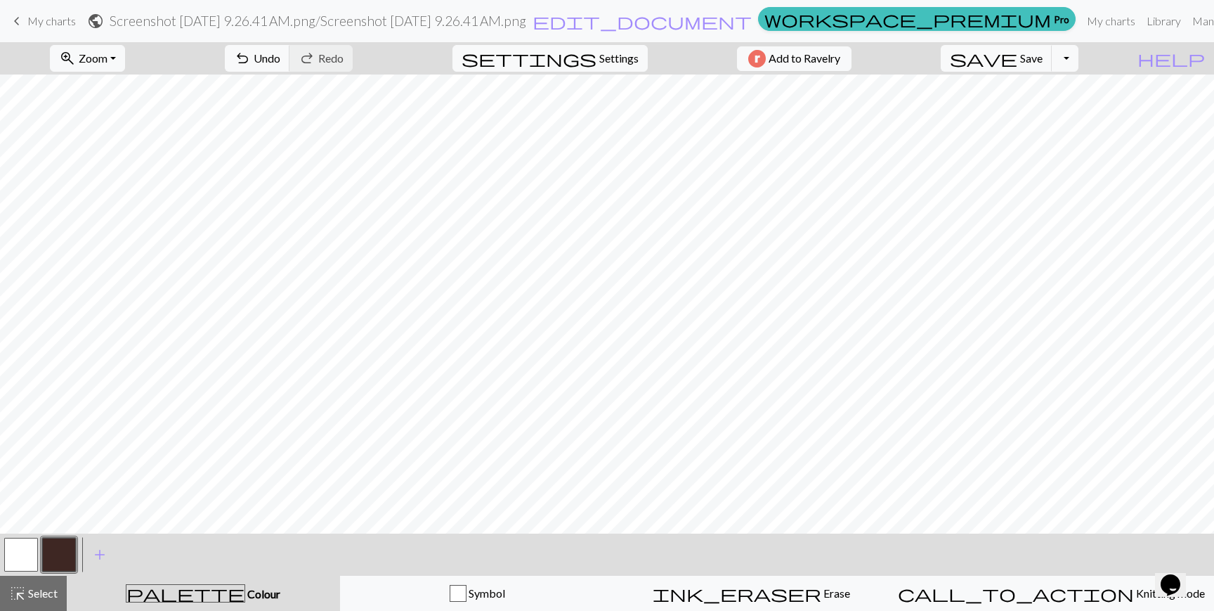
click at [18, 563] on button "button" at bounding box center [21, 554] width 34 height 34
click at [72, 561] on button "button" at bounding box center [59, 554] width 34 height 34
click at [24, 560] on button "button" at bounding box center [21, 554] width 34 height 34
click at [63, 547] on button "button" at bounding box center [59, 554] width 34 height 34
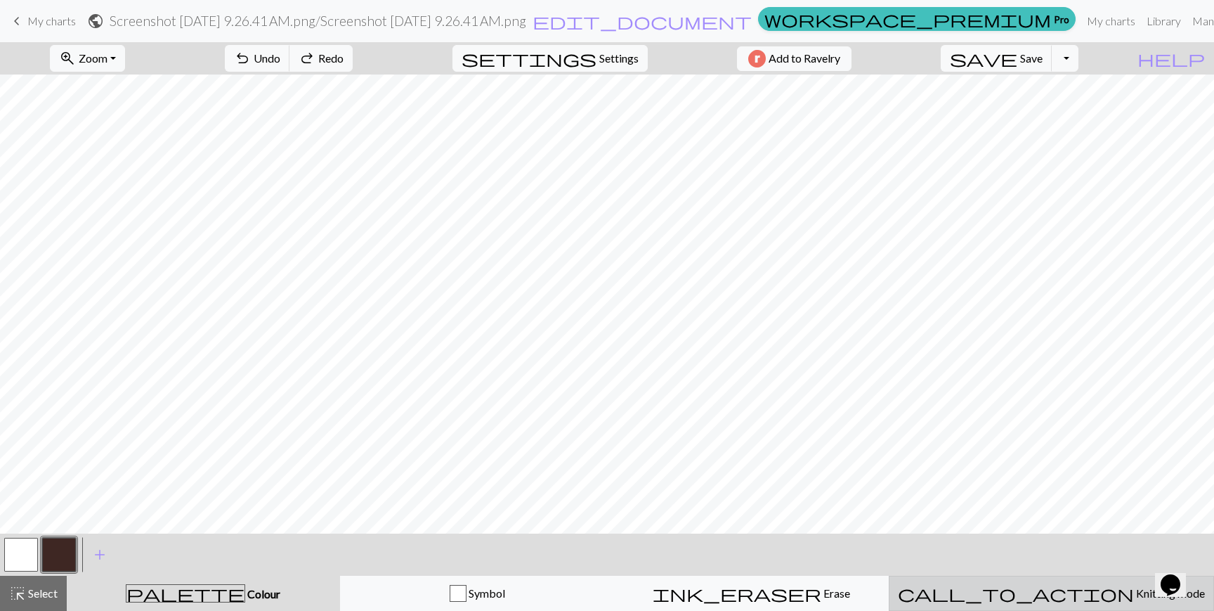
click at [1134, 592] on span "Knitting mode" at bounding box center [1169, 592] width 71 height 13
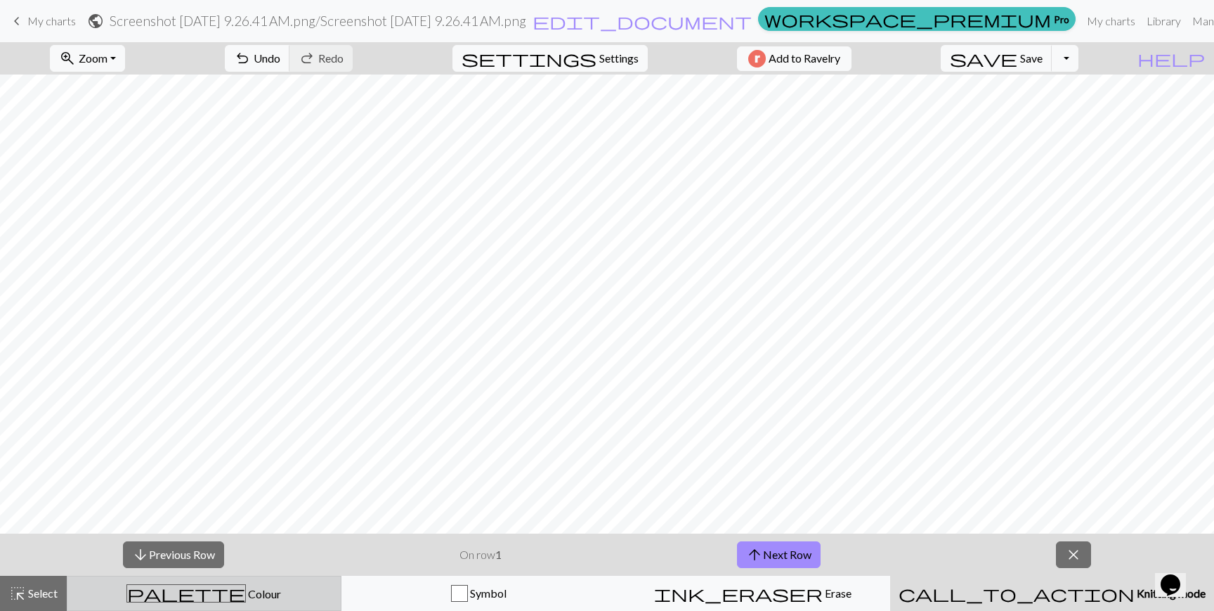
click at [275, 585] on div "palette Colour Colour" at bounding box center [204, 593] width 256 height 18
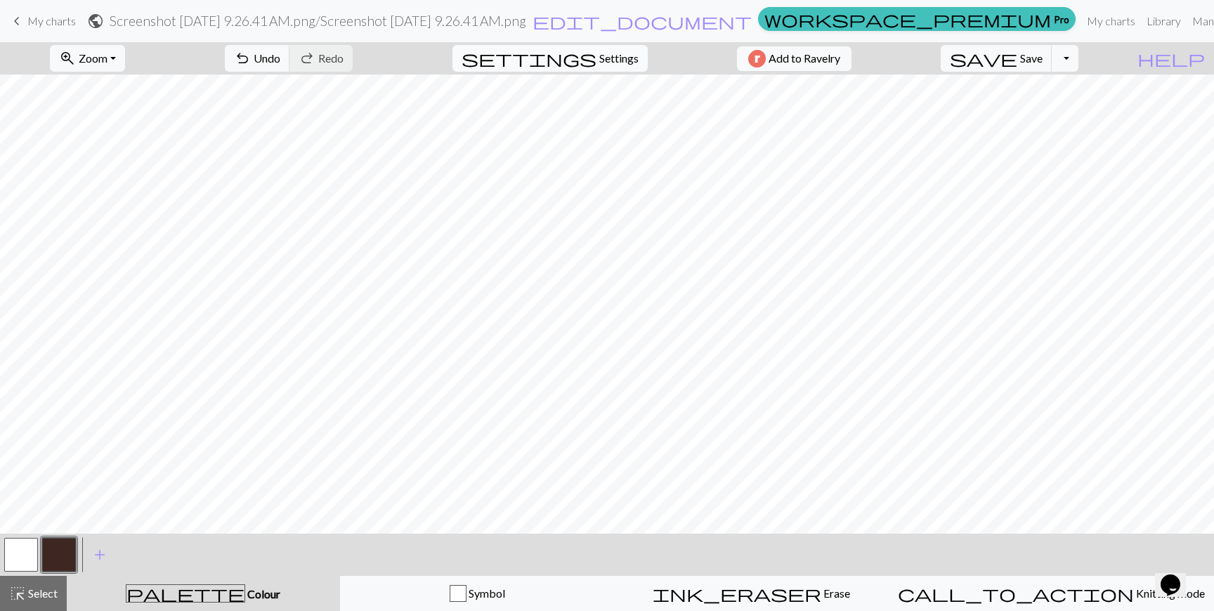
click at [613, 53] on span "Settings" at bounding box center [618, 58] width 39 height 17
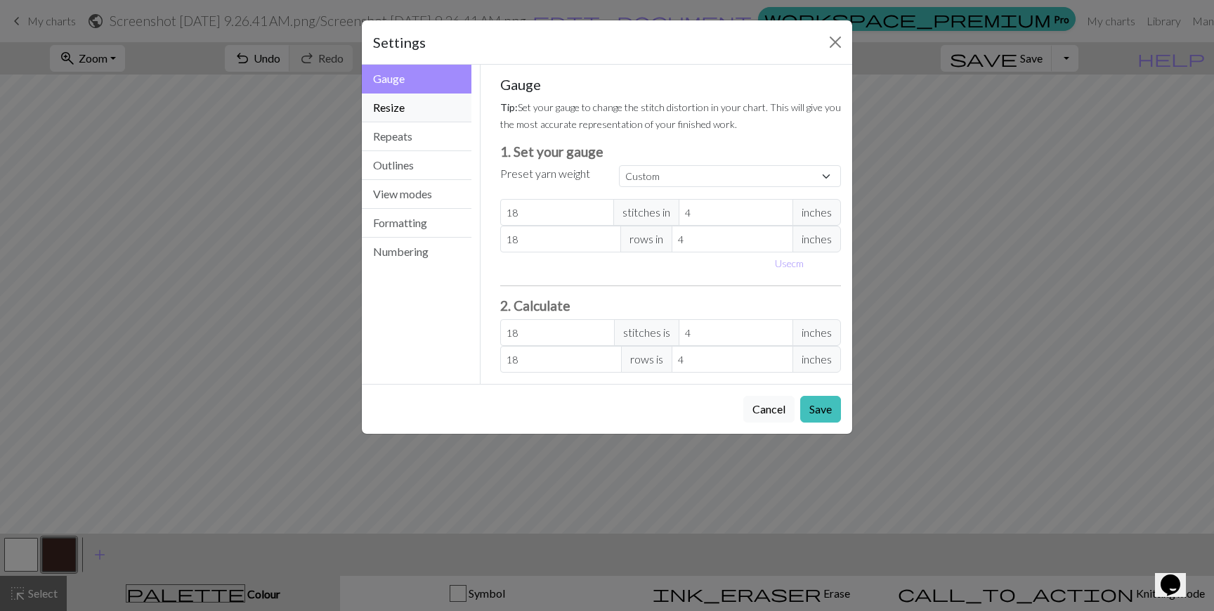
click at [416, 114] on button "Resize" at bounding box center [417, 107] width 110 height 29
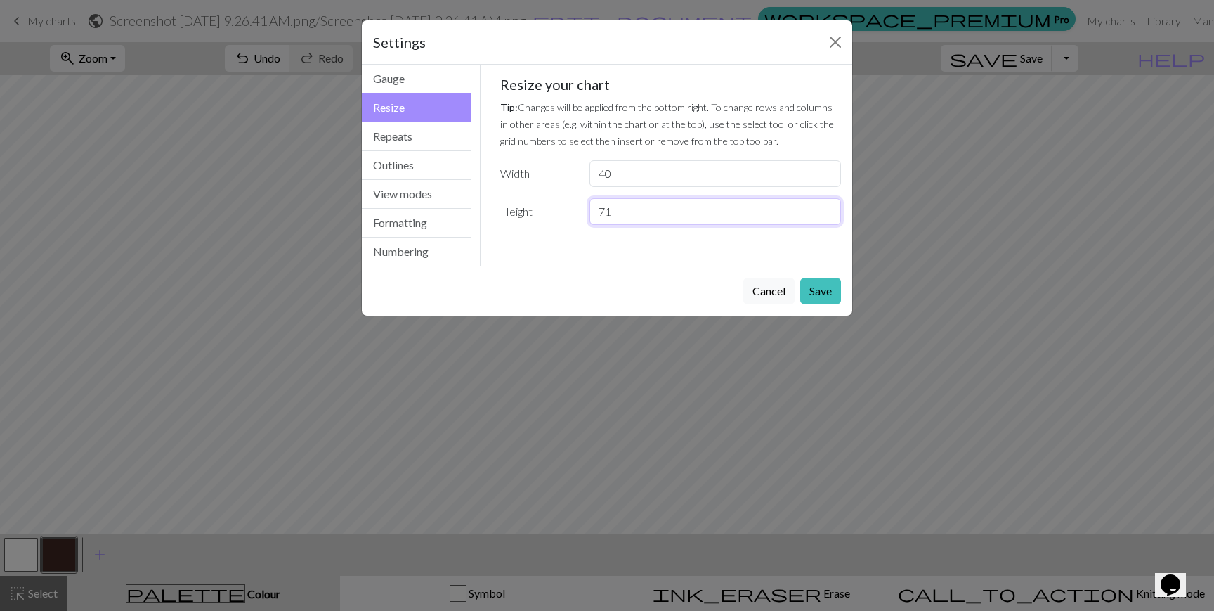
click at [643, 220] on input "71" at bounding box center [715, 211] width 252 height 27
type input "72"
click at [822, 204] on input "72" at bounding box center [715, 211] width 252 height 27
click at [817, 287] on button "Save" at bounding box center [820, 291] width 41 height 27
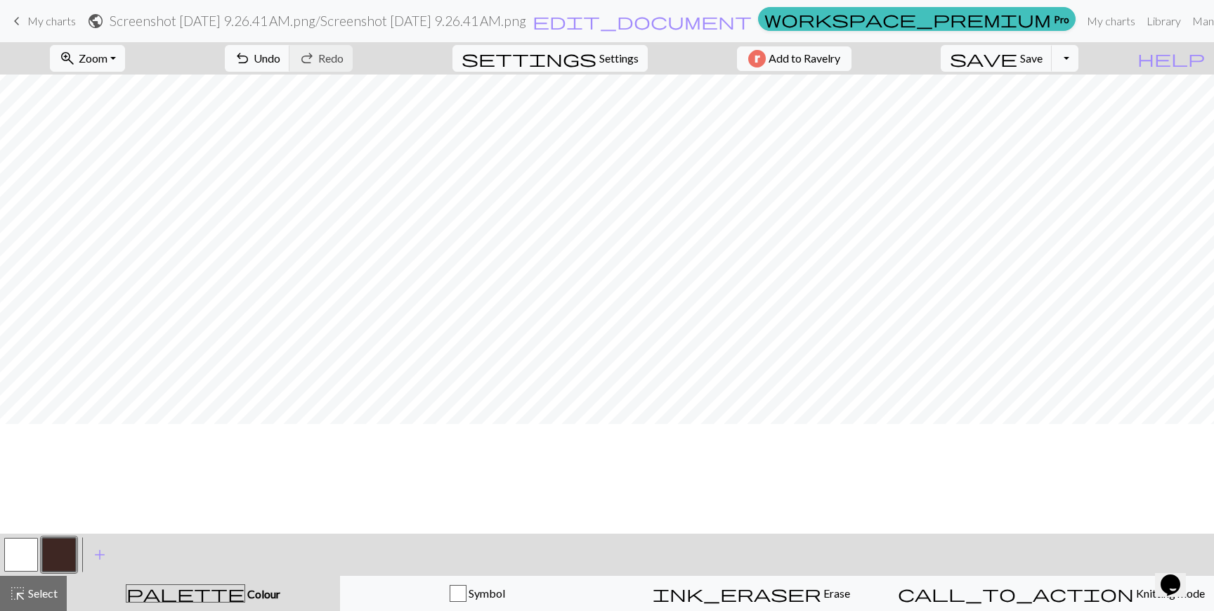
scroll to position [0, 0]
click at [573, 62] on span "settings" at bounding box center [529, 58] width 135 height 20
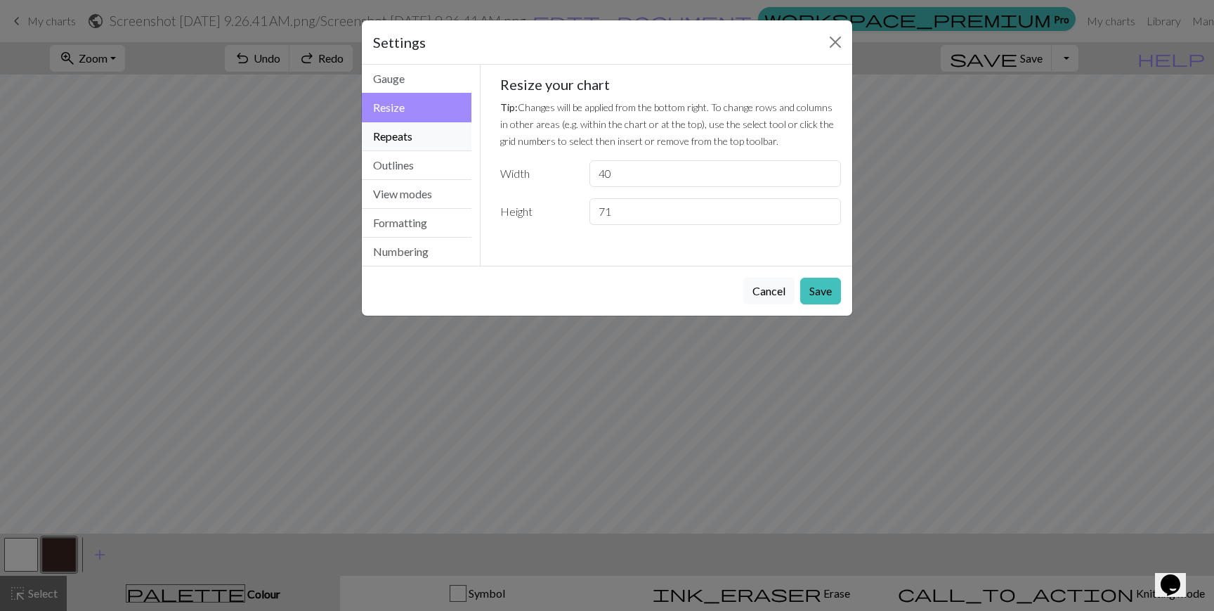
click at [414, 138] on button "Repeats" at bounding box center [417, 136] width 110 height 29
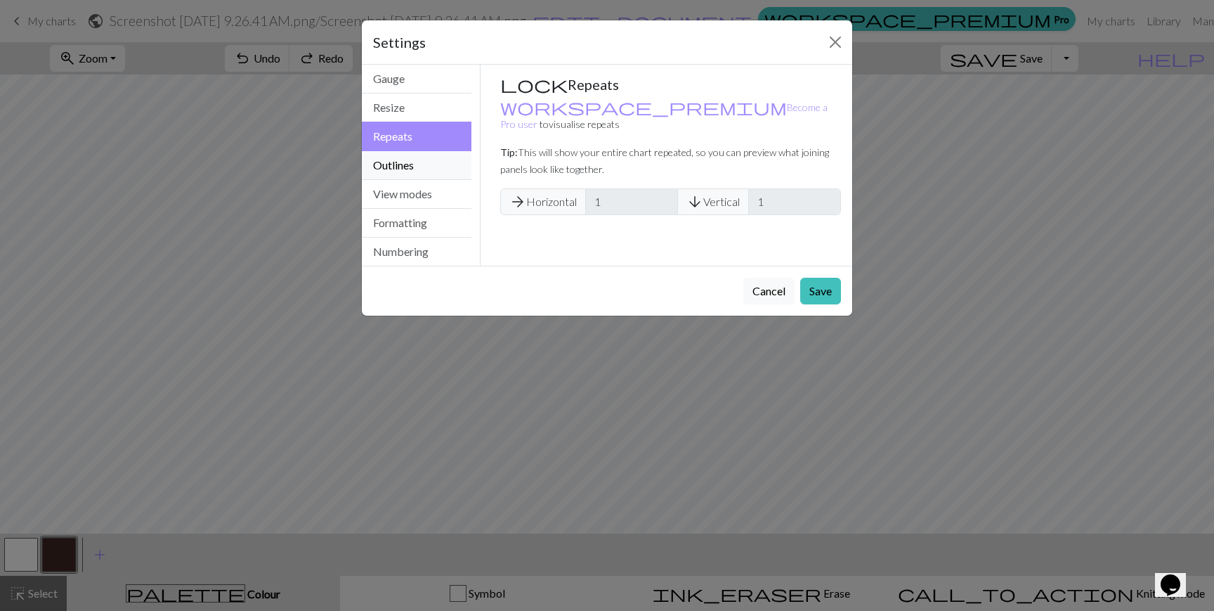
click at [418, 170] on button "Outlines" at bounding box center [417, 165] width 110 height 29
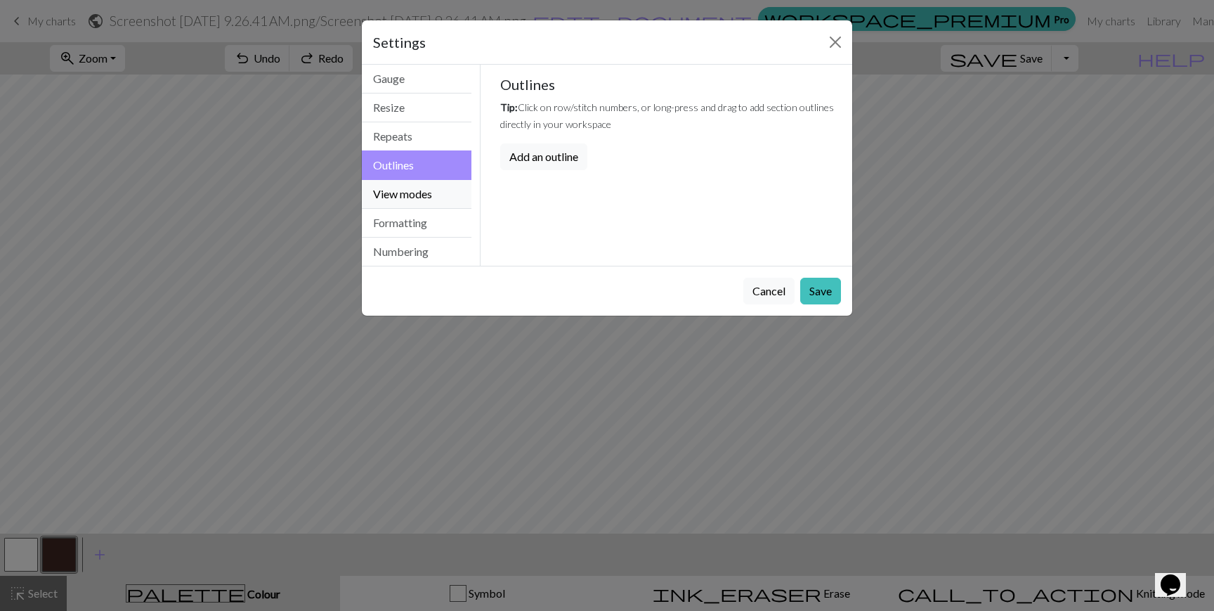
click at [421, 195] on button "View modes" at bounding box center [417, 194] width 110 height 29
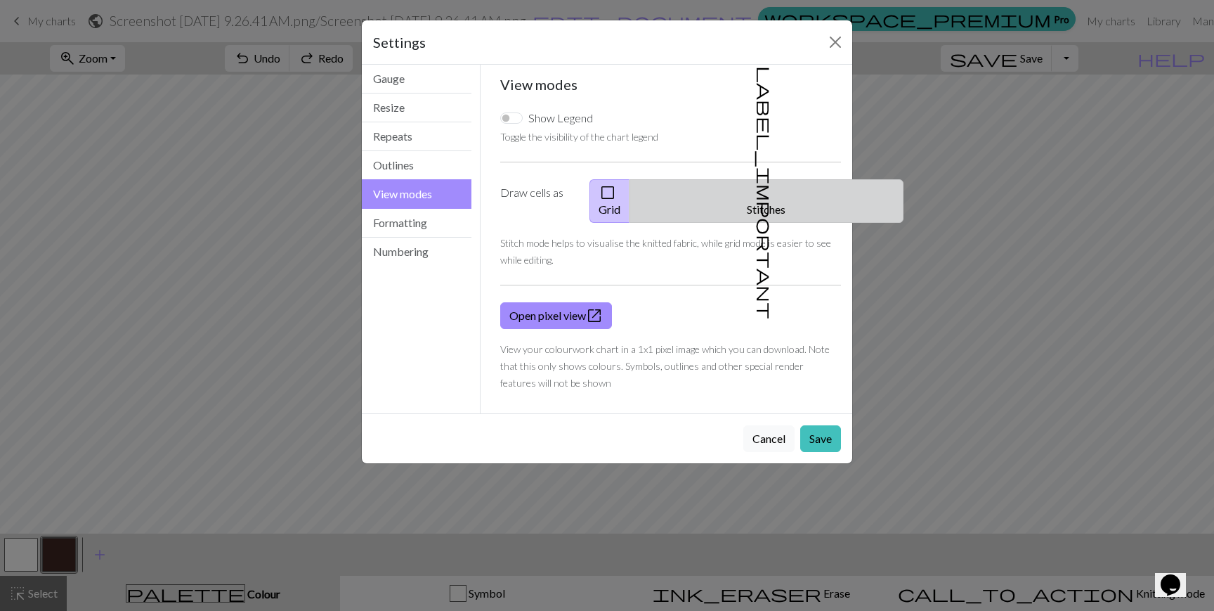
click at [762, 191] on span "label_important" at bounding box center [765, 192] width 20 height 253
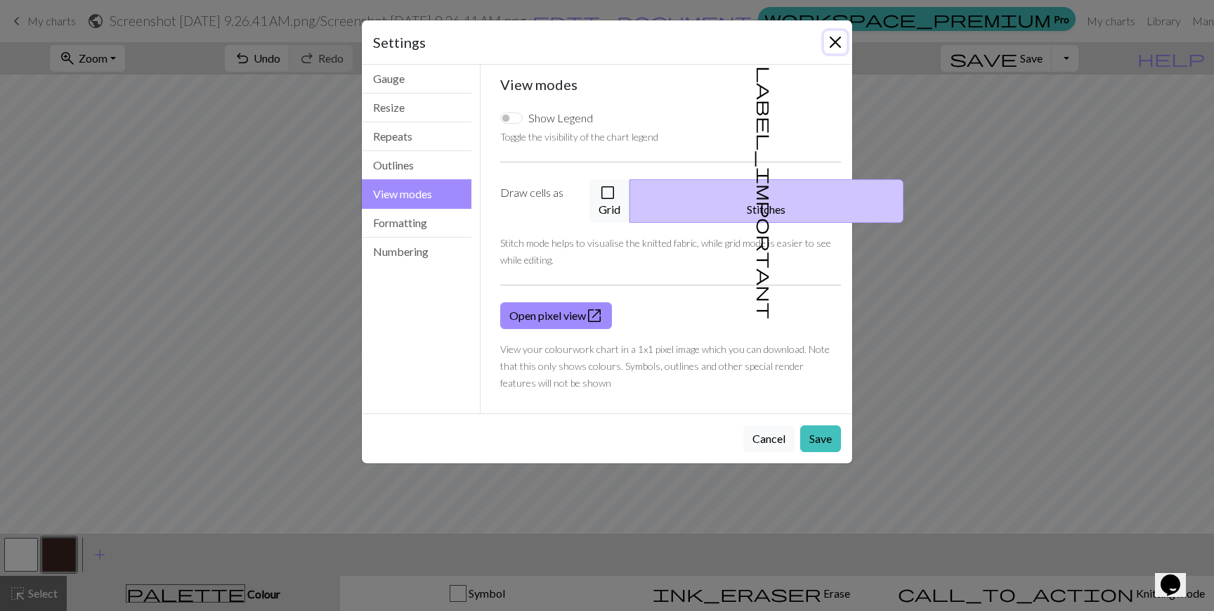
click at [833, 39] on button "Close" at bounding box center [835, 42] width 22 height 22
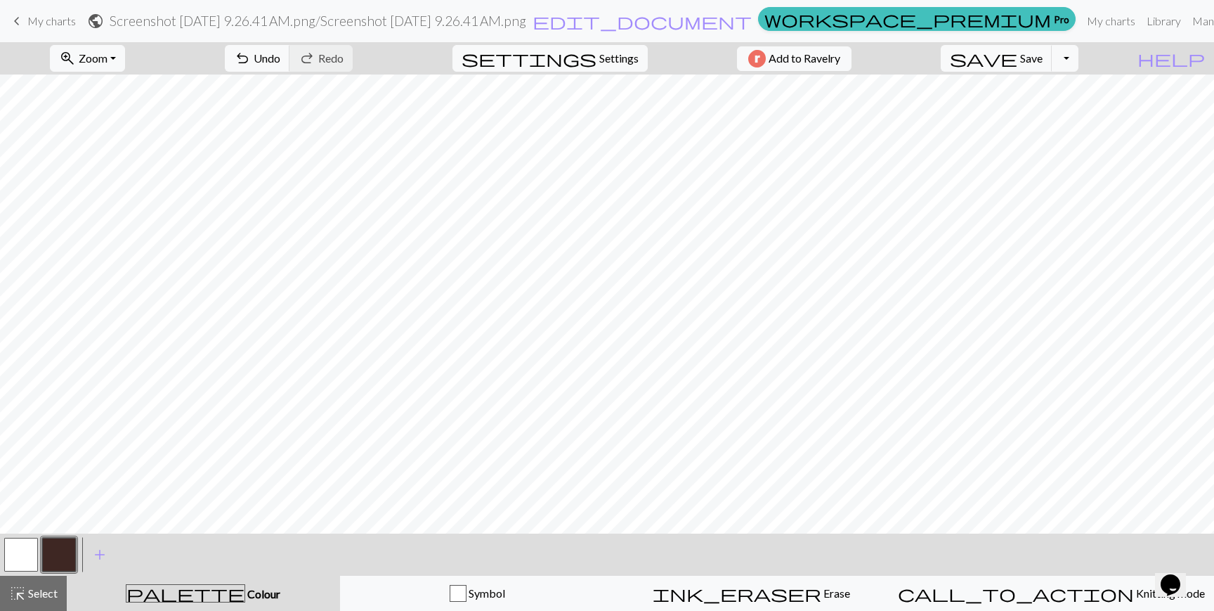
click at [8, 566] on button "button" at bounding box center [21, 554] width 34 height 34
click at [50, 555] on button "button" at bounding box center [59, 554] width 34 height 34
click at [22, 570] on div at bounding box center [21, 554] width 38 height 38
click at [33, 554] on button "button" at bounding box center [21, 554] width 34 height 34
click at [60, 556] on button "button" at bounding box center [59, 554] width 34 height 34
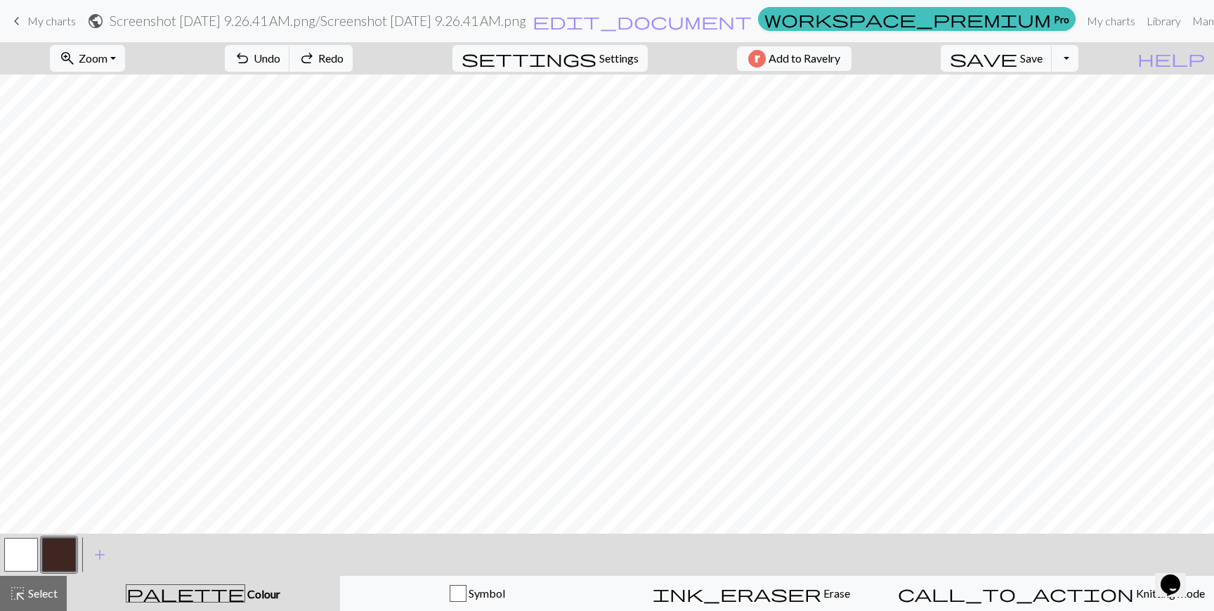
click at [13, 559] on button "button" at bounding box center [21, 554] width 34 height 34
click at [63, 557] on button "button" at bounding box center [59, 554] width 34 height 34
click at [26, 556] on button "button" at bounding box center [21, 554] width 34 height 34
click at [64, 565] on button "button" at bounding box center [59, 554] width 34 height 34
click at [1078, 56] on button "Toggle Dropdown" at bounding box center [1065, 58] width 27 height 27
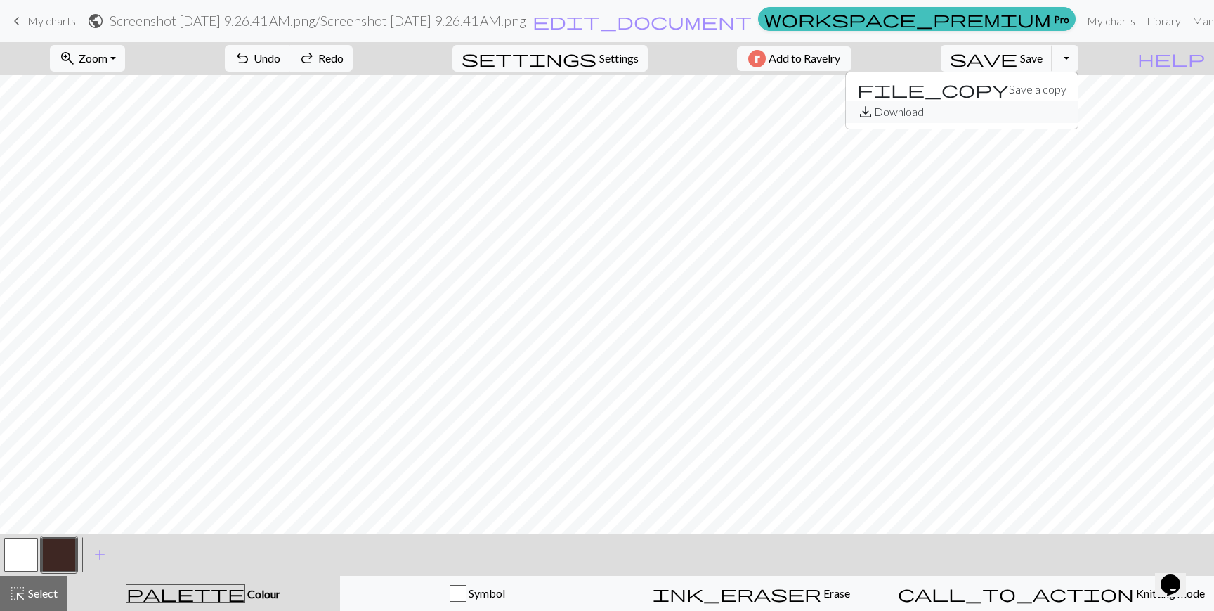
click at [1050, 109] on button "save_alt Download" at bounding box center [962, 111] width 232 height 22
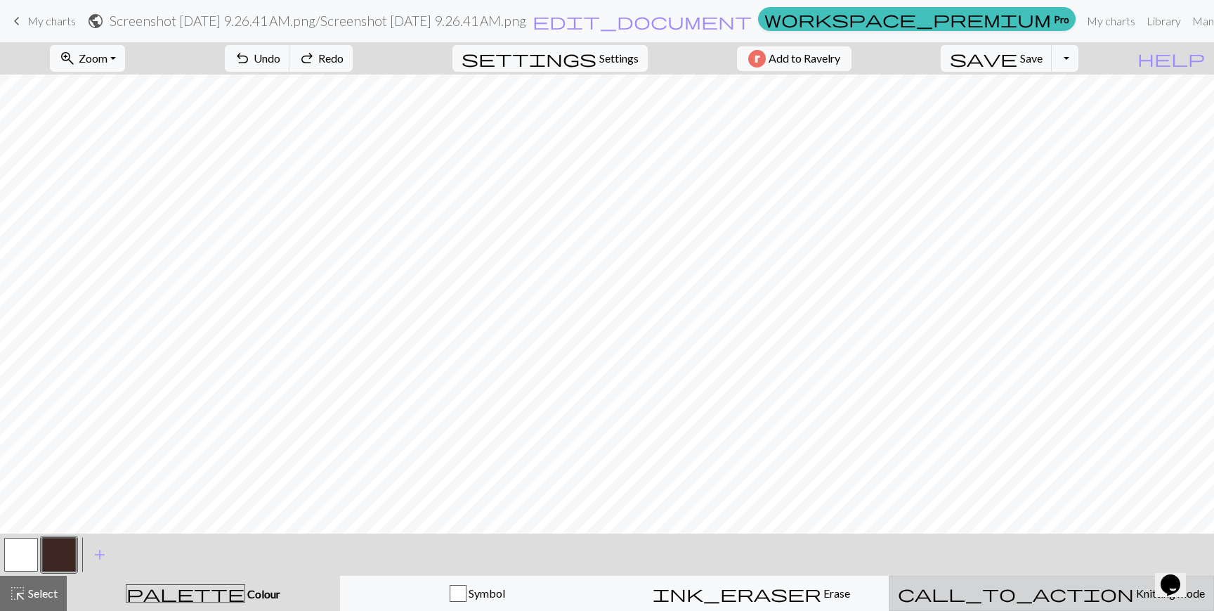
click at [988, 595] on div "call_to_action Knitting mode Knitting mode" at bounding box center [1051, 593] width 307 height 17
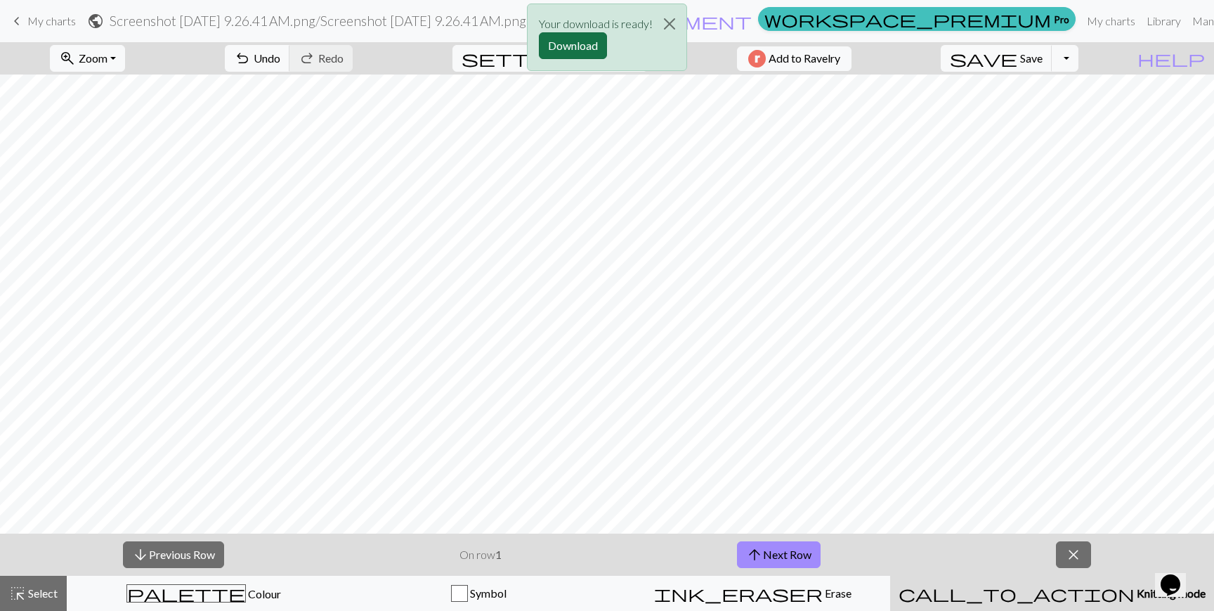
click at [568, 51] on button "Download" at bounding box center [573, 45] width 68 height 27
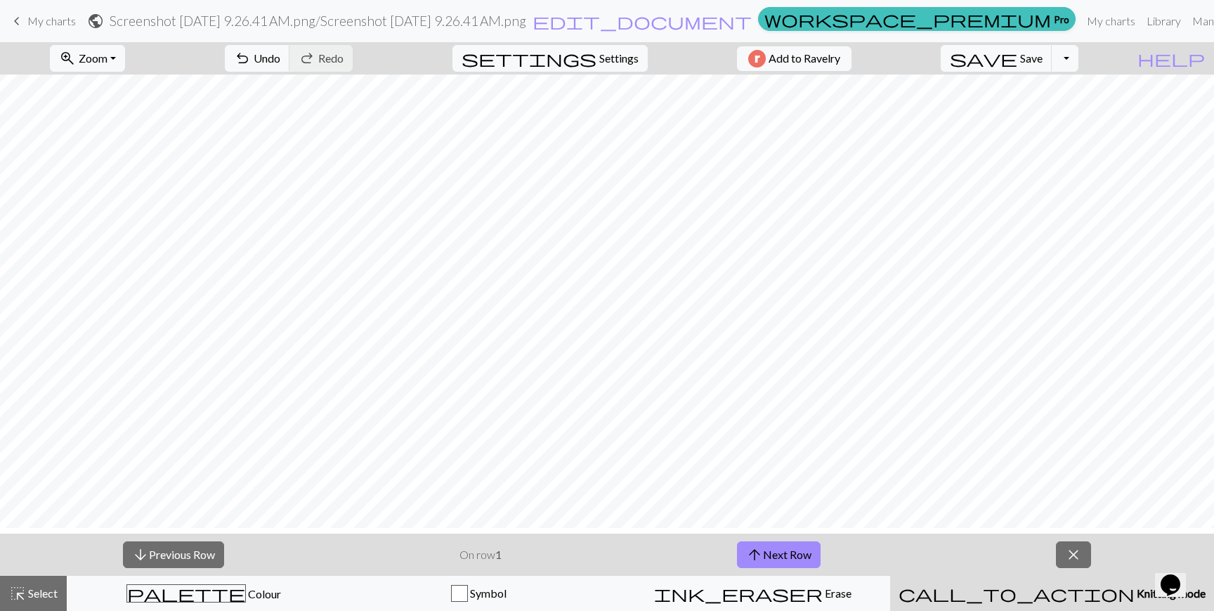
scroll to position [0, 0]
click at [233, 575] on button "palette Colour Colour" at bounding box center [204, 592] width 275 height 35
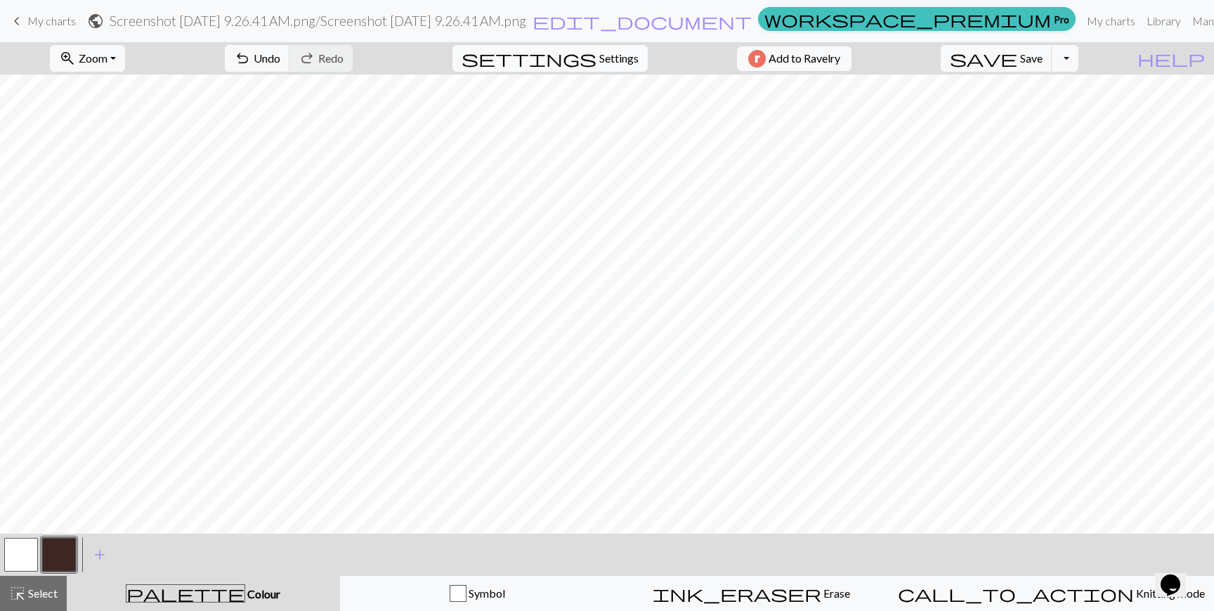
click at [612, 46] on button "settings Settings" at bounding box center [549, 58] width 195 height 27
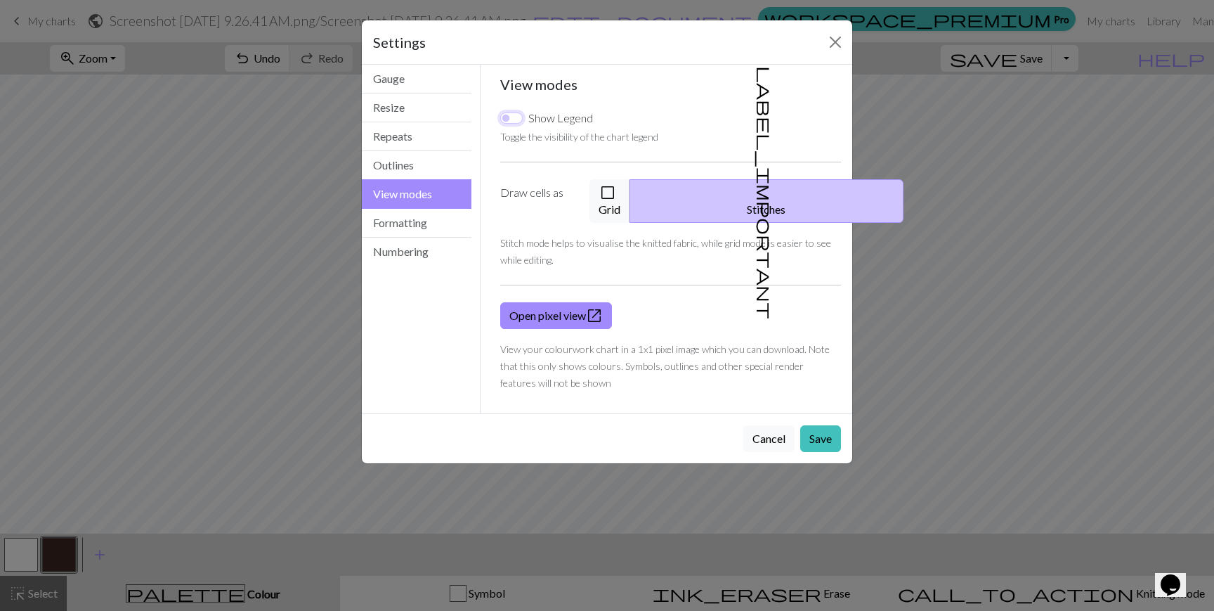
click at [514, 118] on input "Show Legend" at bounding box center [511, 117] width 22 height 11
click at [516, 121] on input "Show Legend" at bounding box center [511, 117] width 22 height 11
checkbox input "false"
click at [579, 302] on link "Open pixel view open_in_new" at bounding box center [556, 315] width 112 height 27
click at [828, 51] on button "Close" at bounding box center [835, 42] width 22 height 22
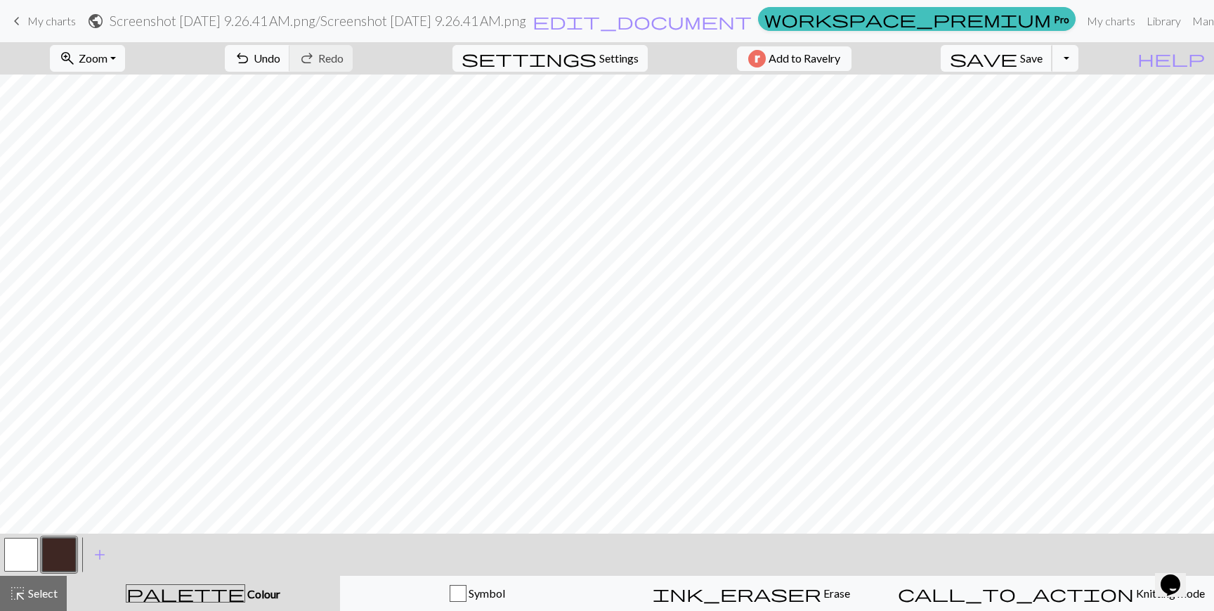
click at [1017, 65] on span "save" at bounding box center [983, 58] width 67 height 20
click at [572, 59] on span "settings" at bounding box center [529, 58] width 135 height 20
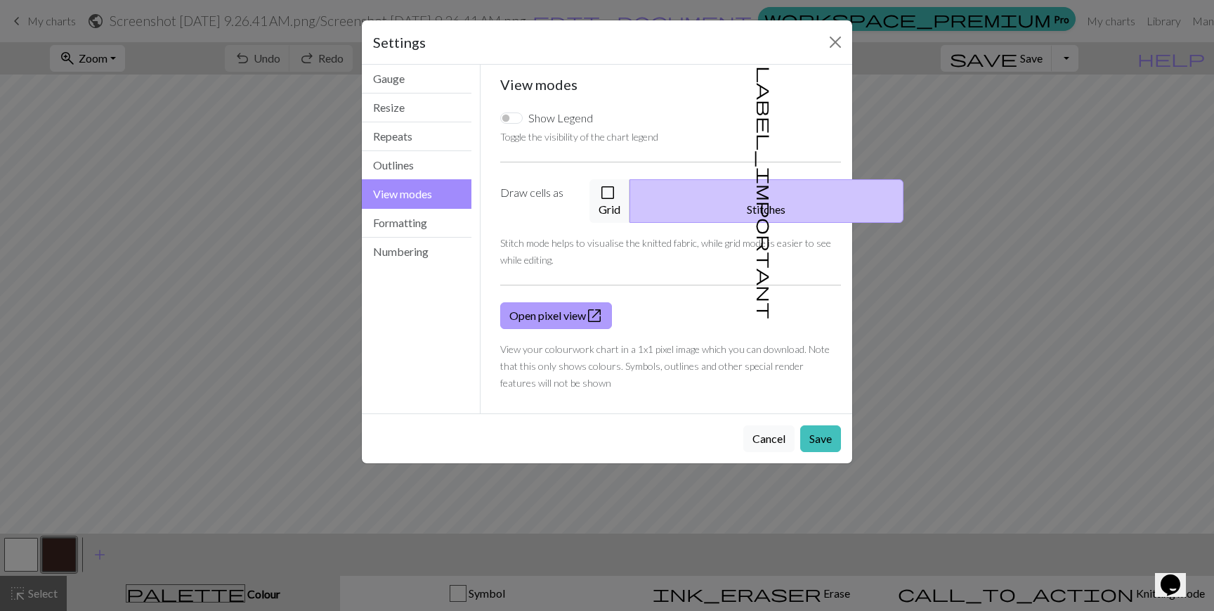
click at [576, 302] on link "Open pixel view open_in_new" at bounding box center [556, 315] width 112 height 27
click at [869, 267] on div "Settings View modes Gauge Resize Repeats Outlines View modes Formatting Numberi…" at bounding box center [607, 305] width 1214 height 611
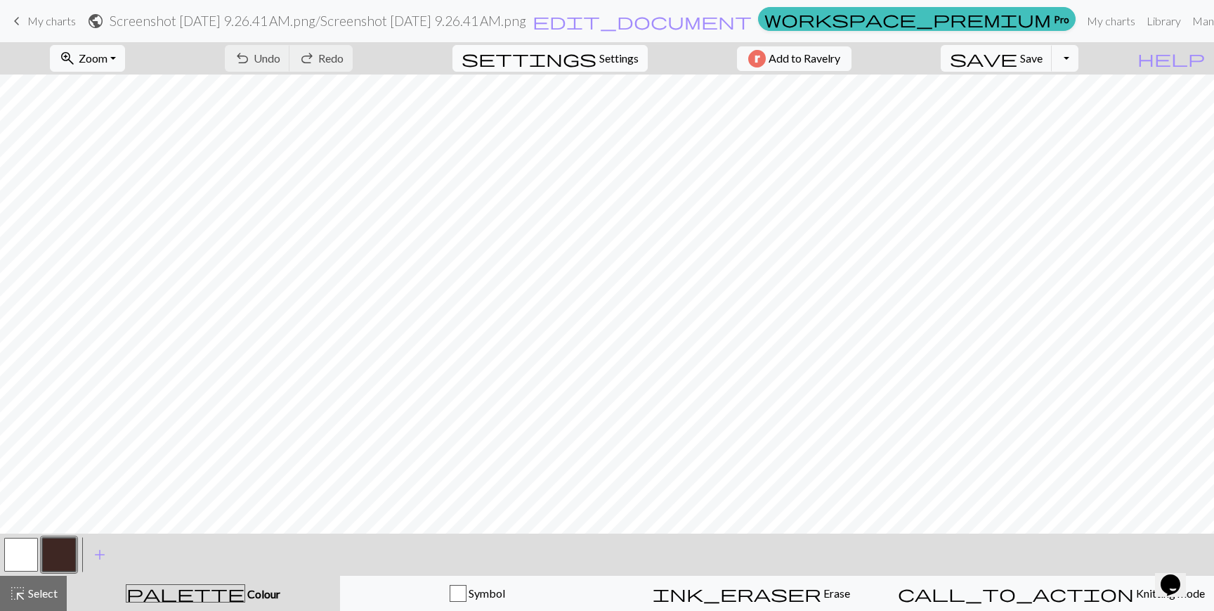
click at [608, 58] on span "Settings" at bounding box center [618, 58] width 39 height 17
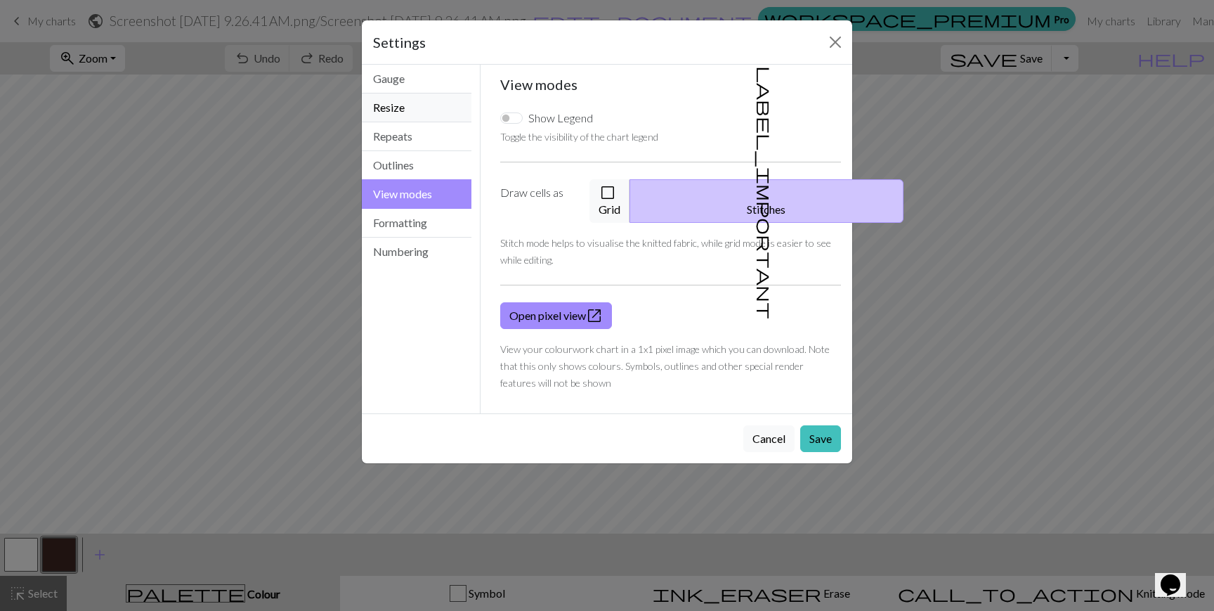
click at [410, 100] on button "Resize" at bounding box center [417, 107] width 110 height 29
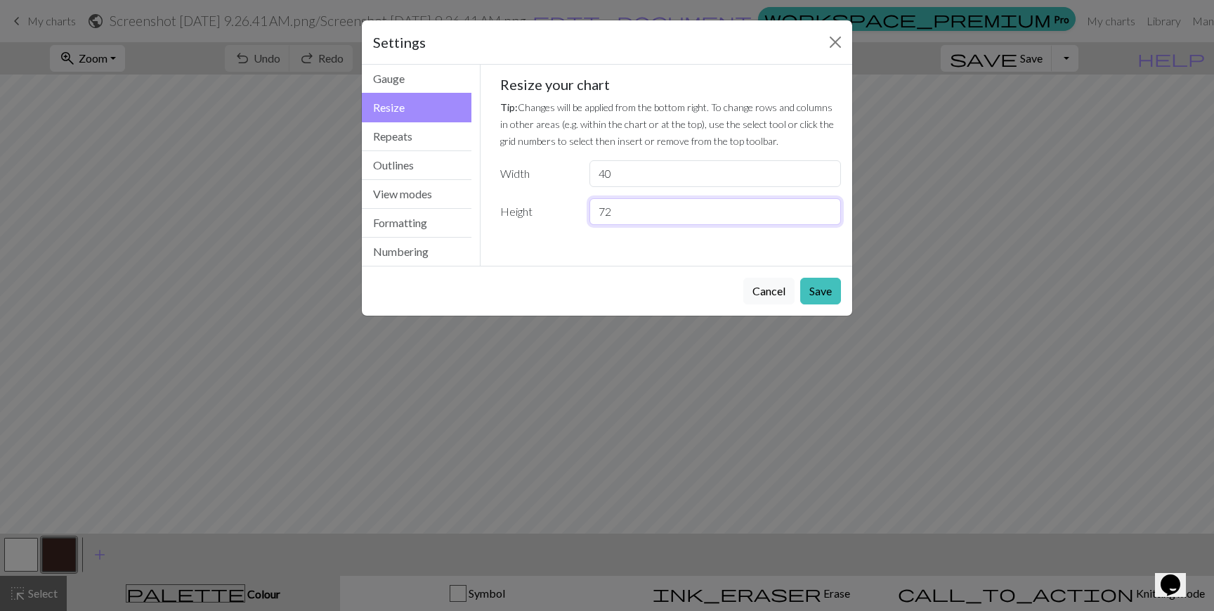
type input "72"
click at [824, 209] on input "72" at bounding box center [715, 211] width 252 height 27
click at [829, 292] on button "Save" at bounding box center [820, 291] width 41 height 27
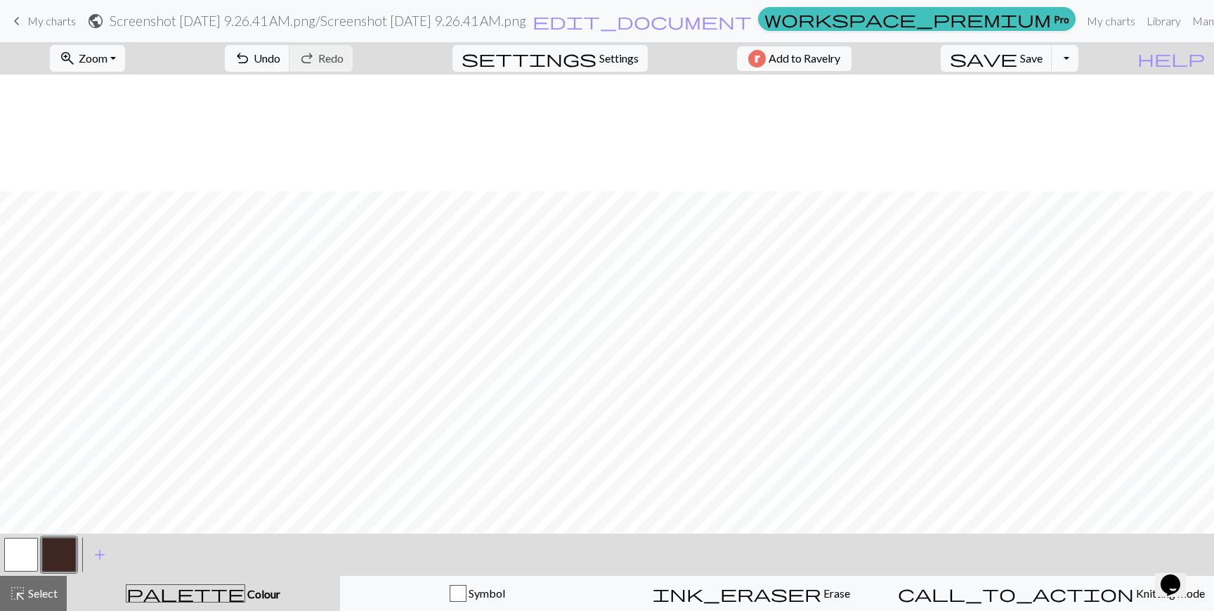
scroll to position [117, 0]
click at [1043, 63] on span "Save" at bounding box center [1031, 57] width 22 height 13
click at [19, 552] on button "button" at bounding box center [21, 554] width 34 height 34
click at [1078, 49] on button "Toggle Dropdown" at bounding box center [1065, 58] width 27 height 27
click at [1059, 114] on button "save_alt Download" at bounding box center [962, 111] width 232 height 22
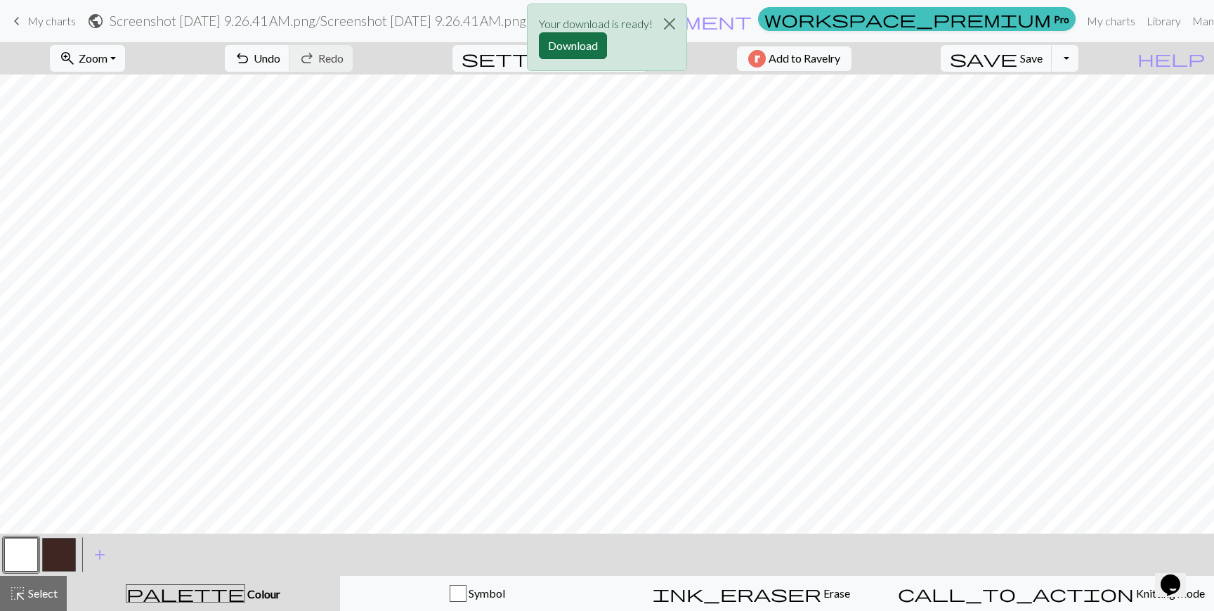
click at [594, 47] on button "Download" at bounding box center [573, 45] width 68 height 27
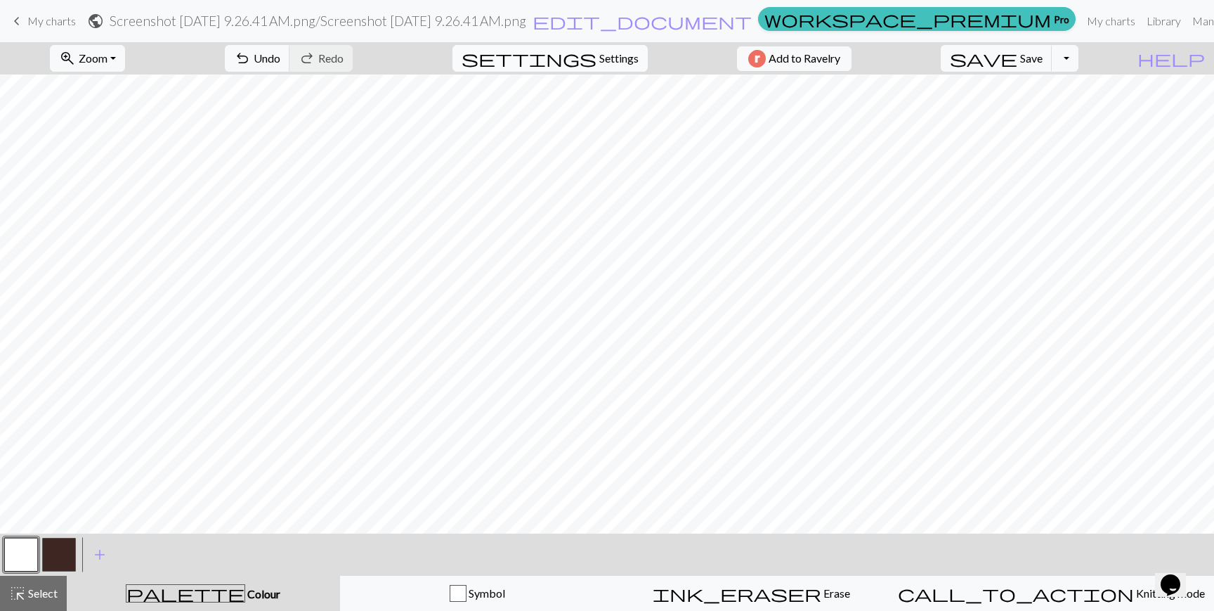
click at [622, 64] on span "Settings" at bounding box center [618, 58] width 39 height 17
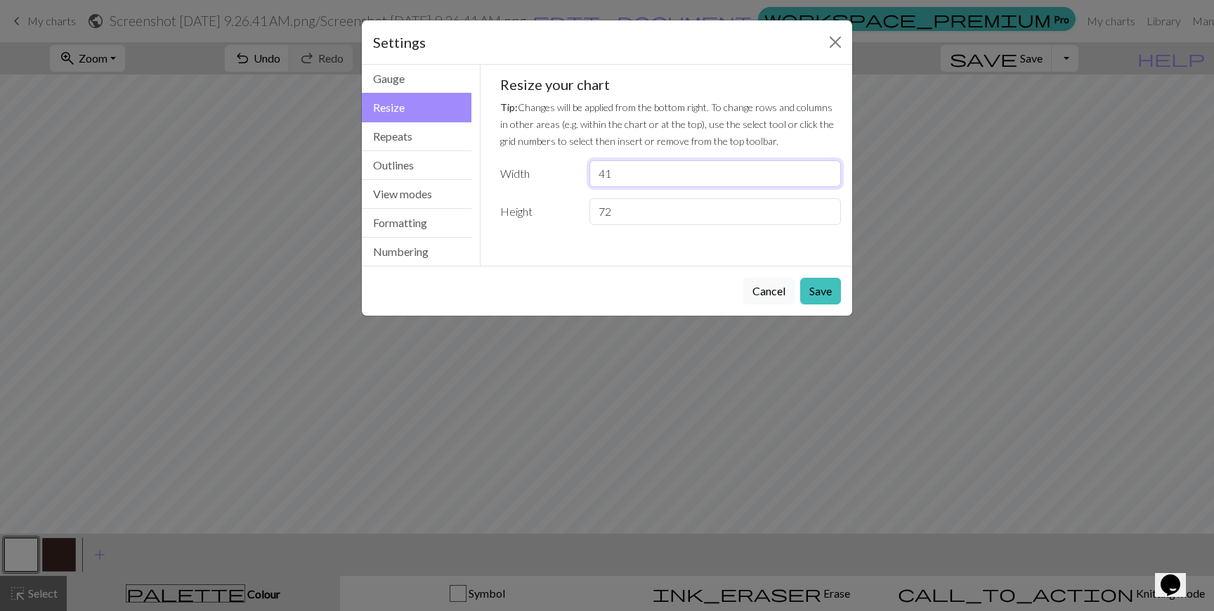
click at [829, 168] on input "41" at bounding box center [715, 173] width 252 height 27
click at [829, 168] on input "42" at bounding box center [715, 173] width 252 height 27
type input "43"
click at [828, 167] on input "43" at bounding box center [715, 173] width 252 height 27
click at [825, 207] on input "73" at bounding box center [715, 211] width 252 height 27
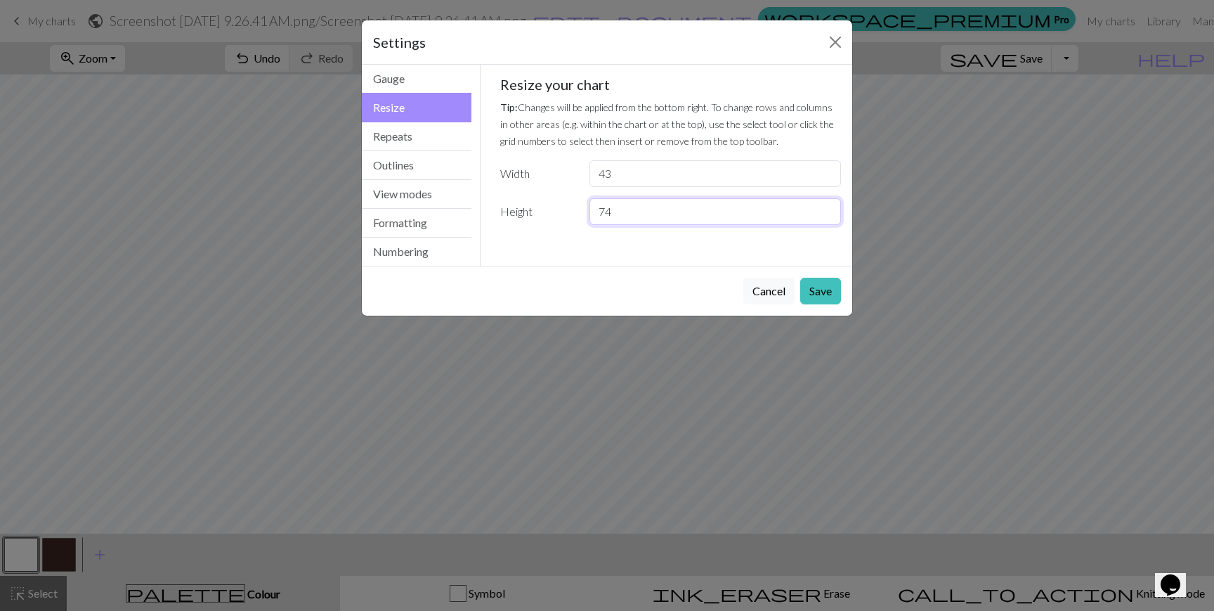
click at [825, 207] on input "74" at bounding box center [715, 211] width 252 height 27
type input "75"
click at [825, 207] on input "75" at bounding box center [715, 211] width 252 height 27
click at [825, 287] on button "Save" at bounding box center [820, 291] width 41 height 27
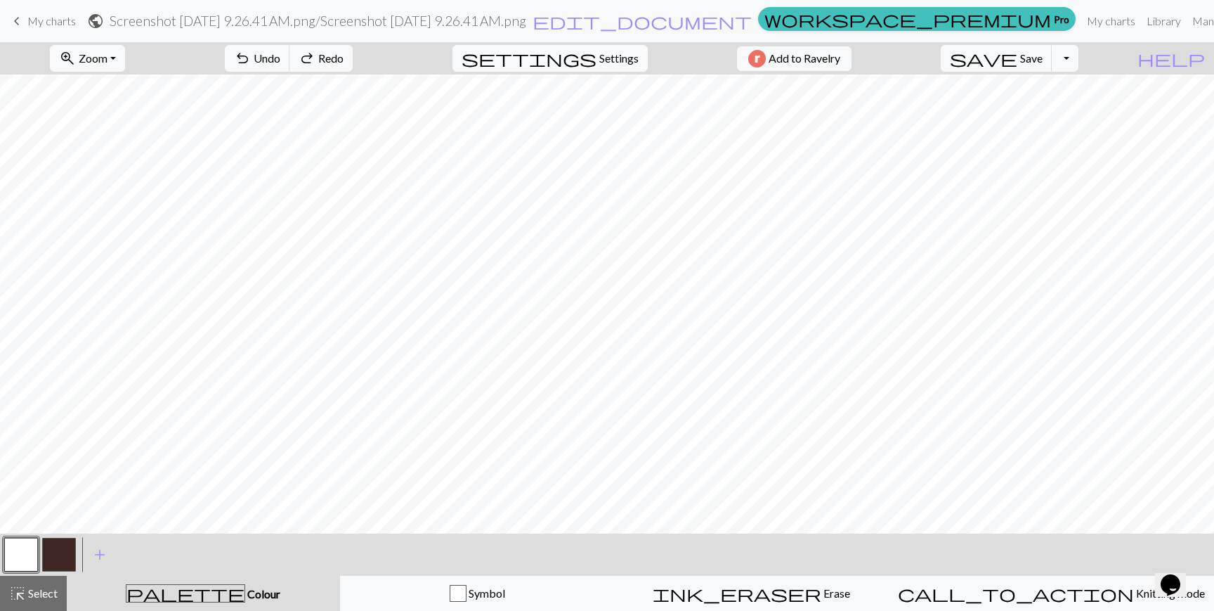
click at [580, 55] on span "settings" at bounding box center [529, 58] width 135 height 20
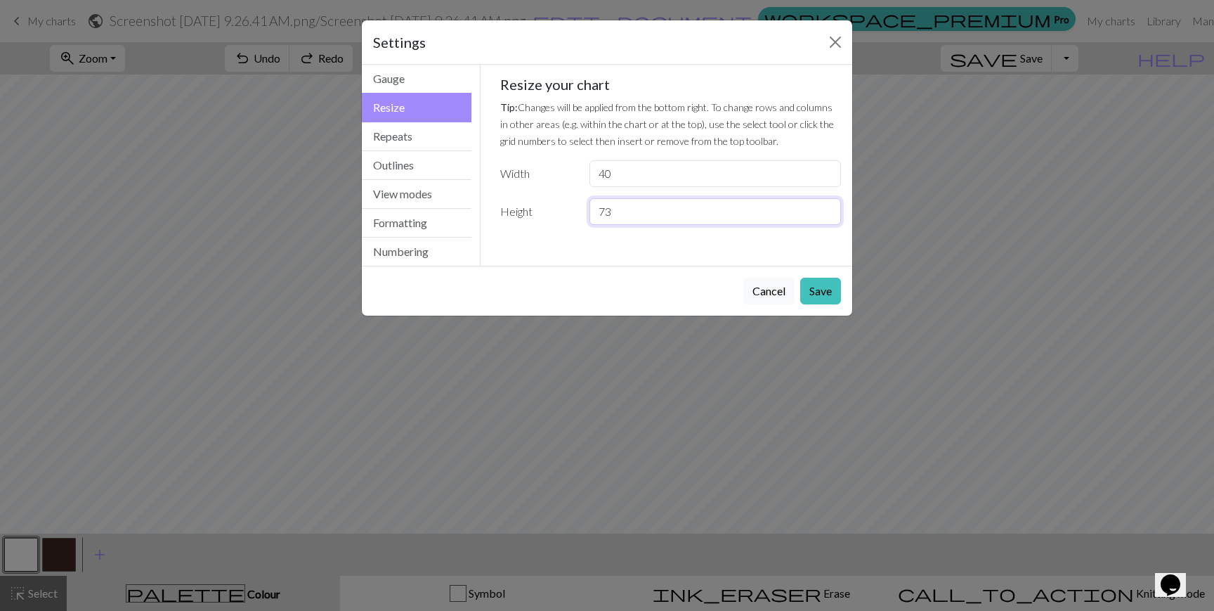
click at [824, 207] on input "73" at bounding box center [715, 211] width 252 height 27
click at [824, 207] on input "74" at bounding box center [715, 211] width 252 height 27
type input "75"
click at [824, 207] on input "75" at bounding box center [715, 211] width 252 height 27
click at [825, 288] on button "Save" at bounding box center [820, 291] width 41 height 27
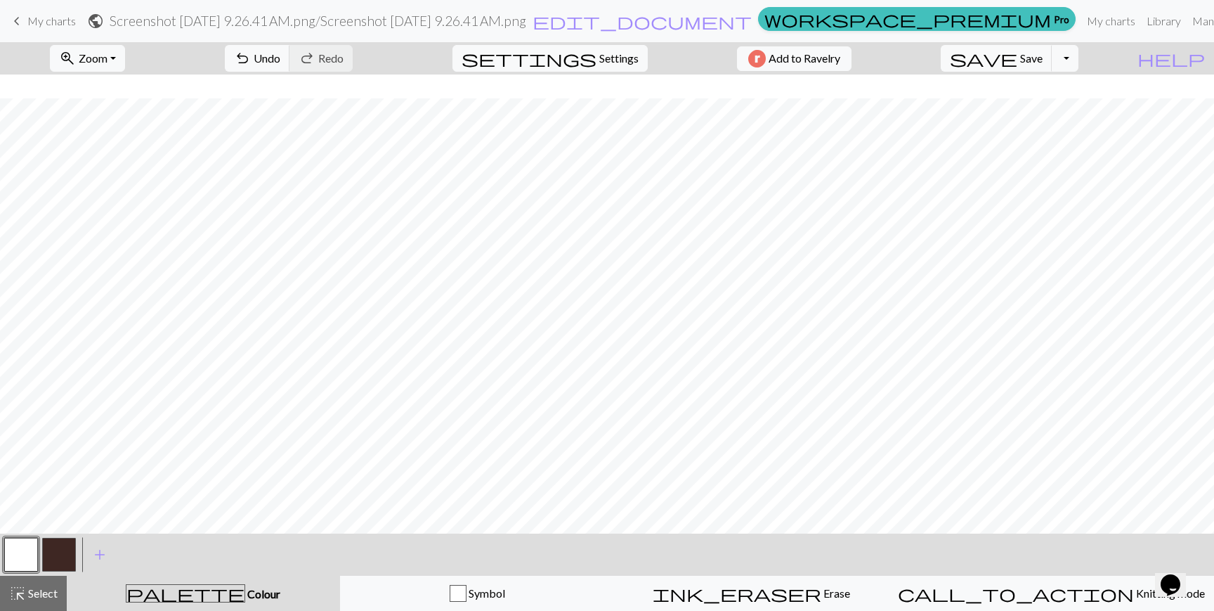
scroll to position [139, 0]
click at [31, 599] on span "Select" at bounding box center [42, 592] width 32 height 13
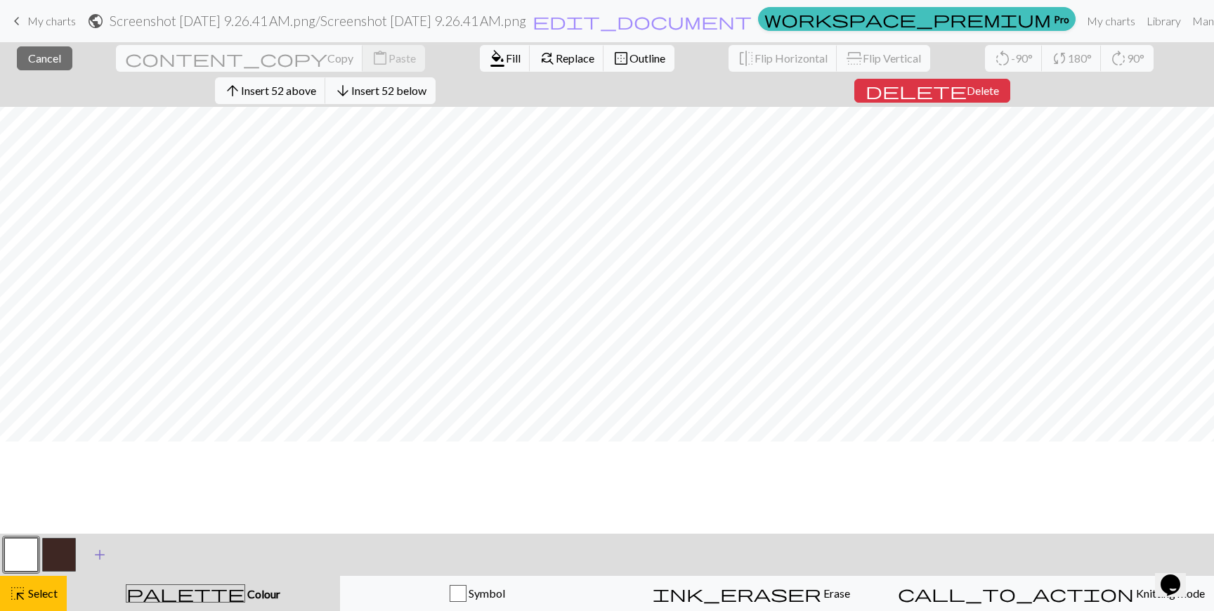
scroll to position [0, 0]
click at [313, 84] on span "Insert 1 above" at bounding box center [278, 90] width 69 height 13
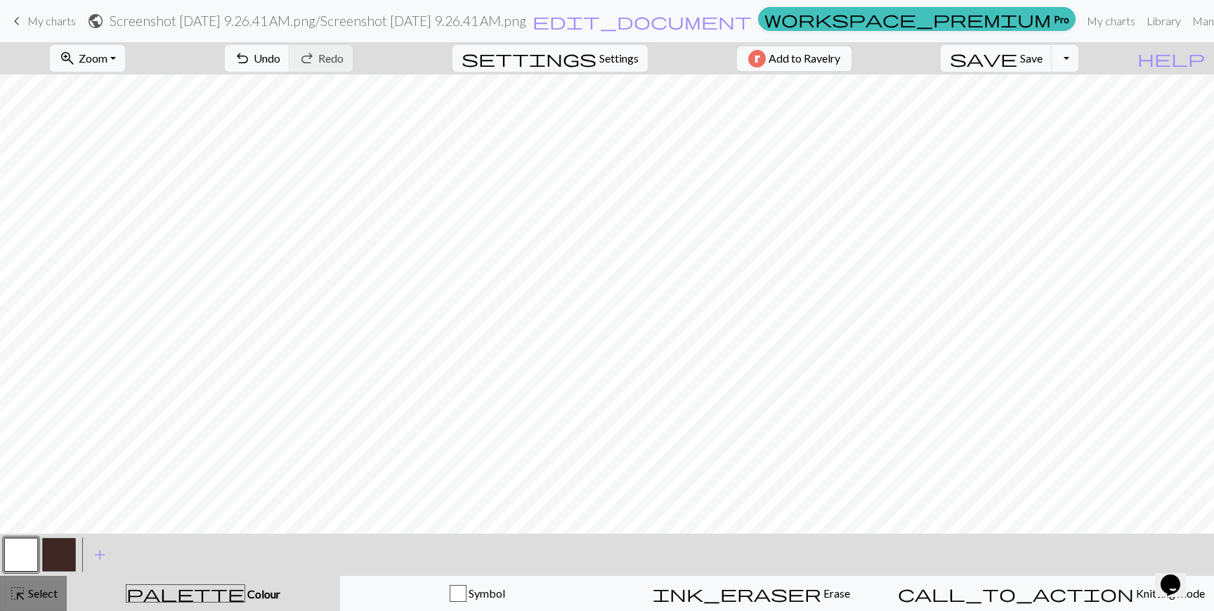
click at [39, 589] on span "Select" at bounding box center [42, 592] width 32 height 13
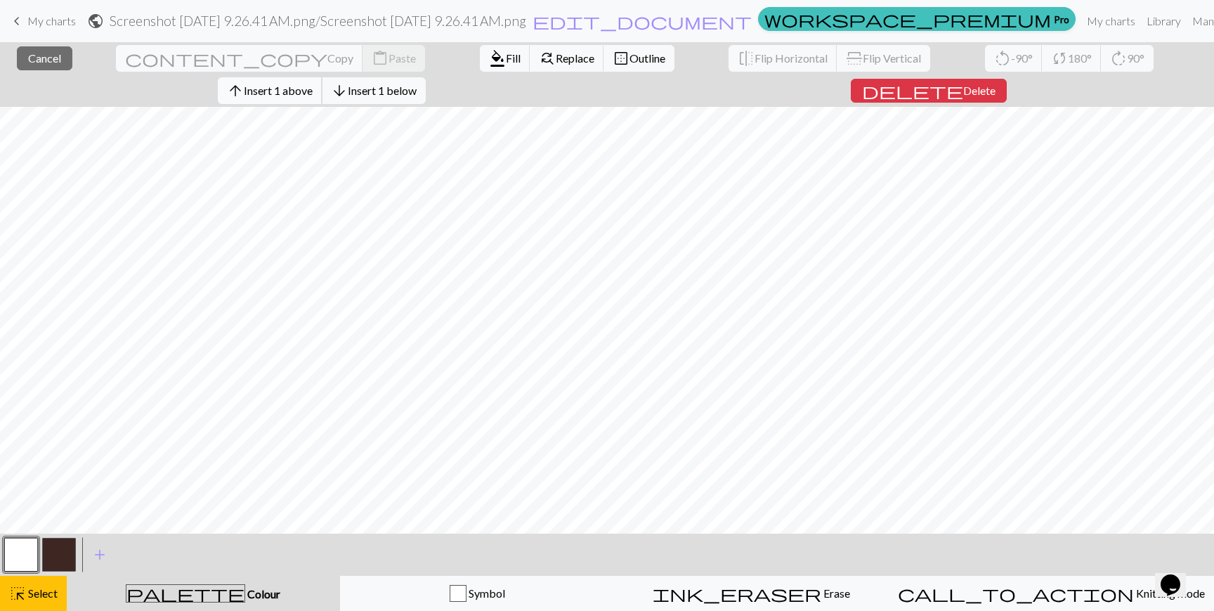
click at [313, 84] on span "Insert 1 above" at bounding box center [278, 90] width 69 height 13
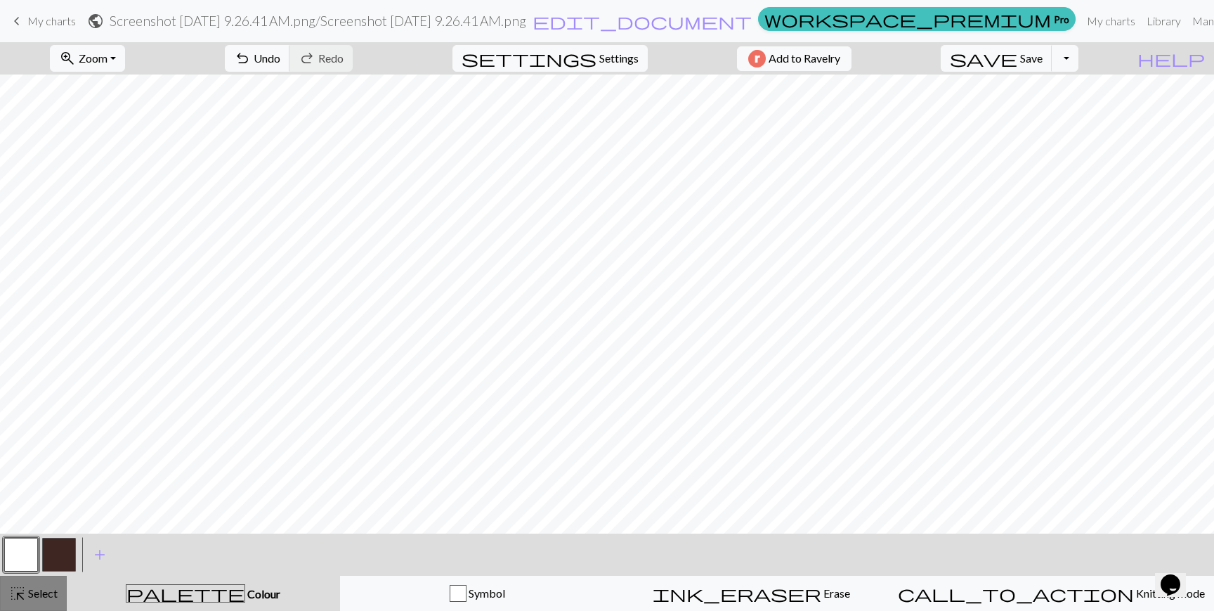
click at [27, 587] on span "Select" at bounding box center [42, 592] width 32 height 13
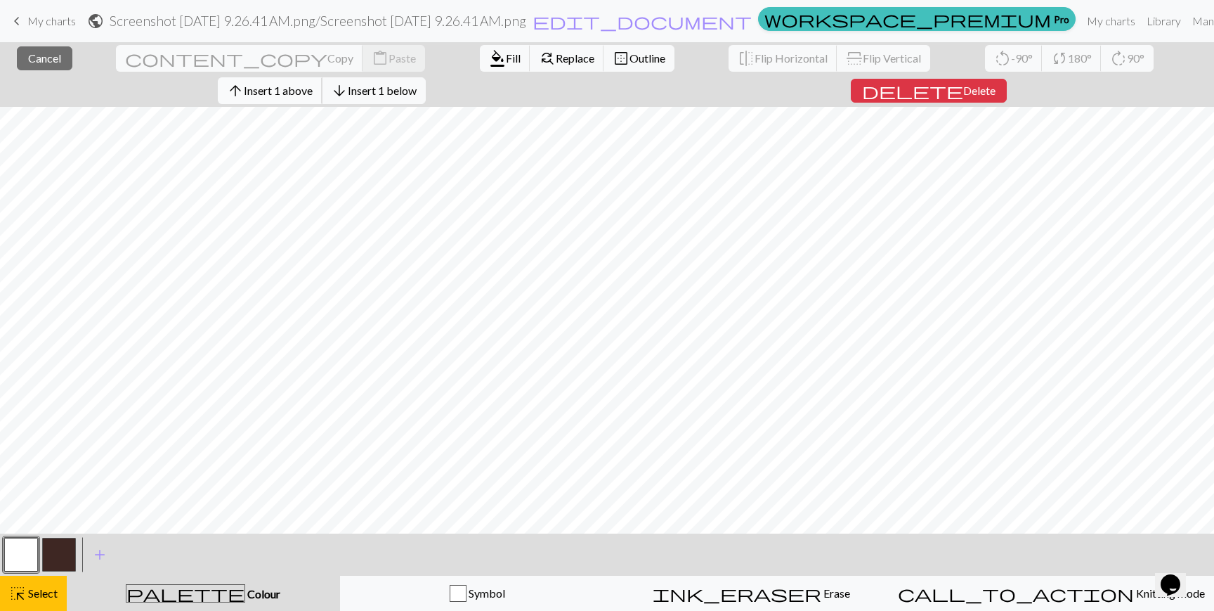
click at [313, 84] on span "Insert 1 above" at bounding box center [278, 90] width 69 height 13
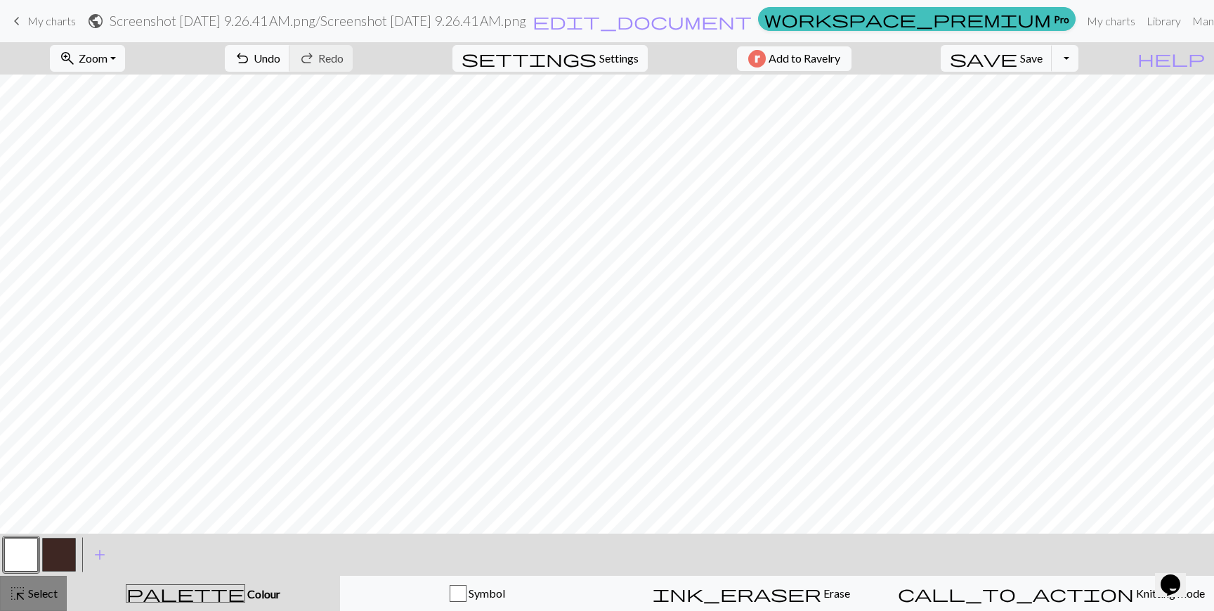
click at [31, 592] on span "Select" at bounding box center [42, 592] width 32 height 13
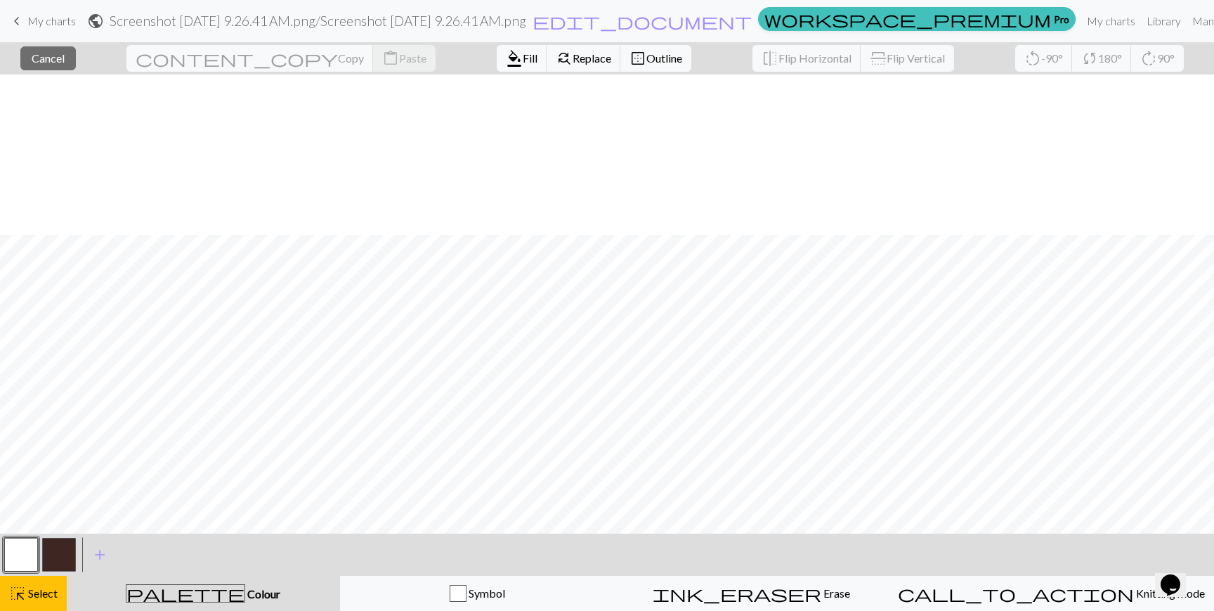
scroll to position [161, 0]
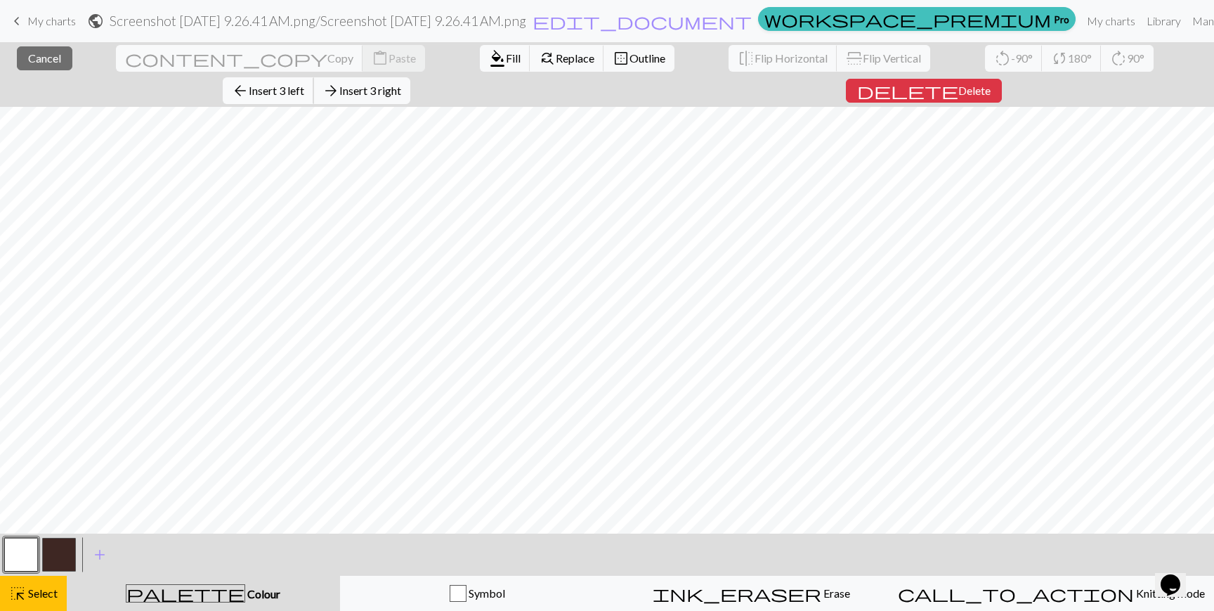
click at [304, 84] on span "Insert 3 left" at bounding box center [277, 90] width 56 height 13
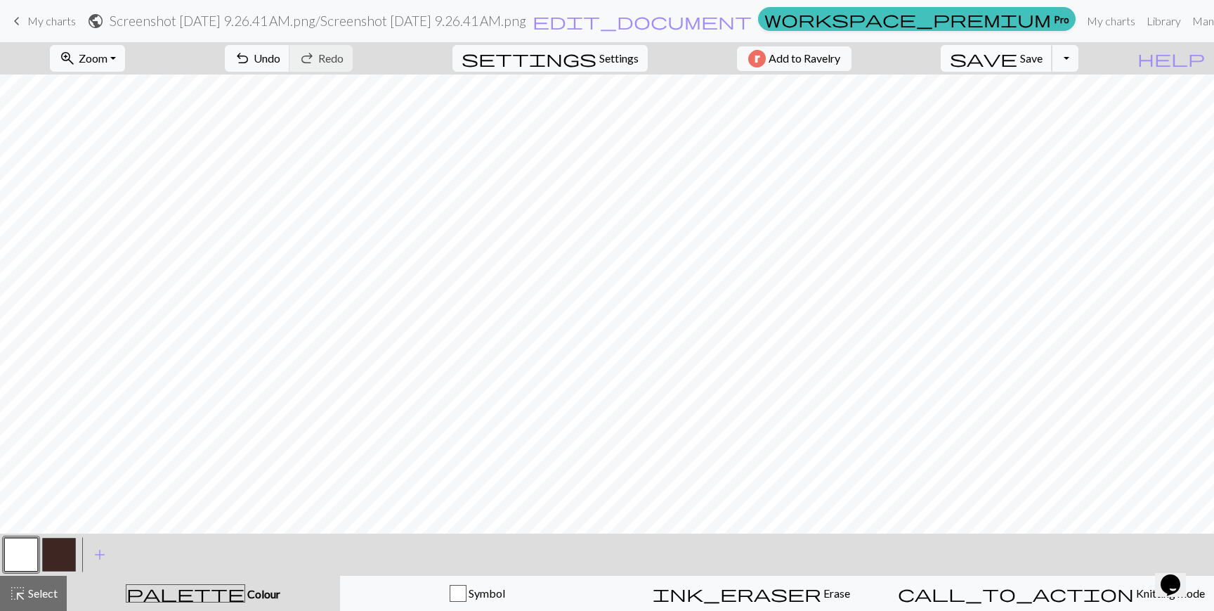
click at [1017, 60] on span "save" at bounding box center [983, 58] width 67 height 20
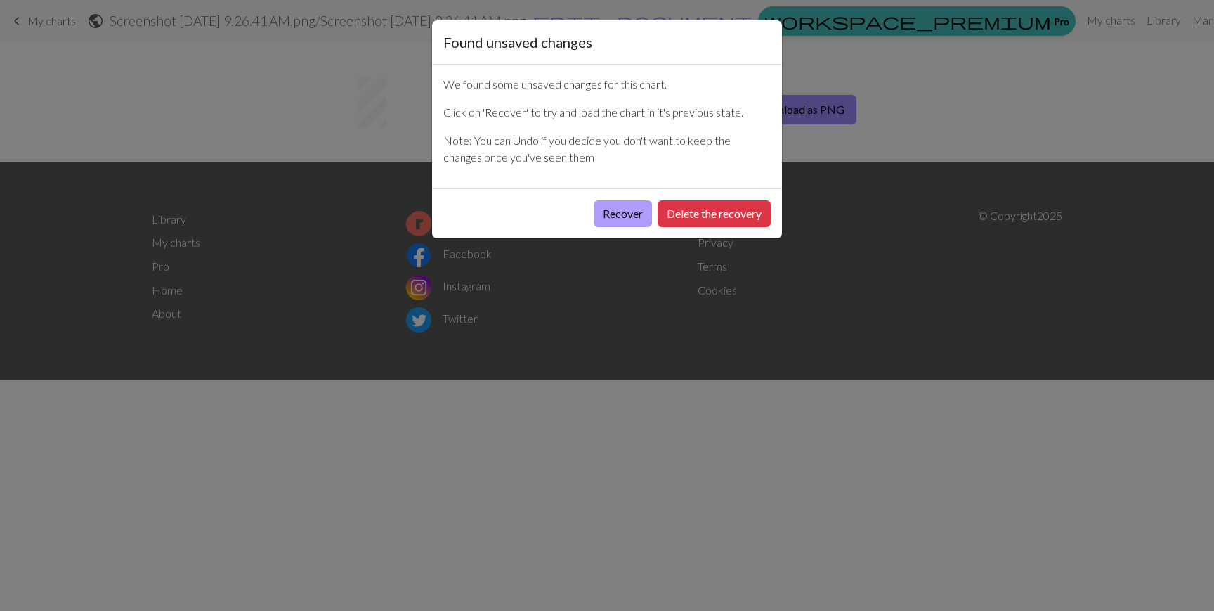
click at [639, 210] on button "Recover" at bounding box center [623, 213] width 58 height 27
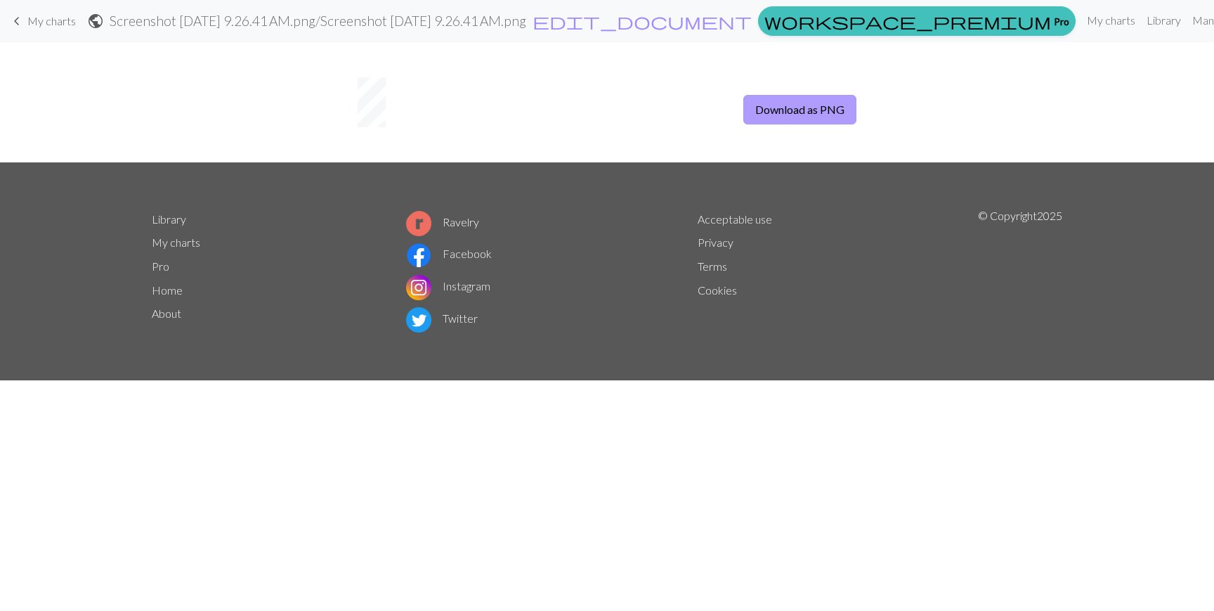
click at [764, 111] on button "Download as PNG" at bounding box center [799, 110] width 113 height 30
